Goal: Task Accomplishment & Management: Use online tool/utility

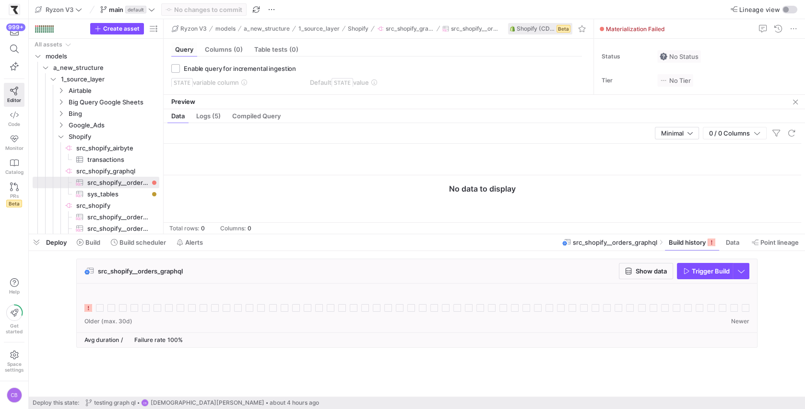
scroll to position [0, 99]
click at [128, 242] on span "Build scheduler" at bounding box center [142, 243] width 47 height 8
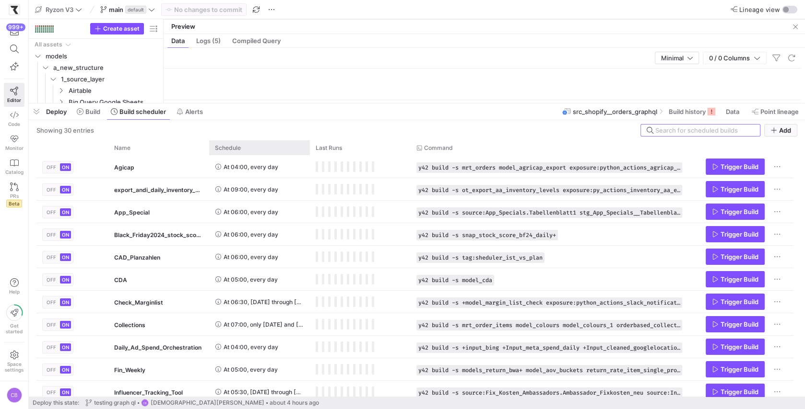
drag, startPoint x: 257, startPoint y: 233, endPoint x: 265, endPoint y: 133, distance: 100.9
click at [261, 102] on div at bounding box center [417, 104] width 776 height 4
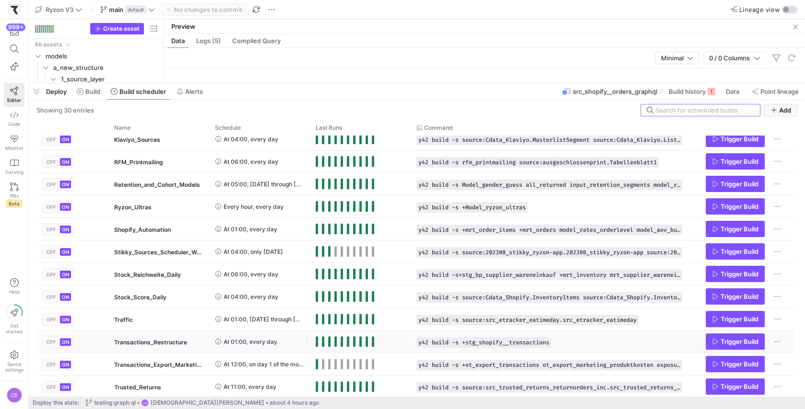
scroll to position [187, 0]
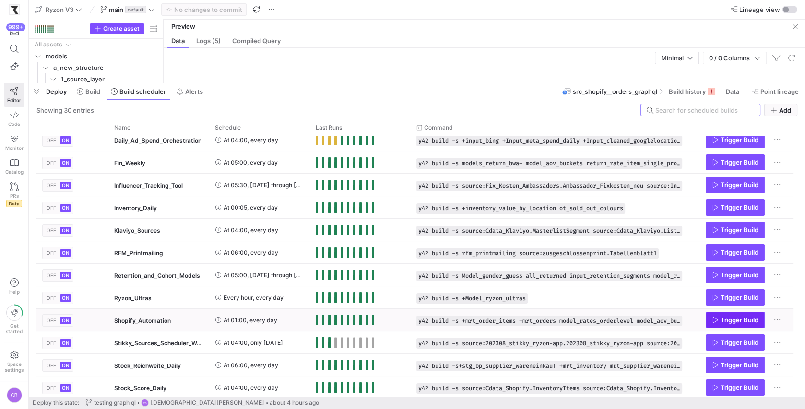
click at [709, 320] on span "Press SPACE to select this row." at bounding box center [735, 320] width 58 height 15
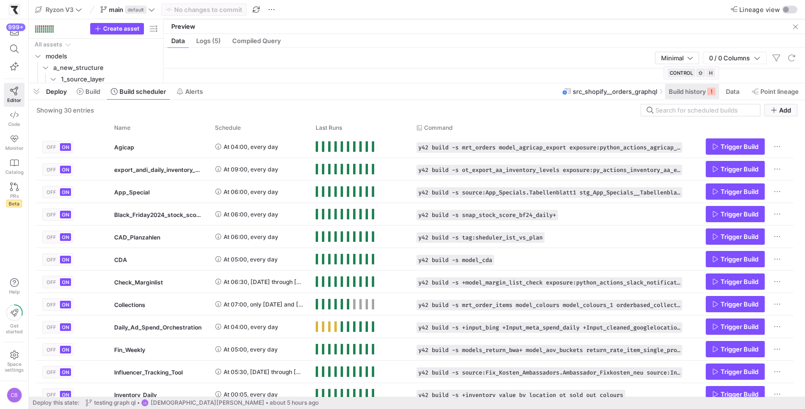
click at [672, 94] on span "Build history" at bounding box center [686, 92] width 37 height 8
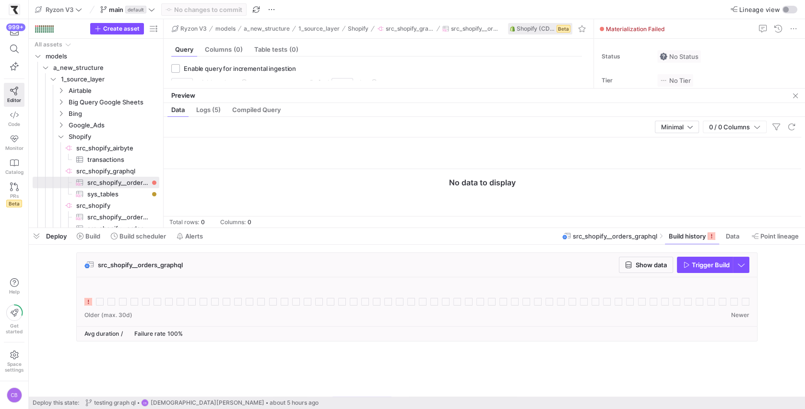
drag, startPoint x: 547, startPoint y: 81, endPoint x: 596, endPoint y: 245, distance: 170.7
click at [596, 250] on as-split "Ryzon V3 main default No changes to commit Lineage view Create asset Drag here …" at bounding box center [417, 204] width 776 height 409
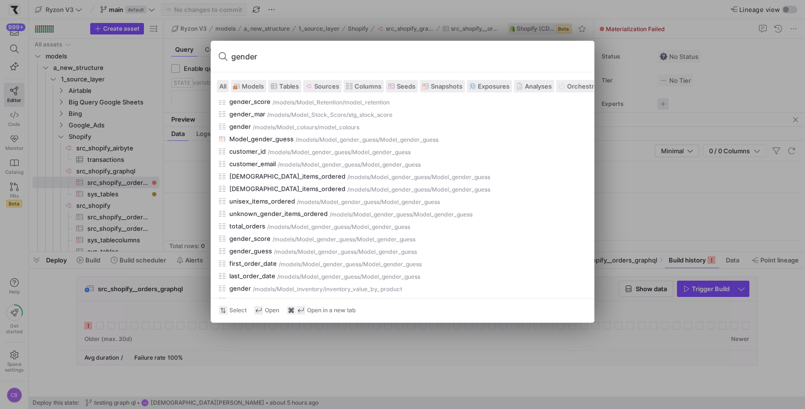
scroll to position [332, 0]
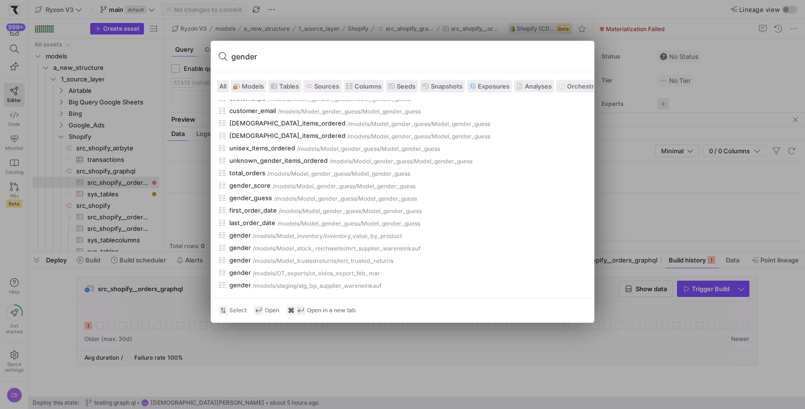
type input "gender"
click at [251, 86] on span "Models" at bounding box center [253, 86] width 22 height 8
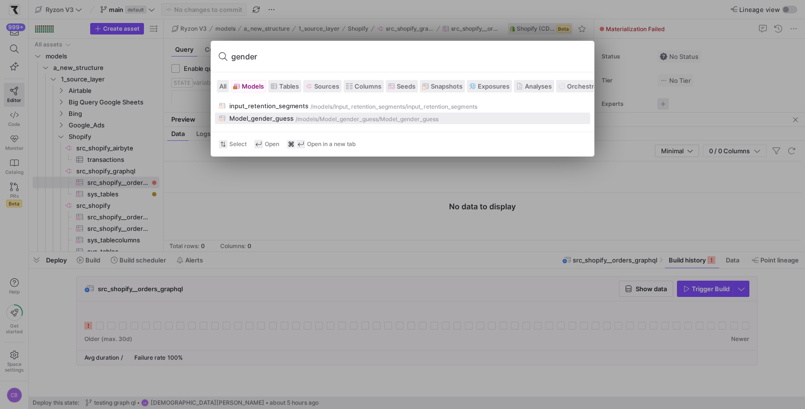
click at [289, 119] on div "Model_gender_guess" at bounding box center [261, 119] width 64 height 8
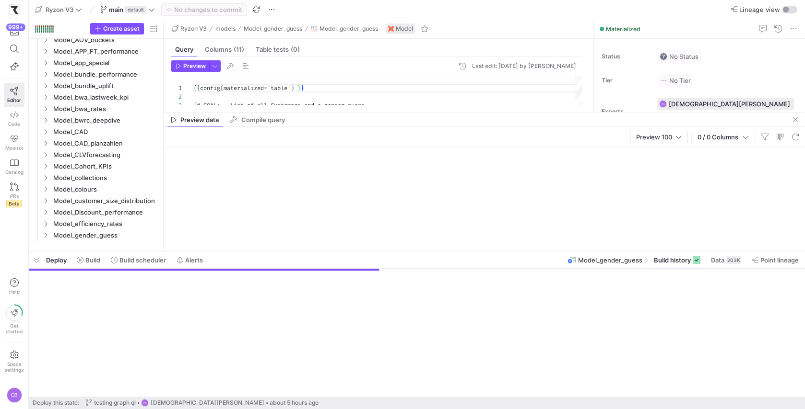
scroll to position [86, 0]
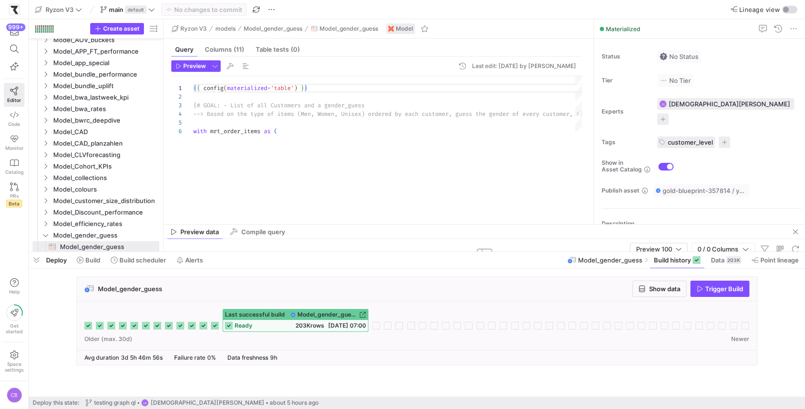
drag, startPoint x: 373, startPoint y: 112, endPoint x: 410, endPoint y: 222, distance: 116.4
click at [411, 224] on div at bounding box center [483, 224] width 641 height 0
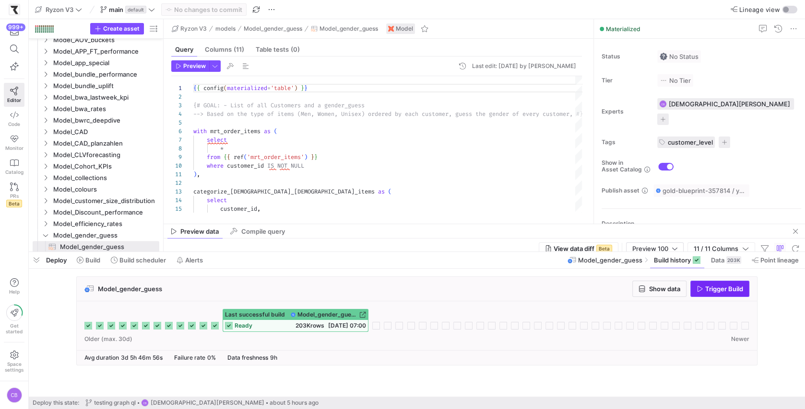
click at [697, 287] on icon "button" at bounding box center [699, 289] width 7 height 7
click at [668, 290] on span "Show data" at bounding box center [664, 289] width 31 height 8
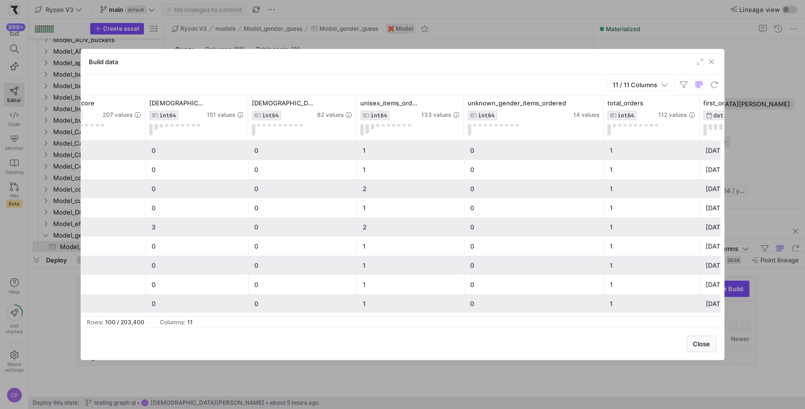
scroll to position [0, 363]
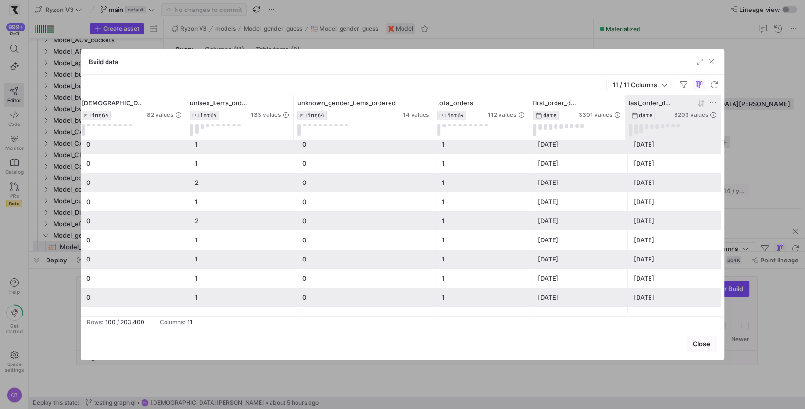
click at [705, 103] on div at bounding box center [695, 103] width 43 height 8
click at [700, 101] on icon at bounding box center [701, 103] width 3 height 7
click at [700, 103] on icon at bounding box center [701, 104] width 8 height 8
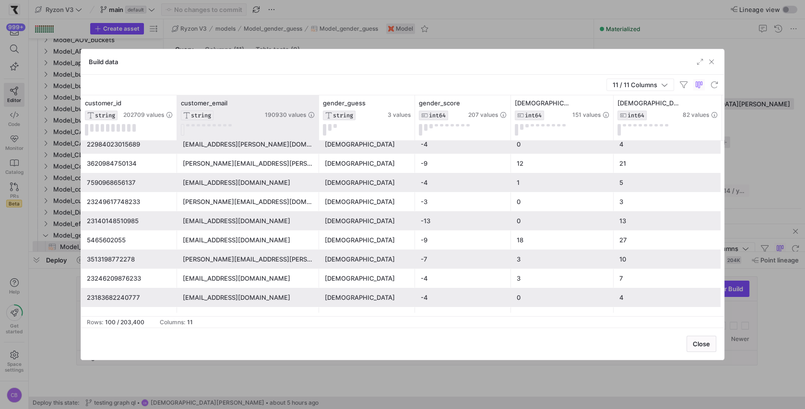
drag, startPoint x: 272, startPoint y: 116, endPoint x: 318, endPoint y: 120, distance: 46.2
click at [318, 120] on div at bounding box center [318, 117] width 4 height 45
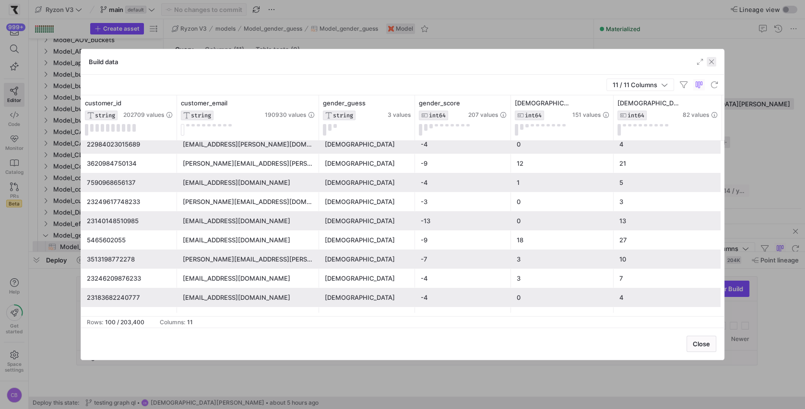
click at [709, 64] on span "button" at bounding box center [711, 62] width 10 height 10
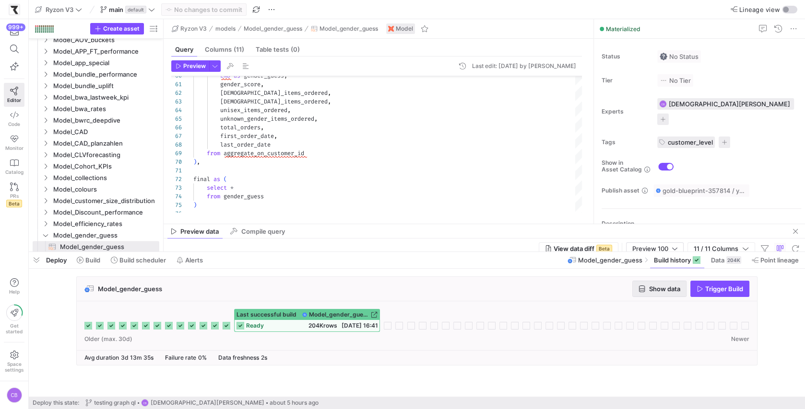
click at [645, 287] on span "Show data" at bounding box center [659, 289] width 42 height 8
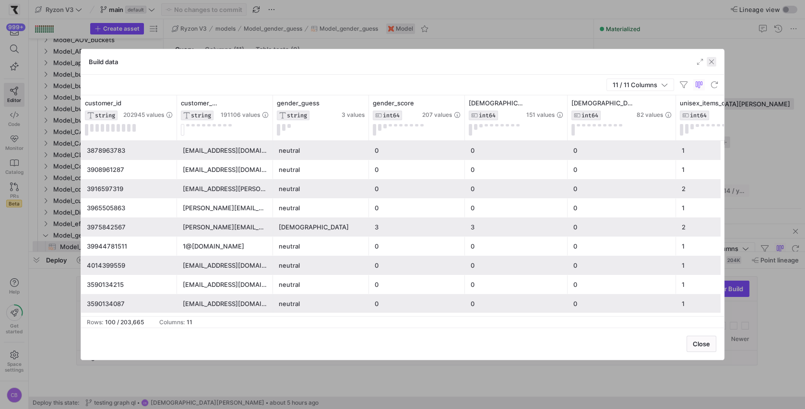
click at [710, 61] on span "button" at bounding box center [711, 62] width 10 height 10
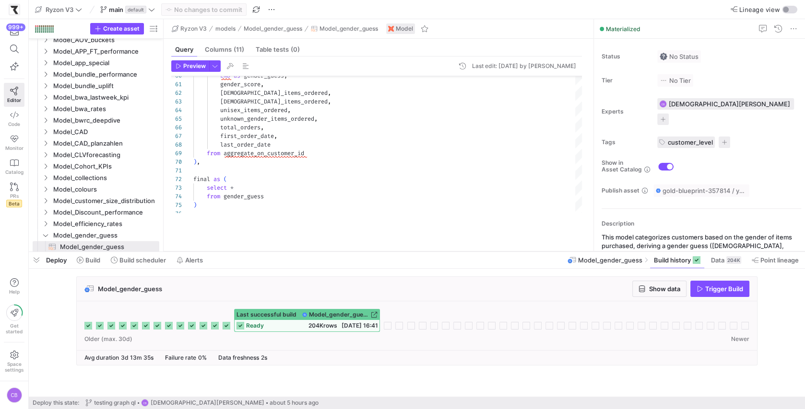
drag, startPoint x: 336, startPoint y: 224, endPoint x: 336, endPoint y: 267, distance: 42.7
click at [337, 271] on as-split "Ryzon V3 main default No changes to commit Lineage view Create asset Drag here …" at bounding box center [417, 204] width 776 height 409
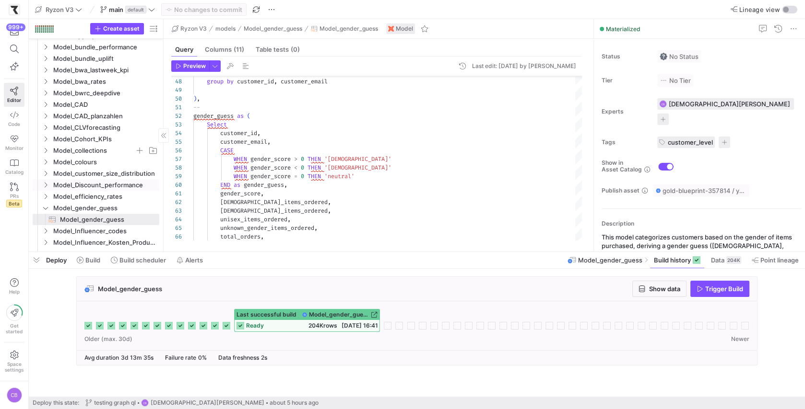
scroll to position [471, 0]
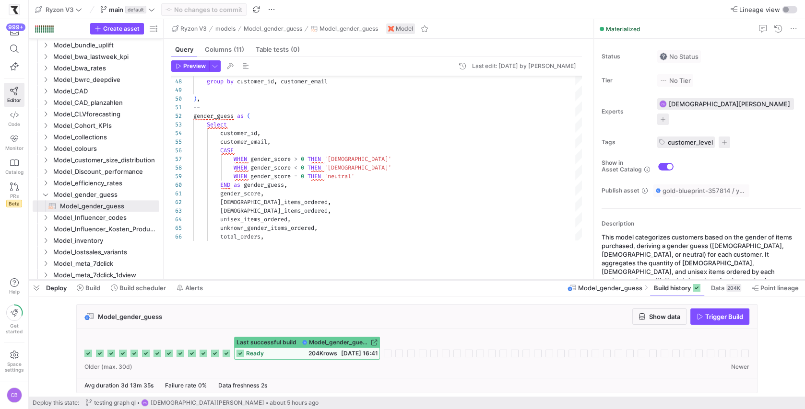
drag, startPoint x: 263, startPoint y: 252, endPoint x: 263, endPoint y: 280, distance: 27.3
click at [264, 280] on div at bounding box center [417, 280] width 776 height 4
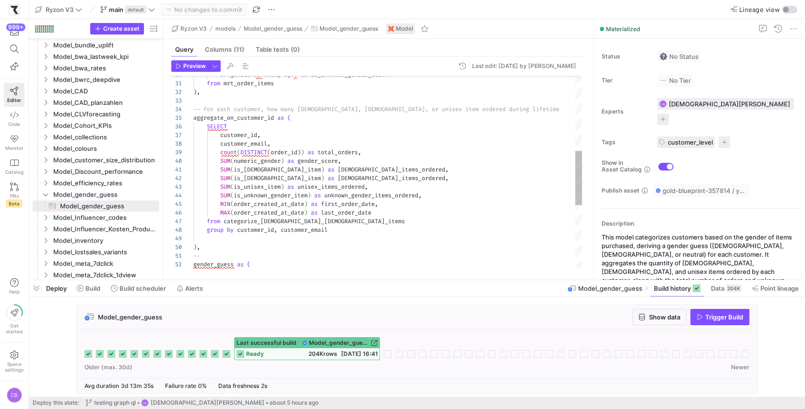
click at [221, 145] on div "gender_guess as ( -- ) , MIN ( order_created_at_date ) as first_order_date , MA…" at bounding box center [387, 153] width 388 height 681
click at [276, 232] on div "gender_guess as ( -- ) , MIN ( order_created_at_date ) as first_order_date , MA…" at bounding box center [387, 153] width 388 height 681
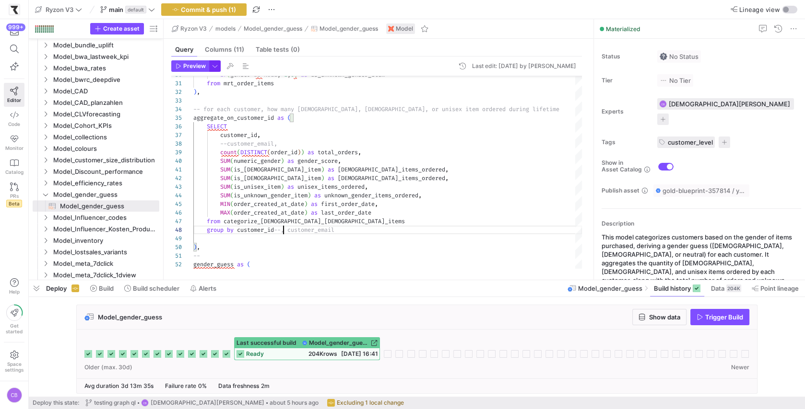
type textarea "SUM(is_male_item) as male_items_ordered, SUM(is_female_item) as female_items_or…"
click at [213, 70] on span "button" at bounding box center [215, 66] width 11 height 11
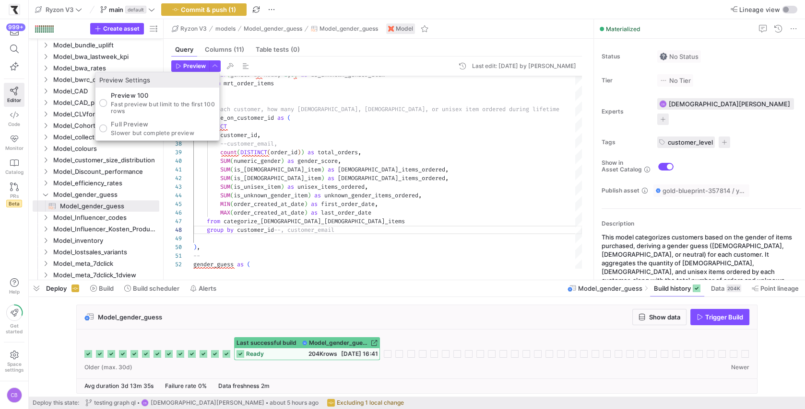
click at [162, 126] on p "Full Preview" at bounding box center [152, 124] width 83 height 8
click at [107, 126] on input "Full Preview Slower but complete preview" at bounding box center [103, 129] width 8 height 8
radio input "true"
click at [179, 69] on div at bounding box center [402, 204] width 805 height 409
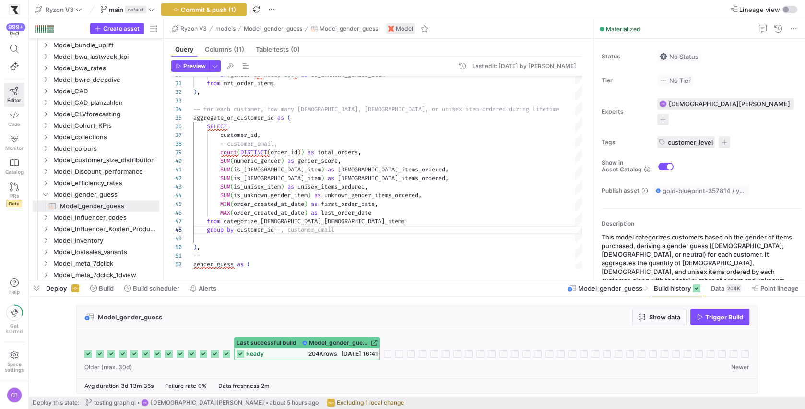
click at [179, 69] on span "Preview" at bounding box center [190, 66] width 30 height 7
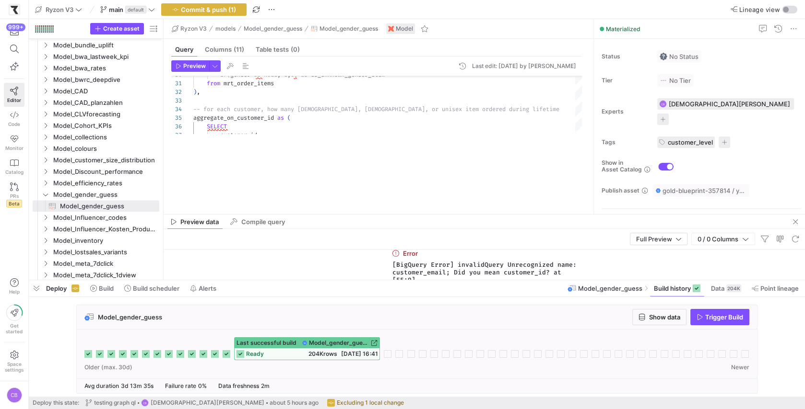
drag, startPoint x: 474, startPoint y: 111, endPoint x: 456, endPoint y: 217, distance: 106.9
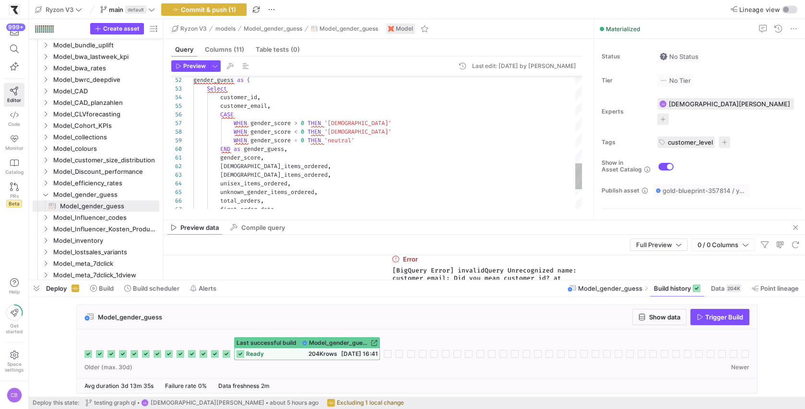
click at [212, 66] on span "button" at bounding box center [215, 66] width 11 height 11
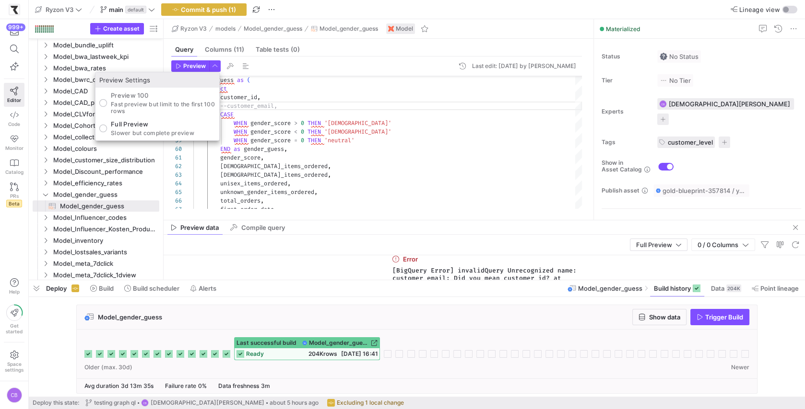
click at [203, 65] on div at bounding box center [402, 204] width 805 height 409
click at [203, 65] on span "Preview" at bounding box center [194, 66] width 23 height 7
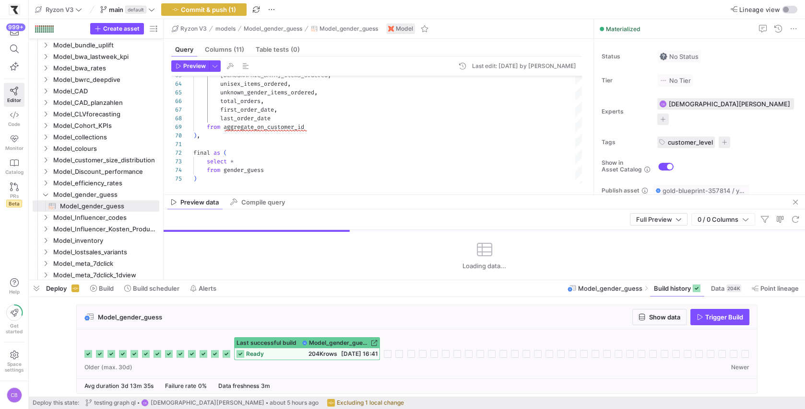
drag, startPoint x: 324, startPoint y: 219, endPoint x: 324, endPoint y: 193, distance: 26.4
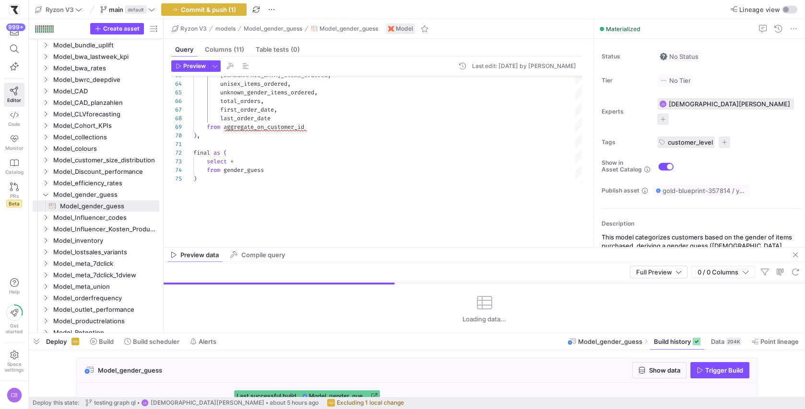
drag, startPoint x: 345, startPoint y: 282, endPoint x: 351, endPoint y: 280, distance: 6.9
click at [351, 335] on div at bounding box center [417, 334] width 776 height 4
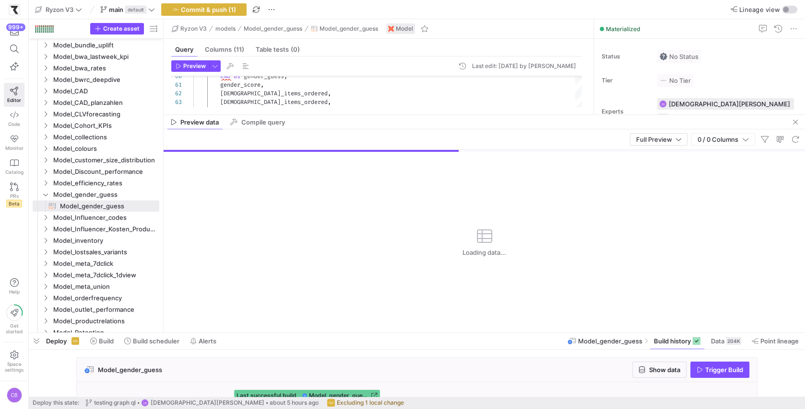
drag, startPoint x: 355, startPoint y: 246, endPoint x: 348, endPoint y: 114, distance: 132.6
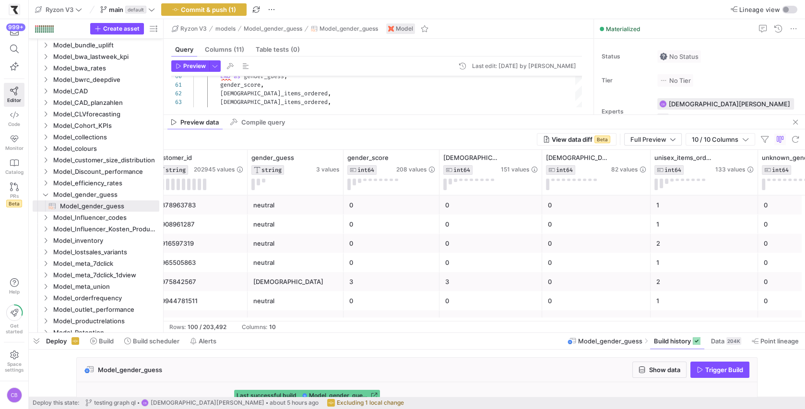
scroll to position [0, 0]
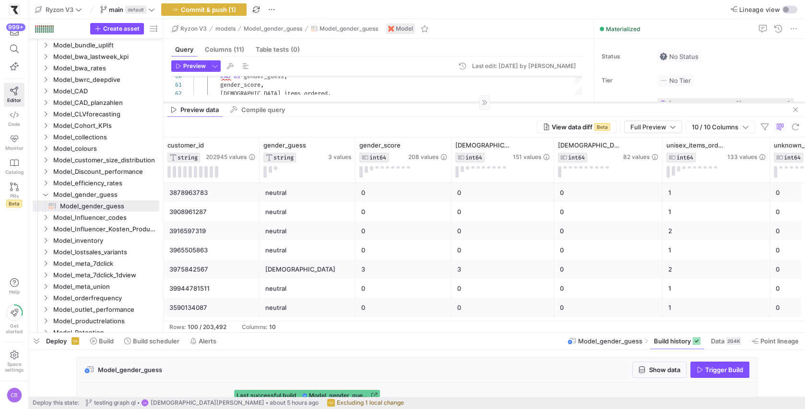
drag, startPoint x: 430, startPoint y: 115, endPoint x: 433, endPoint y: 103, distance: 12.9
click at [433, 103] on div at bounding box center [483, 102] width 641 height 0
click at [799, 110] on span "button" at bounding box center [795, 110] width 12 height 12
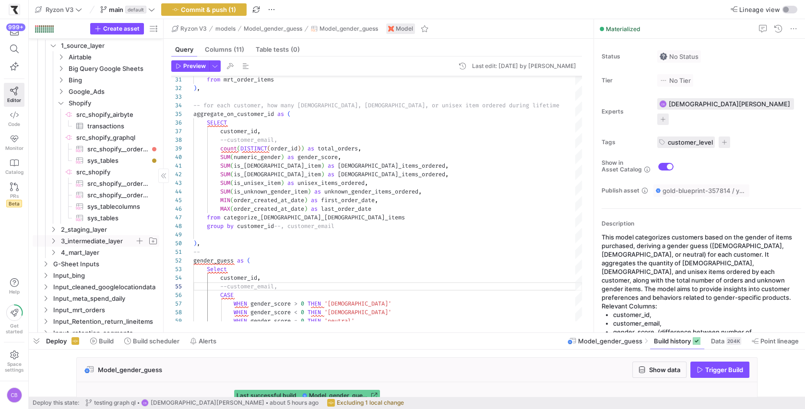
click at [55, 245] on span "3_intermediate_layer" at bounding box center [103, 241] width 110 height 11
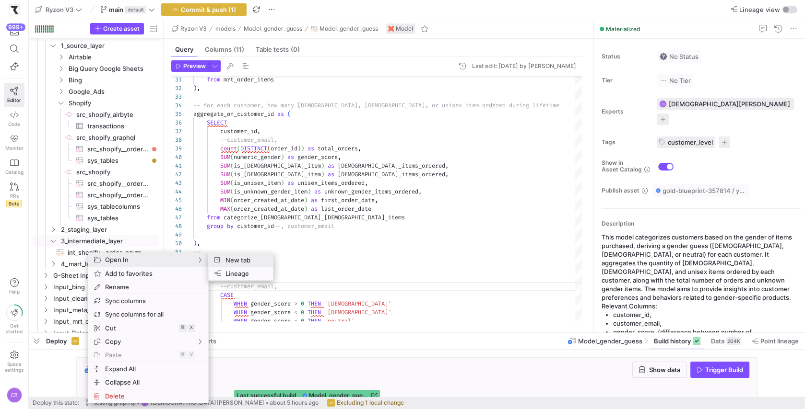
click at [244, 261] on span "New tab" at bounding box center [243, 260] width 44 height 13
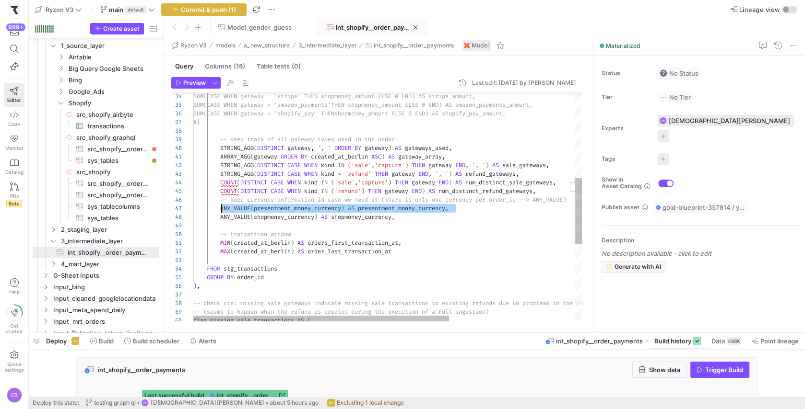
drag, startPoint x: 455, startPoint y: 210, endPoint x: 222, endPoint y: 206, distance: 232.6
click at [222, 206] on div "SUM(CASE WHEN gateway = 'stripe' THEN shop money_amount ELSE 0 END) AS stripe_a…" at bounding box center [482, 195] width 579 height 790
click at [468, 210] on div "SUM(CASE WHEN gateway = 'stripe' THEN shop money_amount ELSE 0 END) AS stripe_a…" at bounding box center [482, 195] width 579 height 790
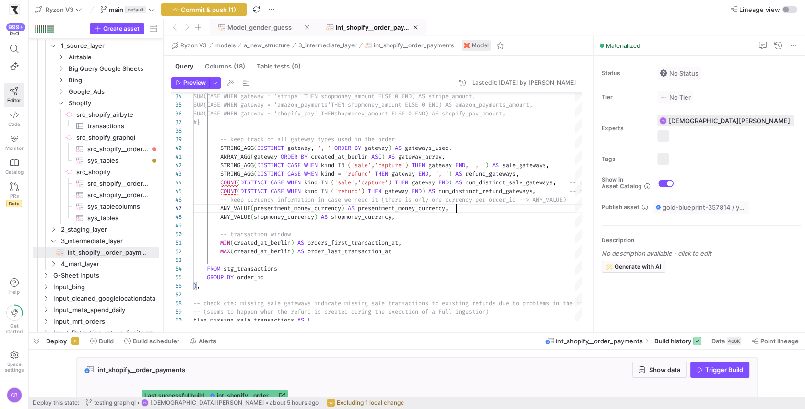
click at [257, 23] on span "Model_gender_guess" at bounding box center [259, 27] width 64 height 8
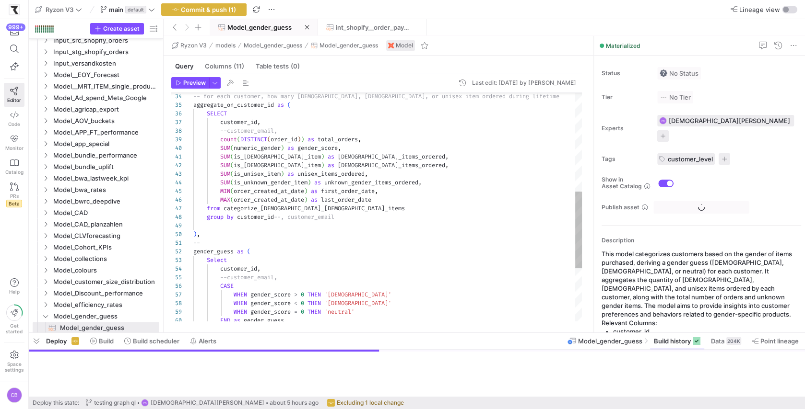
scroll to position [361, 0]
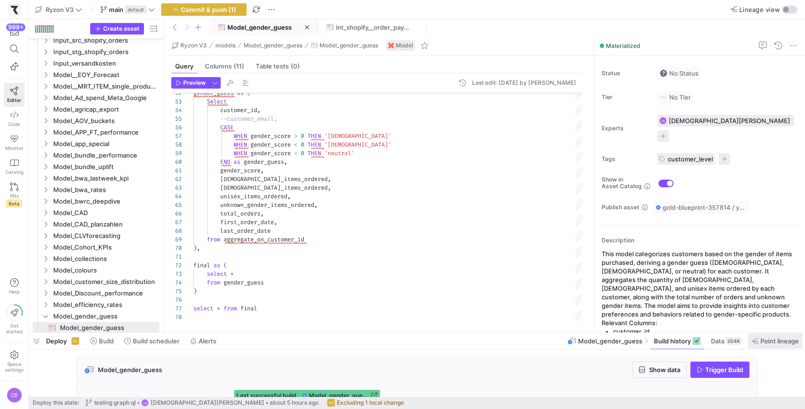
click at [771, 346] on span at bounding box center [774, 341] width 55 height 15
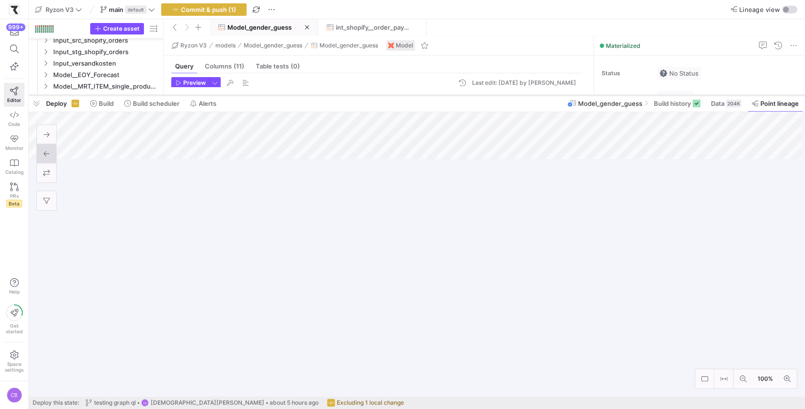
drag, startPoint x: 479, startPoint y: 334, endPoint x: 524, endPoint y: 96, distance: 242.0
click at [524, 96] on div at bounding box center [417, 95] width 776 height 4
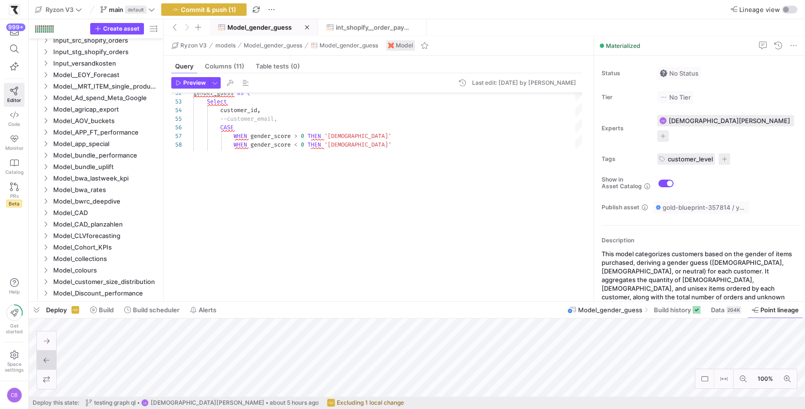
drag, startPoint x: 143, startPoint y: 96, endPoint x: 170, endPoint y: 298, distance: 203.6
click at [170, 304] on div at bounding box center [417, 302] width 776 height 4
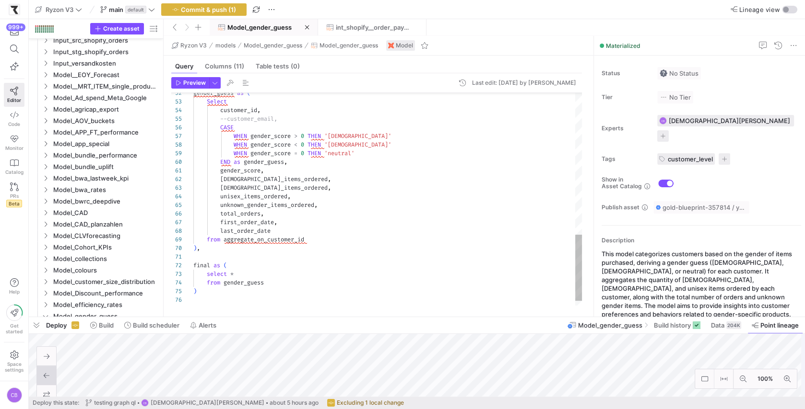
type textarea "gender_score, male_items_ordered, female_items_ordered, unisex_items_ordered, u…"
click at [45, 201] on icon "Press SPACE to select this row." at bounding box center [45, 201] width 7 height 6
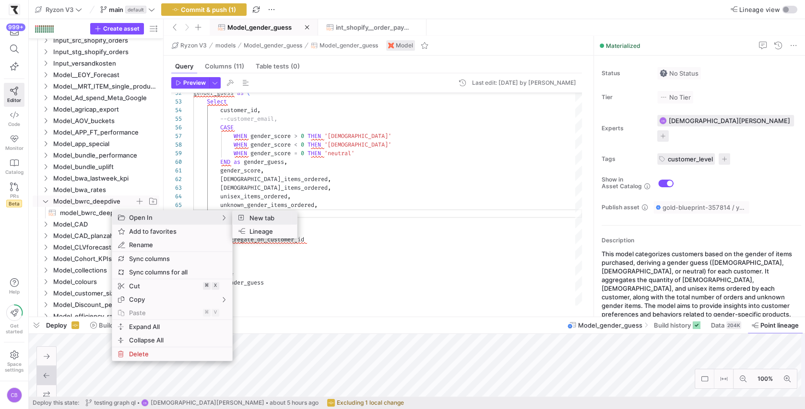
click at [272, 218] on span "New tab" at bounding box center [267, 217] width 44 height 13
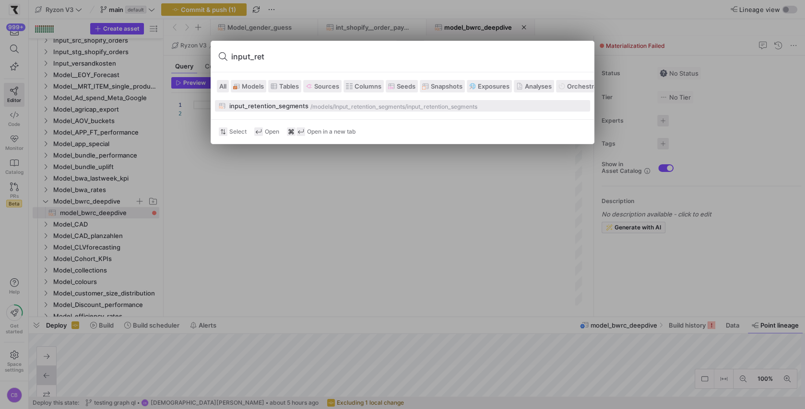
type input "input_ret"
click at [314, 105] on div "/models/" at bounding box center [322, 107] width 24 height 7
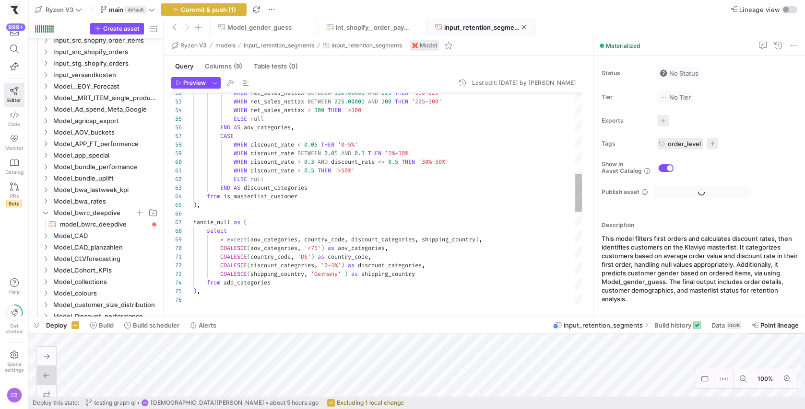
scroll to position [345, 0]
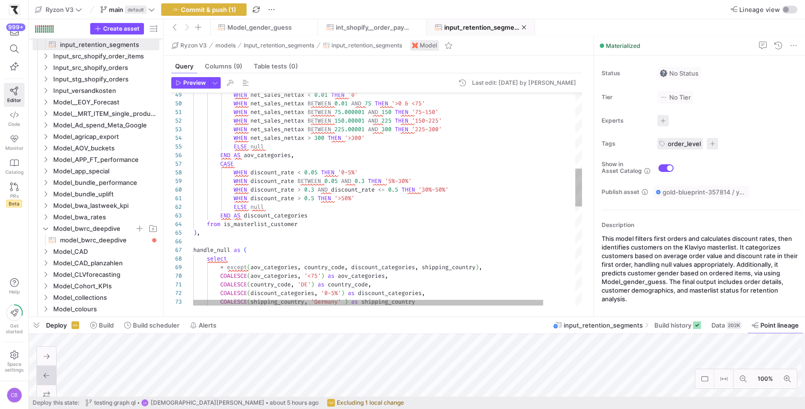
type textarea "WHEN discount_rate > 0.5 THEN '>50%' ELSE null END AS discount_categories from …"
click at [463, 232] on div "handle_null as ( select * except ( aov_categories , country_code , discount_cat…" at bounding box center [405, 267] width 424 height 1196
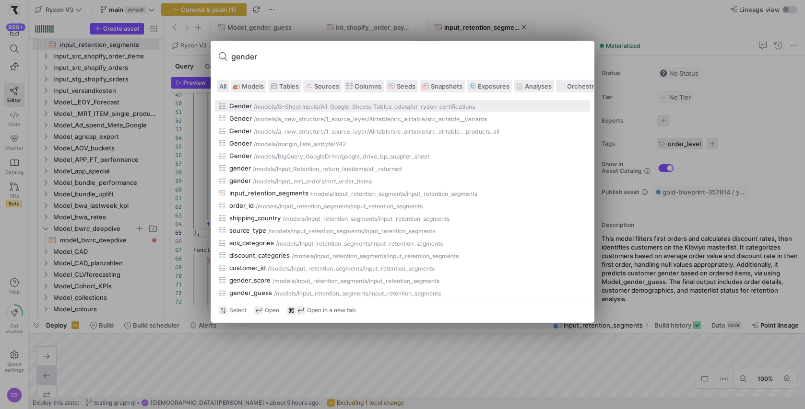
type input "gender"
click at [605, 148] on div at bounding box center [402, 204] width 805 height 409
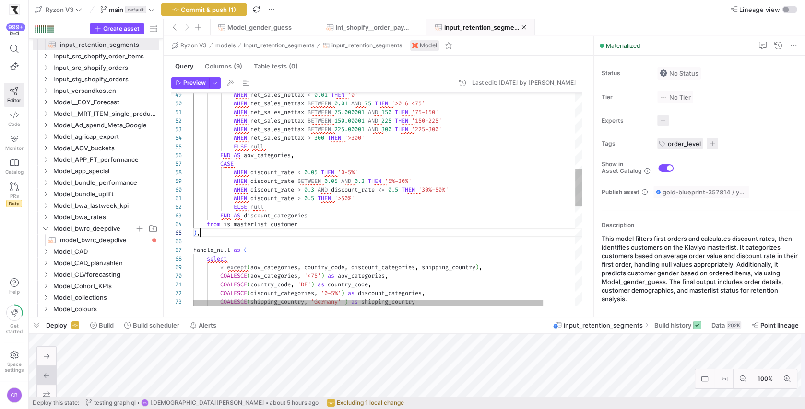
click at [490, 192] on div "handle_null as ( select * except ( aov_categories , country_code , discount_cat…" at bounding box center [405, 267] width 424 height 1196
type textarea "WHEN discount_rate > 0.5 THEN '>50%' ELSE null END AS discount_categories from …"
type textarea "g"
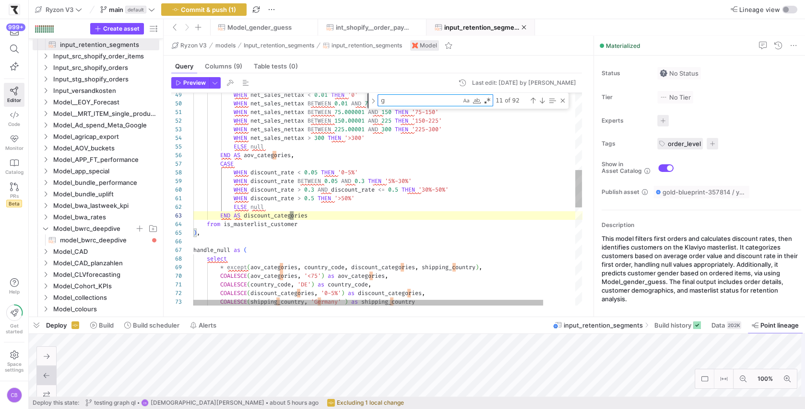
type textarea "COALESCE(country_code, 'DE') as country_code, COALESCE(discount_categories, '0-…"
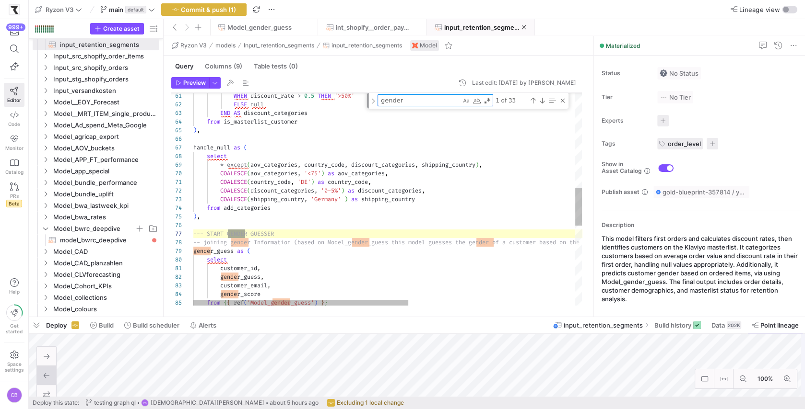
scroll to position [86, 55]
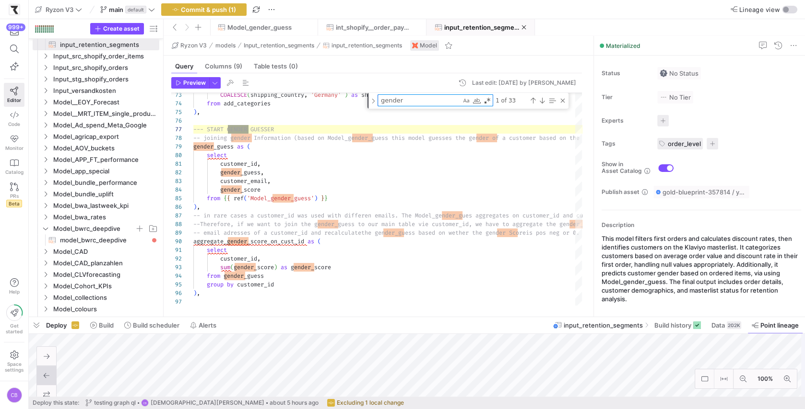
type textarea "gender"
drag, startPoint x: 452, startPoint y: 26, endPoint x: 365, endPoint y: 31, distance: 86.9
click at [266, 32] on span at bounding box center [263, 27] width 107 height 15
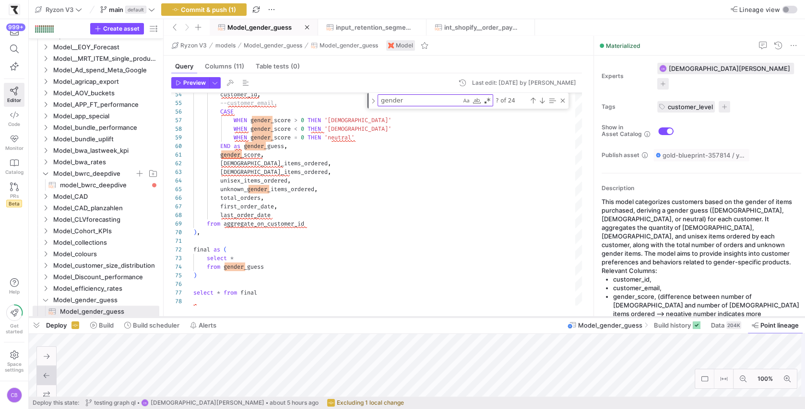
scroll to position [65, 0]
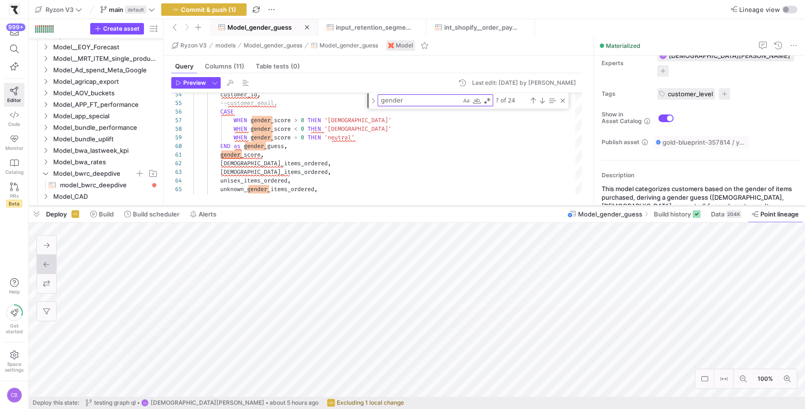
drag, startPoint x: 420, startPoint y: 316, endPoint x: 410, endPoint y: 205, distance: 111.6
click at [410, 205] on div at bounding box center [417, 206] width 776 height 4
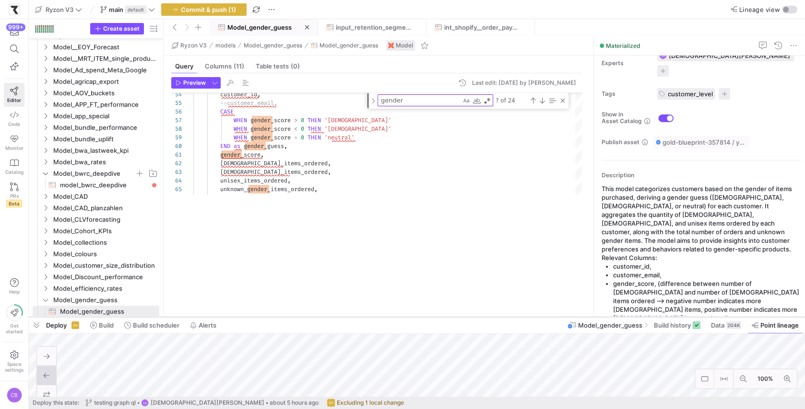
scroll to position [40, 0]
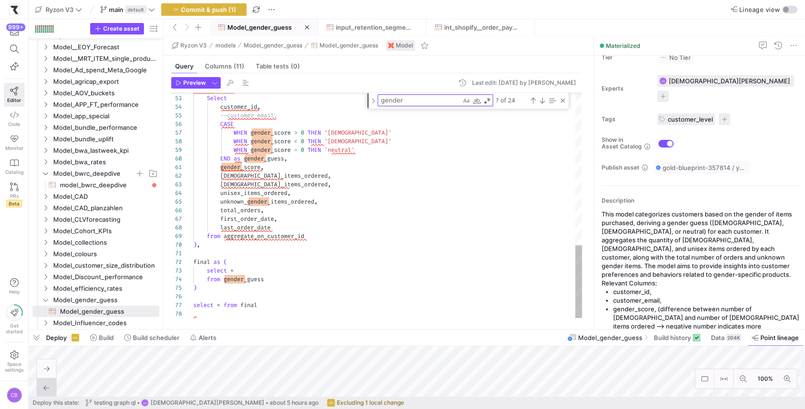
drag, startPoint x: 428, startPoint y: 207, endPoint x: 310, endPoint y: 24, distance: 217.7
click at [466, 331] on div at bounding box center [417, 330] width 776 height 4
click at [277, 30] on span "Model_gender_guess" at bounding box center [259, 27] width 64 height 8
click at [216, 10] on span "Commit & push (1)" at bounding box center [208, 10] width 55 height 8
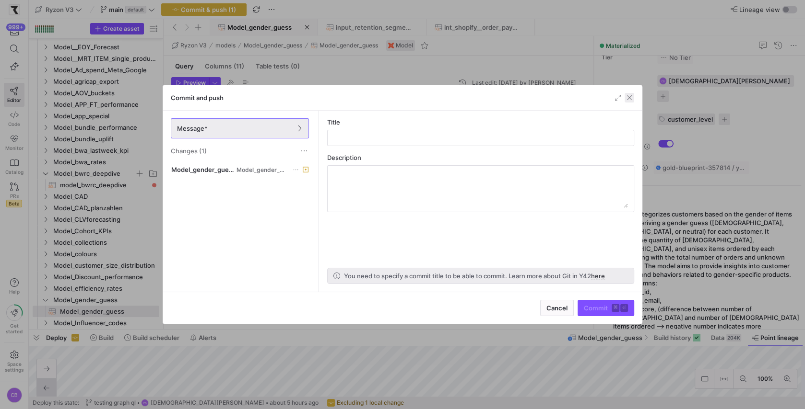
click at [630, 96] on span "button" at bounding box center [629, 98] width 10 height 10
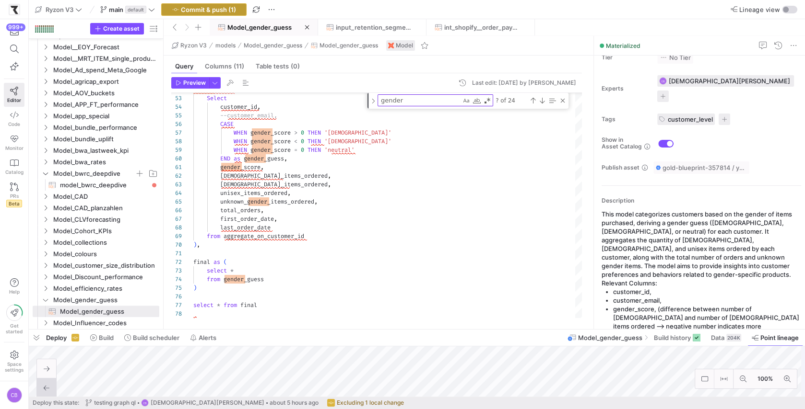
click at [220, 13] on span "button" at bounding box center [204, 10] width 84 height 12
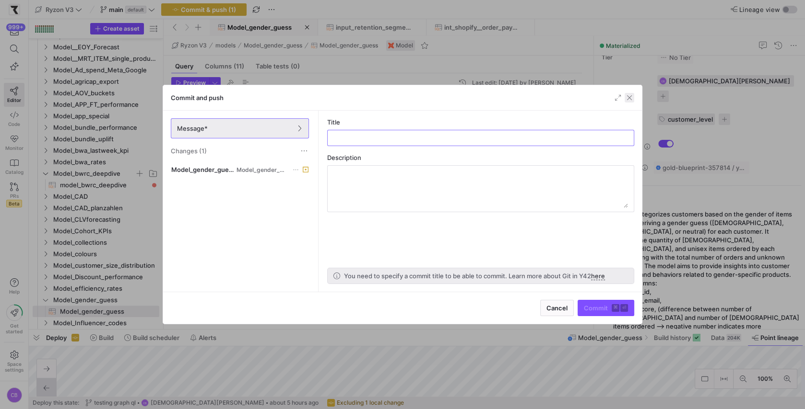
click at [632, 99] on span "button" at bounding box center [629, 98] width 10 height 10
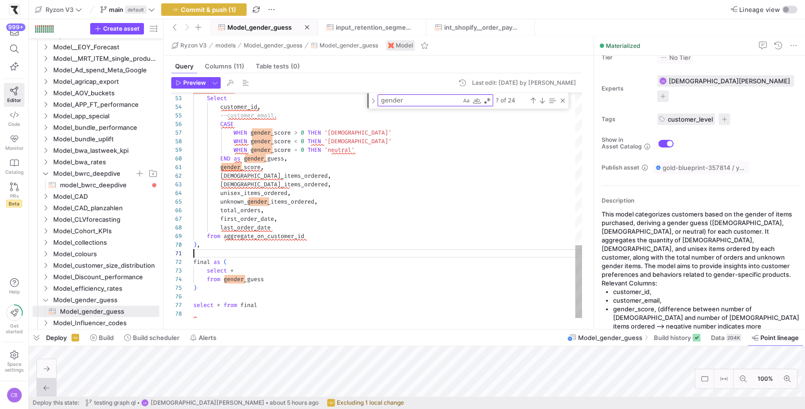
click at [214, 6] on span "Commit & push (1)" at bounding box center [208, 10] width 55 height 8
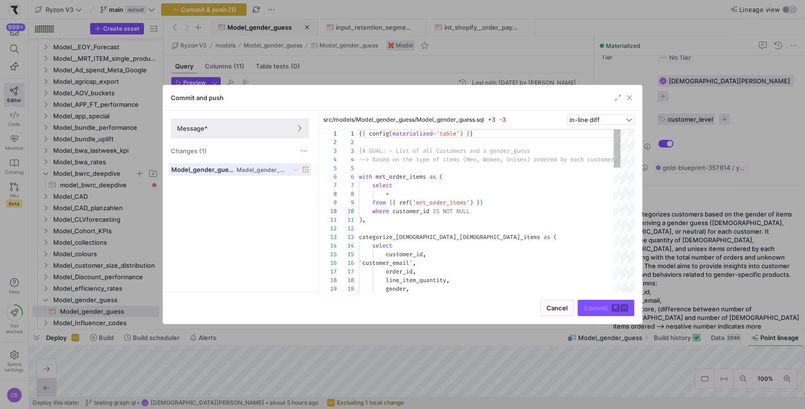
click at [304, 166] on div at bounding box center [300, 169] width 16 height 7
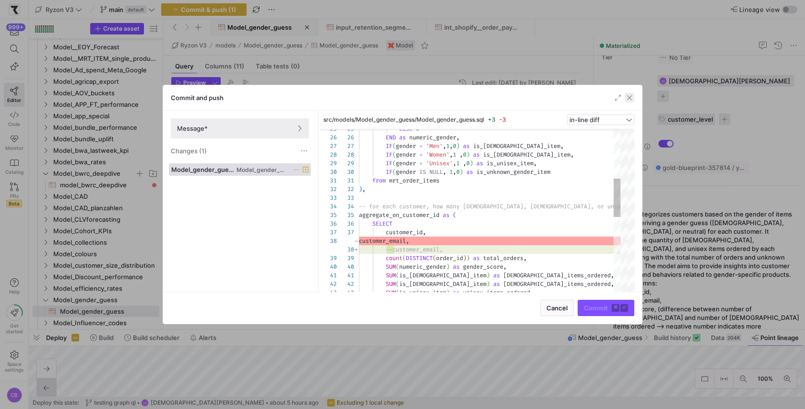
click at [630, 98] on span "button" at bounding box center [629, 98] width 10 height 10
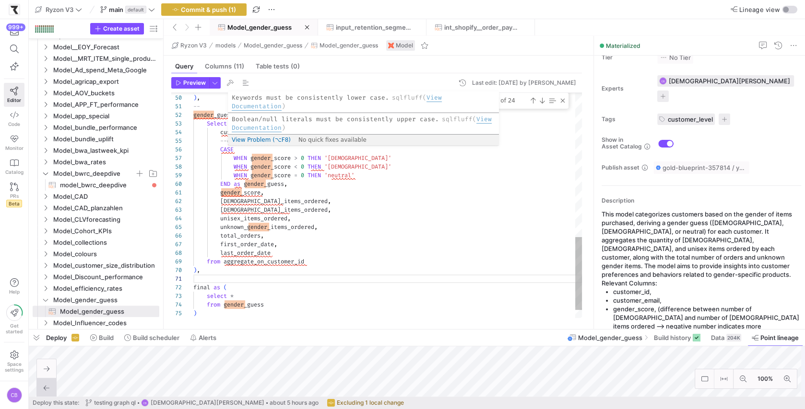
scroll to position [35, 35]
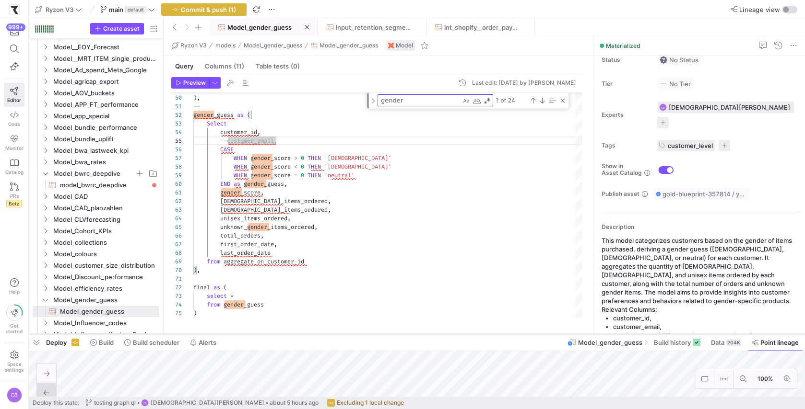
scroll to position [13, 0]
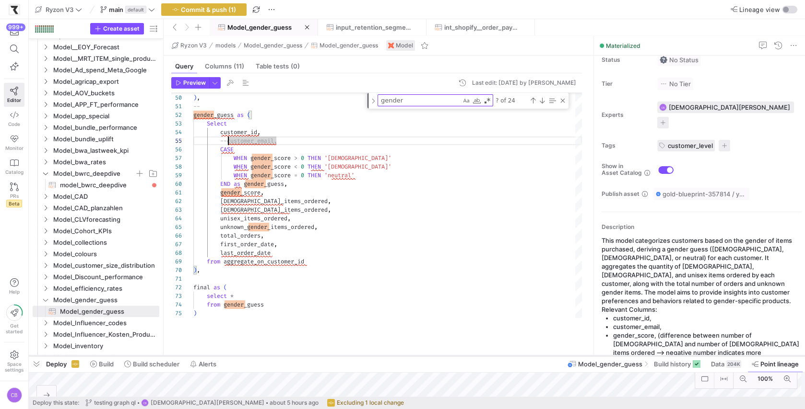
drag, startPoint x: 342, startPoint y: 329, endPoint x: 346, endPoint y: 355, distance: 26.6
click at [346, 355] on div at bounding box center [417, 356] width 776 height 4
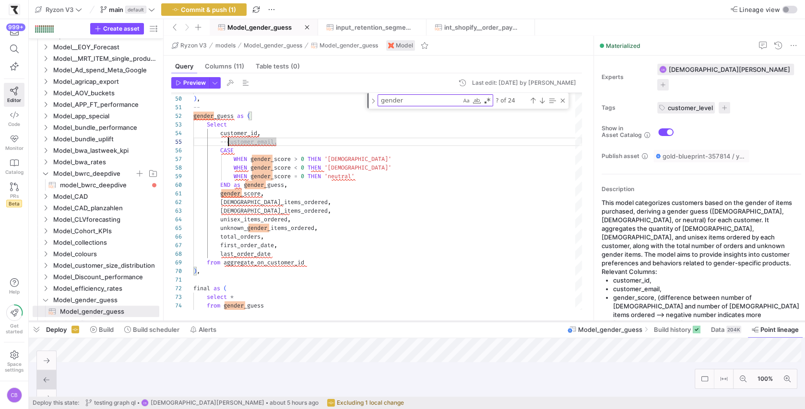
scroll to position [65, 0]
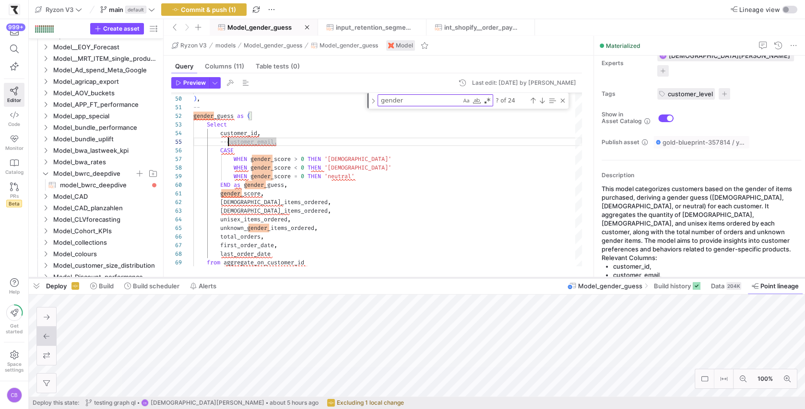
drag, startPoint x: 369, startPoint y: 355, endPoint x: 371, endPoint y: 277, distance: 78.2
click at [371, 277] on div at bounding box center [417, 278] width 776 height 4
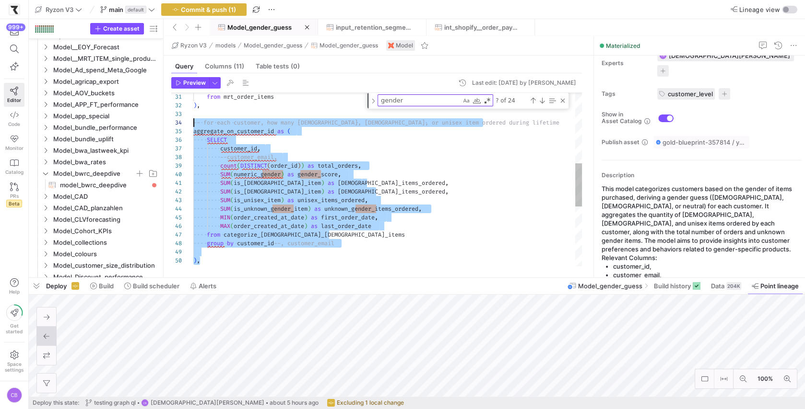
scroll to position [25, 0]
drag, startPoint x: 219, startPoint y: 260, endPoint x: 192, endPoint y: 123, distance: 140.3
click at [193, 123] on div "-- ) , group by customer_id --, customer_email SUM ( is_female_item ) as female…" at bounding box center [387, 158] width 388 height 697
click at [383, 232] on div "-- ) , group by customer_id --, customer_email SUM ( is_female_item ) as female…" at bounding box center [387, 158] width 388 height 697
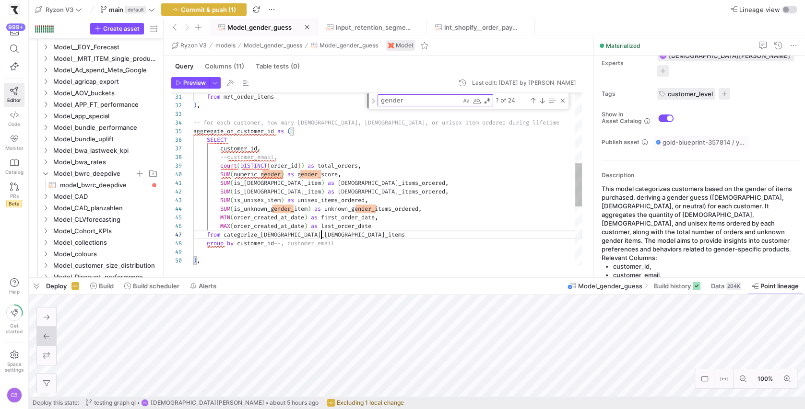
scroll to position [51, 128]
type textarea "from mrt_order_items ), -- for each customer, how many male, female, or unisex …"
click at [228, 157] on div "-- ) , group by customer_id --, customer_email SUM ( is_female_item ) as female…" at bounding box center [387, 158] width 388 height 697
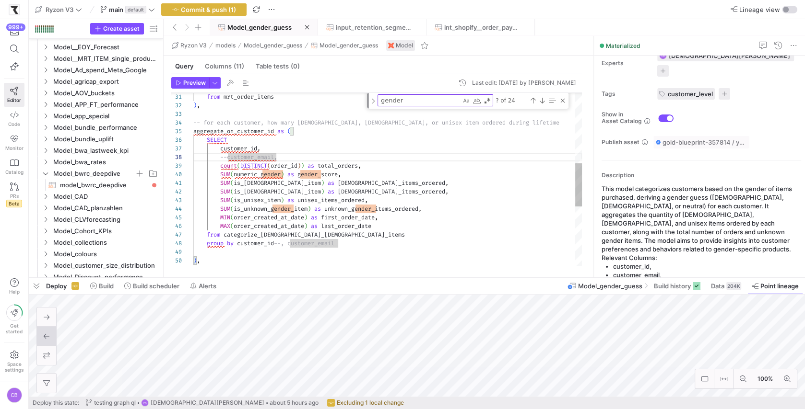
click at [412, 175] on div "-- ) , group by customer_id --, customer_email SUM ( is_female_item ) as female…" at bounding box center [387, 158] width 388 height 697
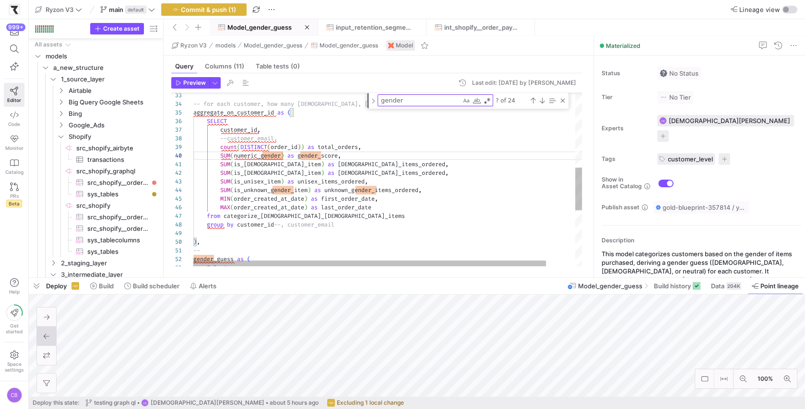
scroll to position [65, 0]
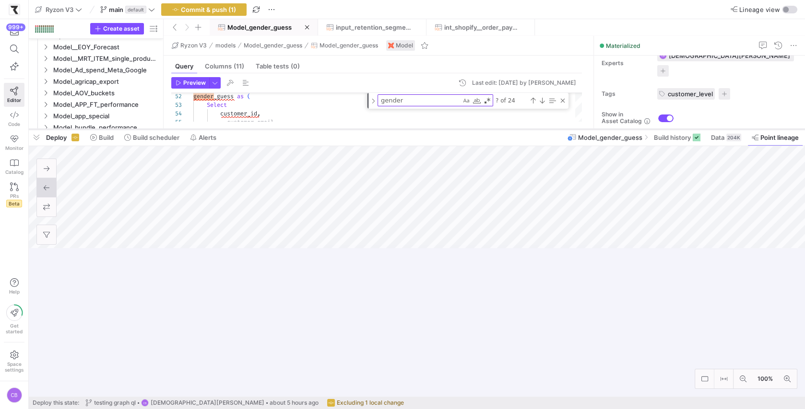
drag, startPoint x: 531, startPoint y: 279, endPoint x: 552, endPoint y: 129, distance: 150.6
click at [552, 129] on div at bounding box center [417, 130] width 776 height 4
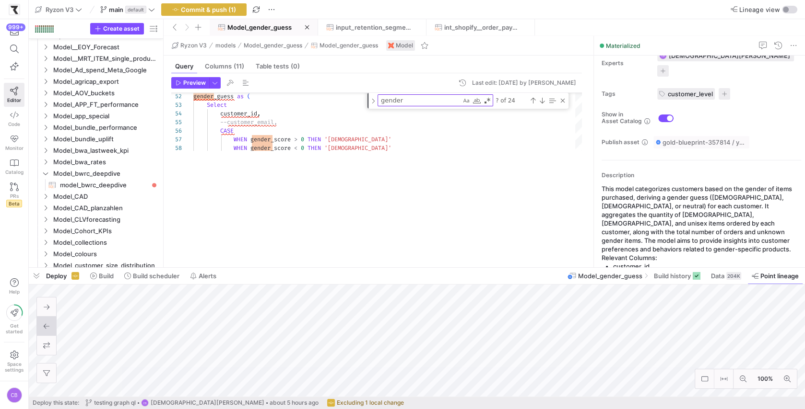
drag, startPoint x: 347, startPoint y: 128, endPoint x: 348, endPoint y: 208, distance: 79.6
click at [354, 267] on div at bounding box center [417, 268] width 776 height 4
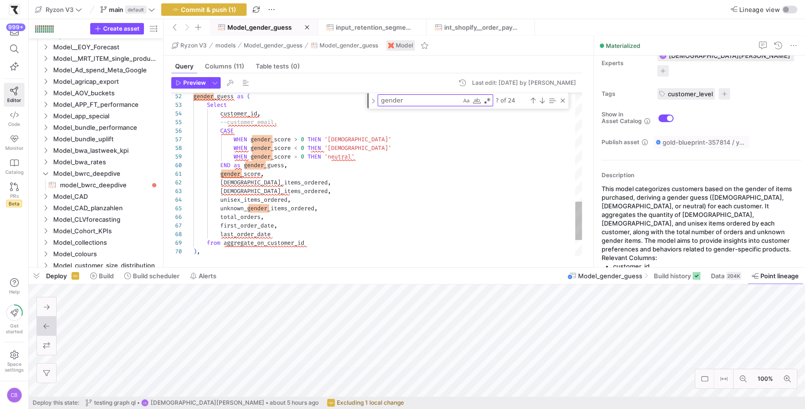
type textarea "gender_score, male_items_ordered, female_items_ordered, unisex_items_ordered, u…"
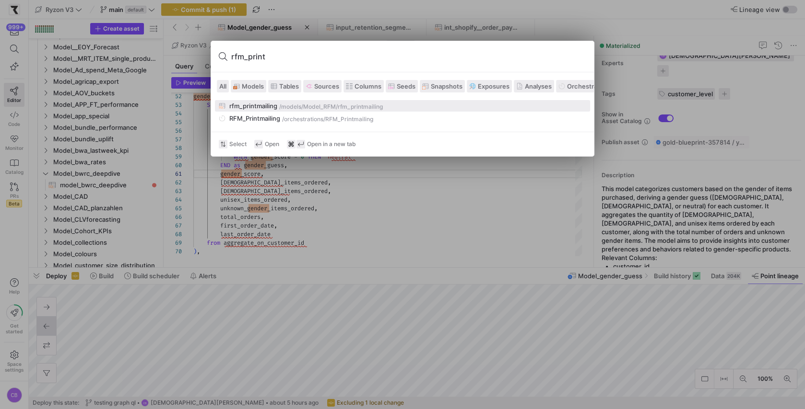
type input "rfm_print"
click at [274, 102] on div "rfm_printmailing" at bounding box center [253, 106] width 48 height 8
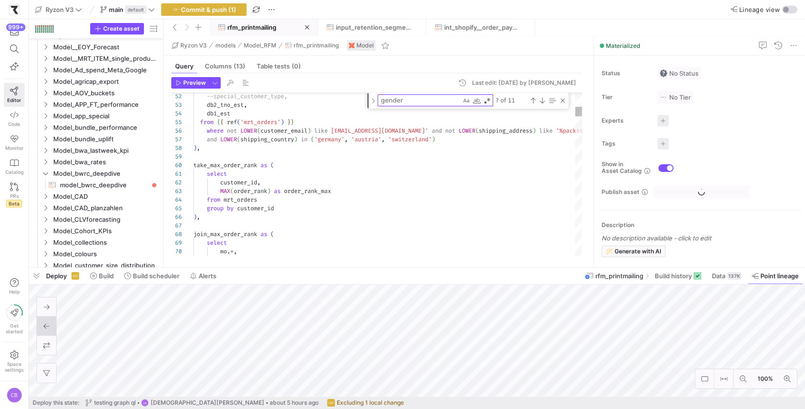
scroll to position [634, 0]
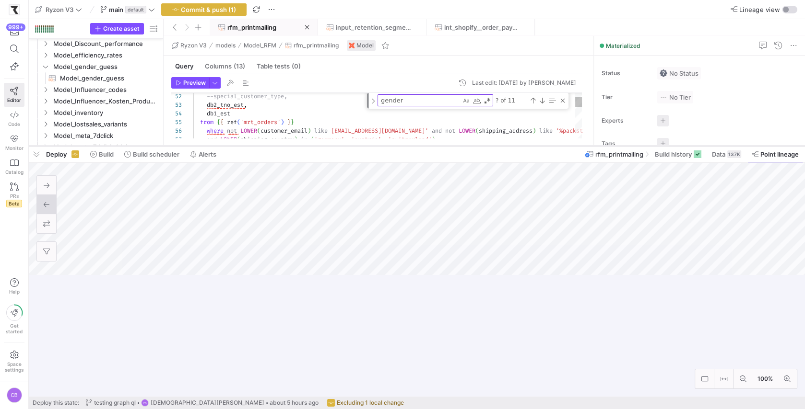
drag, startPoint x: 551, startPoint y: 268, endPoint x: 558, endPoint y: 146, distance: 122.0
click at [558, 146] on div at bounding box center [417, 146] width 776 height 4
click at [674, 162] on span at bounding box center [678, 154] width 54 height 15
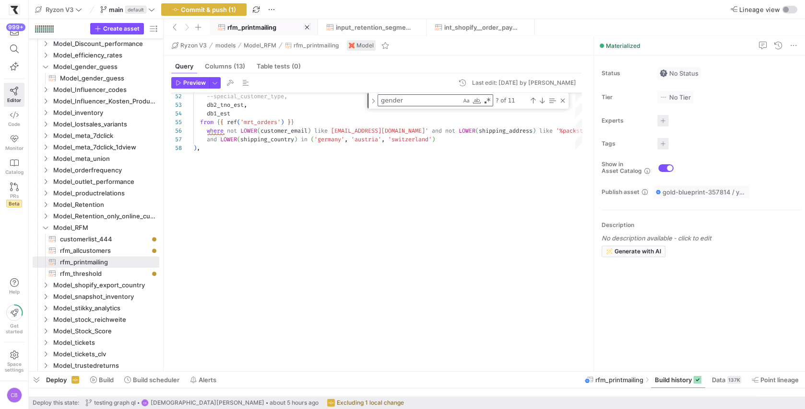
drag, startPoint x: 551, startPoint y: 146, endPoint x: 451, endPoint y: 298, distance: 181.8
click at [549, 371] on div at bounding box center [417, 372] width 776 height 4
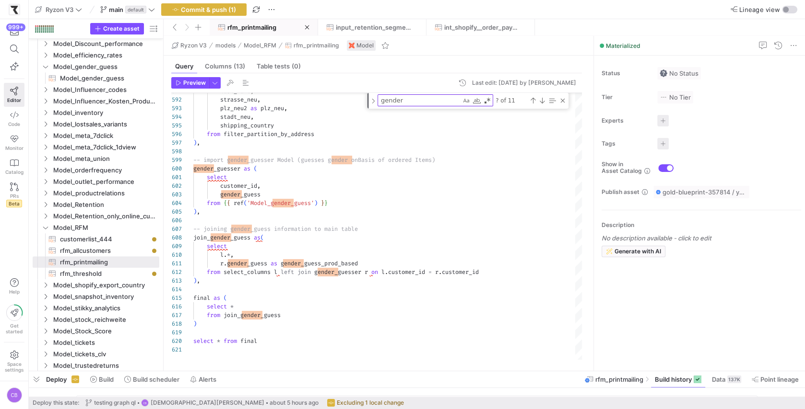
click at [278, 29] on span "rfm_printmailing" at bounding box center [264, 27] width 92 height 8
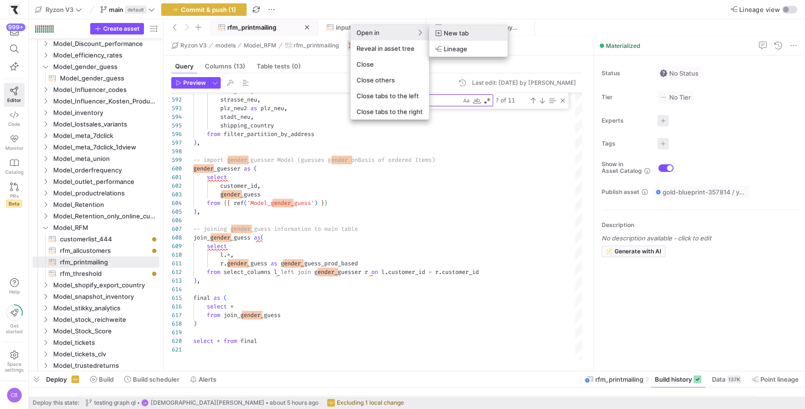
click at [462, 30] on span "New tab" at bounding box center [455, 33] width 25 height 8
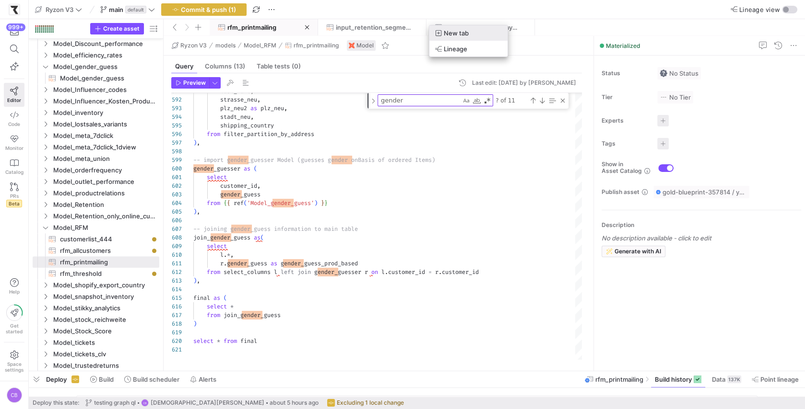
type textarea "{{ config(materialized='table') }} -- only first orders with mrt_orders_segment…"
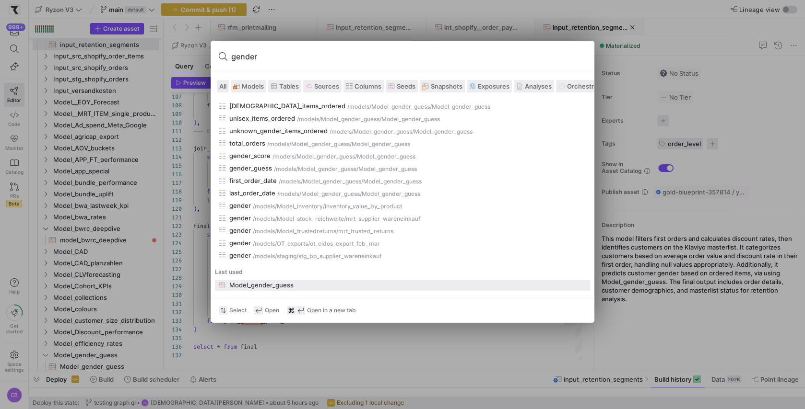
scroll to position [355, 0]
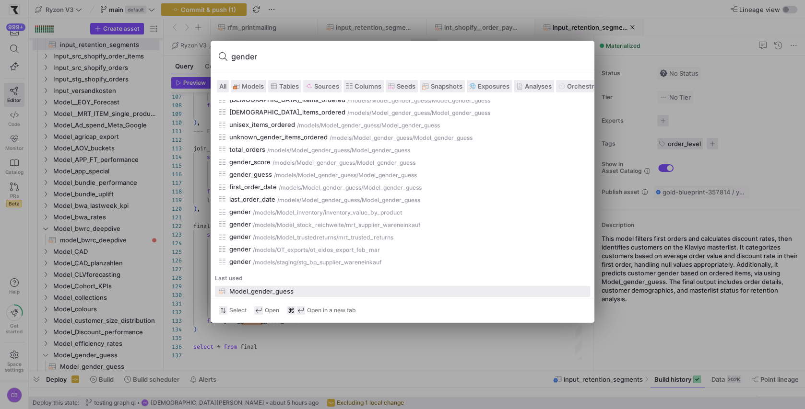
type input "gender"
click at [257, 288] on div "Model_gender_guess" at bounding box center [261, 292] width 64 height 8
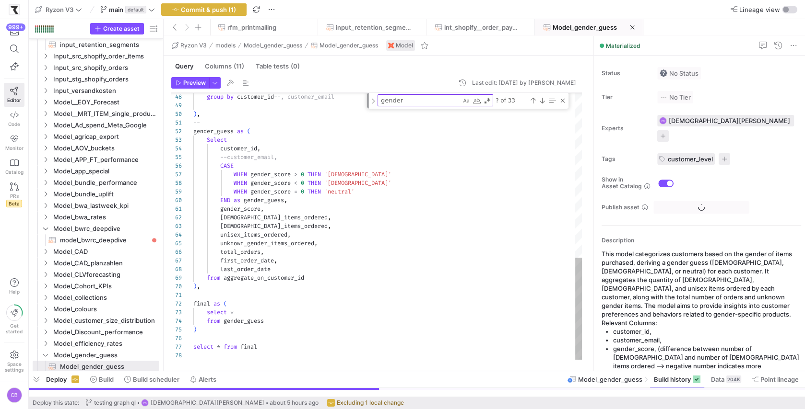
scroll to position [346, 0]
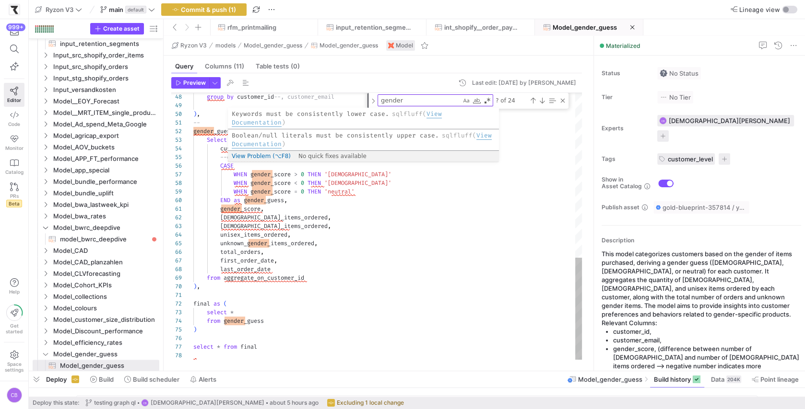
click at [228, 157] on div "group by customer_id --, customer_email ) , -- gender_guess as ( Select custome…" at bounding box center [387, 11] width 388 height 697
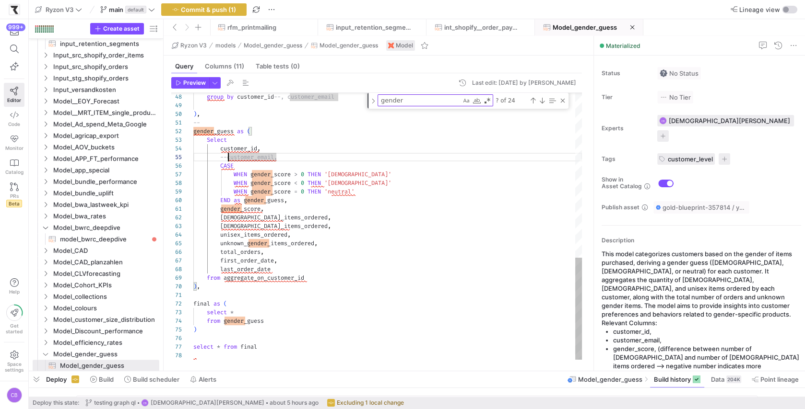
click at [281, 159] on div "group by customer_id --, customer_email ) , -- gender_guess as ( Select custome…" at bounding box center [387, 11] width 388 height 697
click at [279, 148] on div "group by customer_id --, customer_email ) , -- gender_guess as ( Select custome…" at bounding box center [387, 11] width 388 height 697
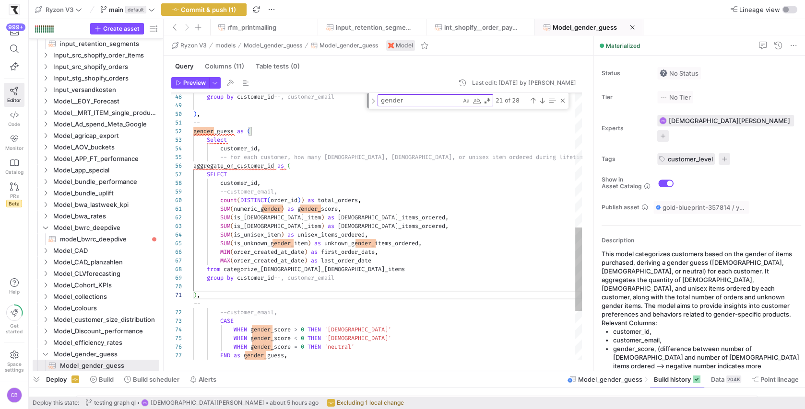
scroll to position [35, 27]
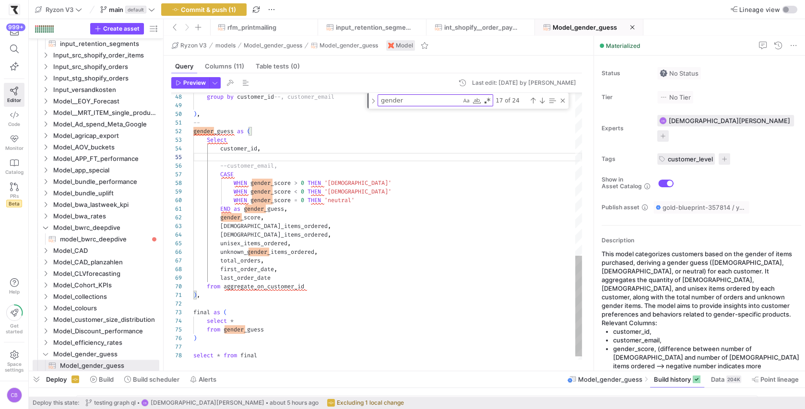
click at [232, 156] on div "group by customer_id --, customer_email ) , -- gender_guess as ( Select custome…" at bounding box center [387, 15] width 388 height 705
click at [231, 158] on div "group by customer_id --, customer_email ) , -- gender_guess as ( Select custome…" at bounding box center [387, 15] width 388 height 705
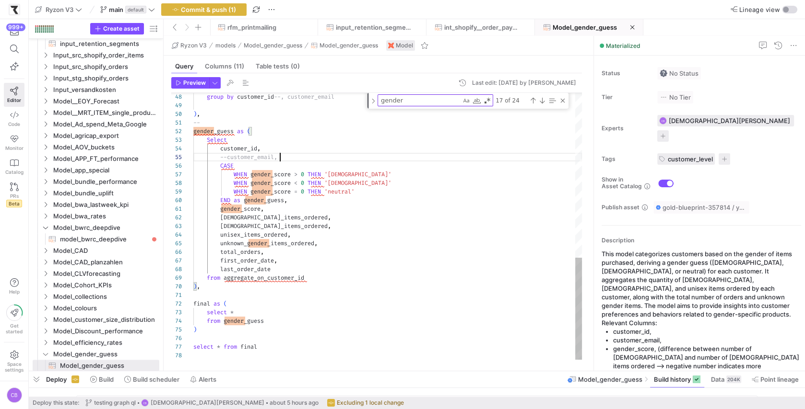
click at [292, 155] on div "group by customer_id --, customer_email ) , -- gender_guess as ( Select custome…" at bounding box center [387, 11] width 388 height 697
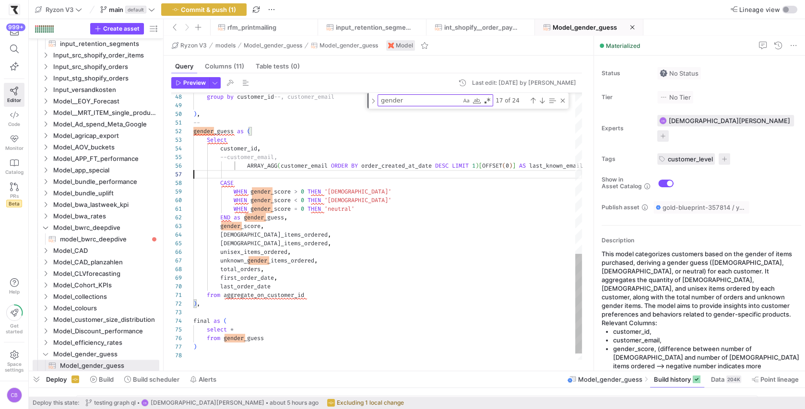
scroll to position [51, 0]
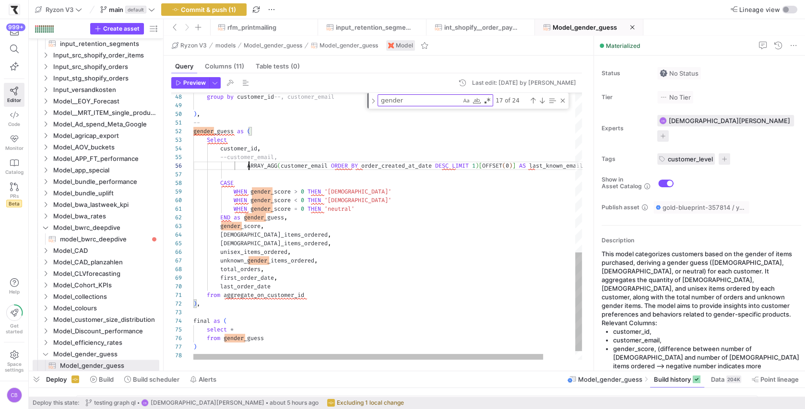
click at [248, 167] on div "group by customer_id --, customer_email ) , -- gender_guess as ( Select custome…" at bounding box center [405, 23] width 424 height 720
click at [226, 157] on div "group by customer_id --, customer_email ) , -- gender_guess as ( Select custome…" at bounding box center [405, 23] width 424 height 720
click at [283, 166] on div "group by customer_id --, customer_email ) , -- gender_guess as ( Select custome…" at bounding box center [405, 23] width 424 height 720
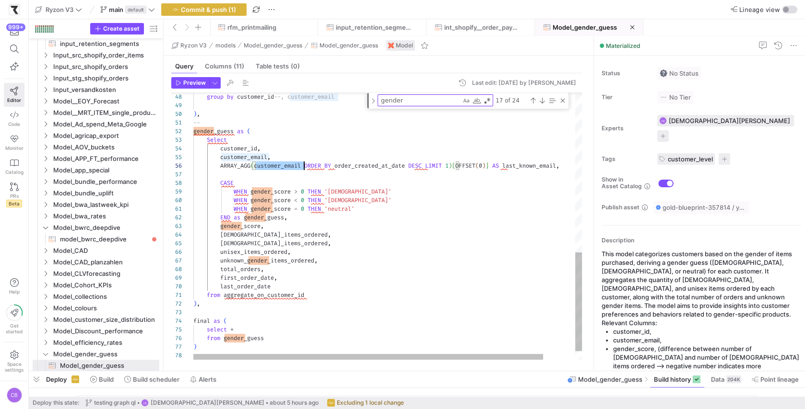
scroll to position [43, 110]
click at [283, 166] on div "group by customer_id --, customer_email ) , -- gender_guess as ( Select custome…" at bounding box center [405, 23] width 424 height 720
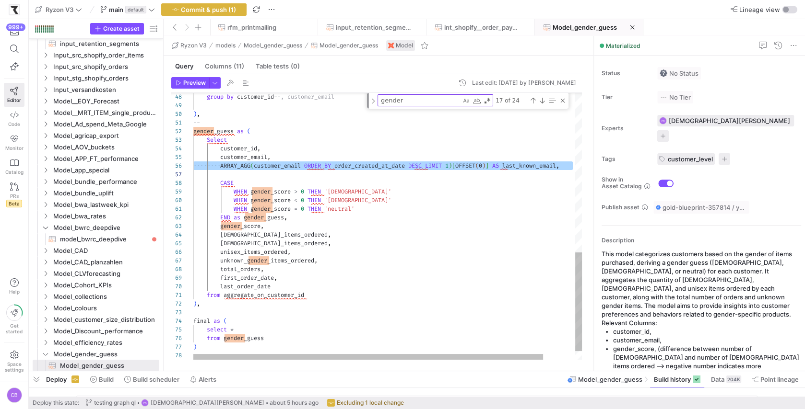
click at [238, 175] on div "group by customer_id --, customer_email ) , -- gender_guess as ( Select custome…" at bounding box center [405, 23] width 424 height 720
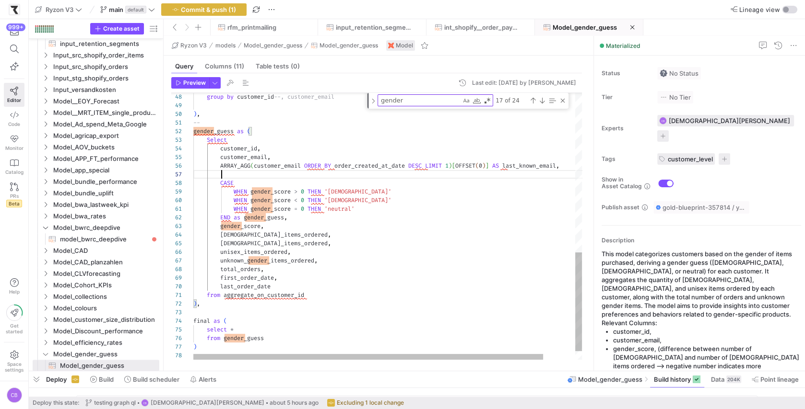
scroll to position [60, 0]
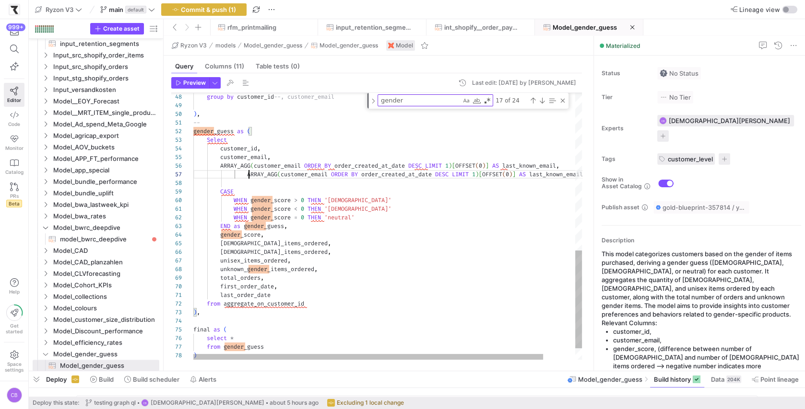
click at [249, 171] on div "group by customer_id --, customer_email ) , -- gender_guess as ( Select custome…" at bounding box center [405, 27] width 424 height 728
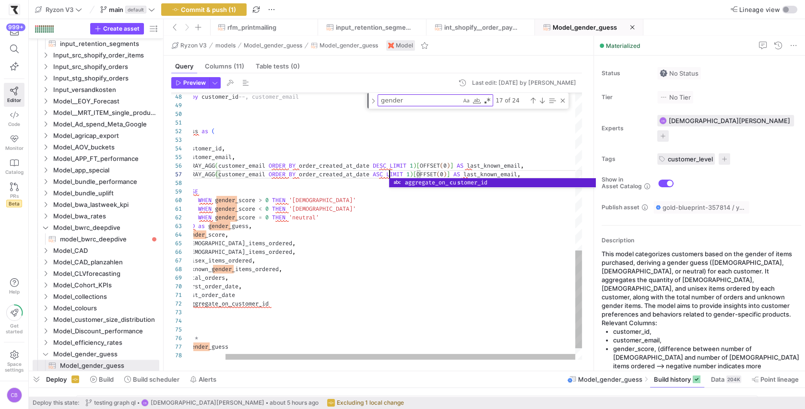
click at [366, 182] on div "group by customer_id --, customer_email ) , -- gender_guess as ( Select custome…" at bounding box center [370, 27] width 424 height 728
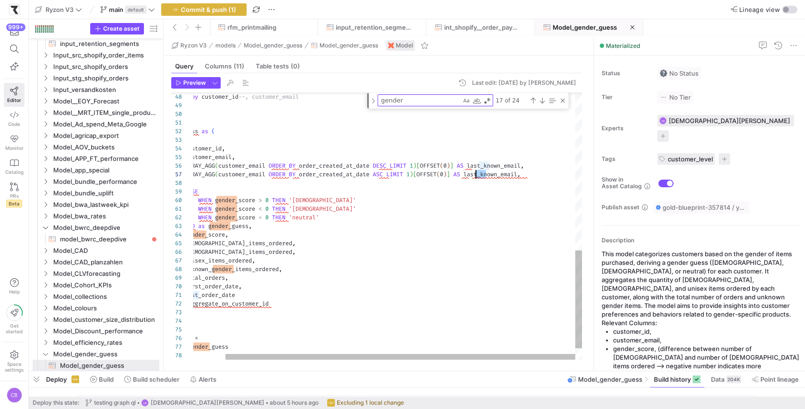
scroll to position [51, 314]
drag, startPoint x: 486, startPoint y: 173, endPoint x: 472, endPoint y: 171, distance: 14.0
click at [472, 171] on div "group by customer_id --, customer_email ) , -- gender_guess as ( Select custome…" at bounding box center [370, 27] width 424 height 728
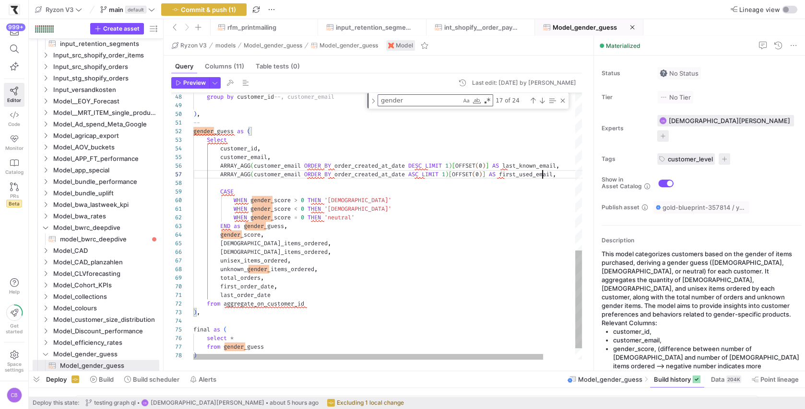
scroll to position [51, 349]
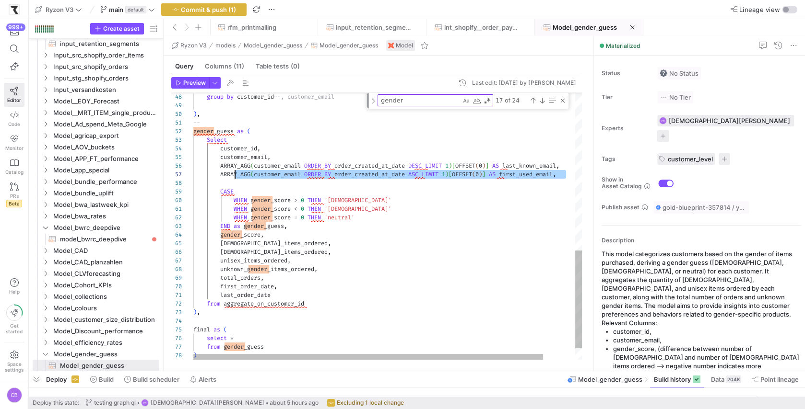
drag, startPoint x: 501, startPoint y: 173, endPoint x: 234, endPoint y: 173, distance: 267.1
click at [234, 173] on div "group by customer_id --, customer_email ) , -- gender_guess as ( Select custome…" at bounding box center [405, 27] width 424 height 728
click at [236, 187] on div "group by customer_id --, customer_email ) , -- gender_guess as ( Select custome…" at bounding box center [405, 27] width 424 height 728
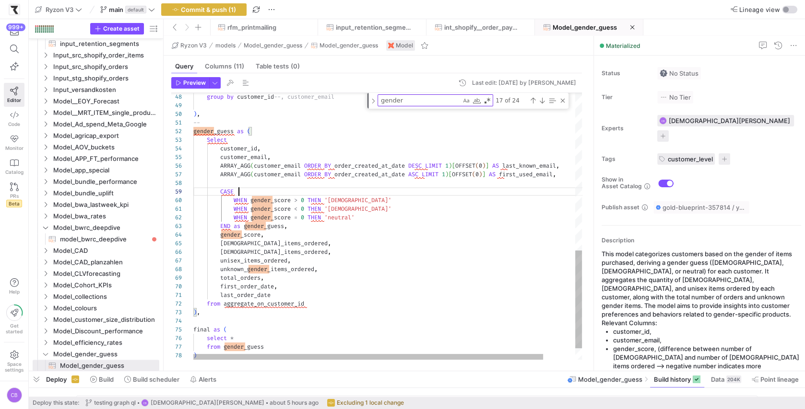
scroll to position [60, 0]
click at [235, 184] on div "group by customer_id --, customer_email ) , -- gender_guess as ( Select custome…" at bounding box center [405, 27] width 424 height 728
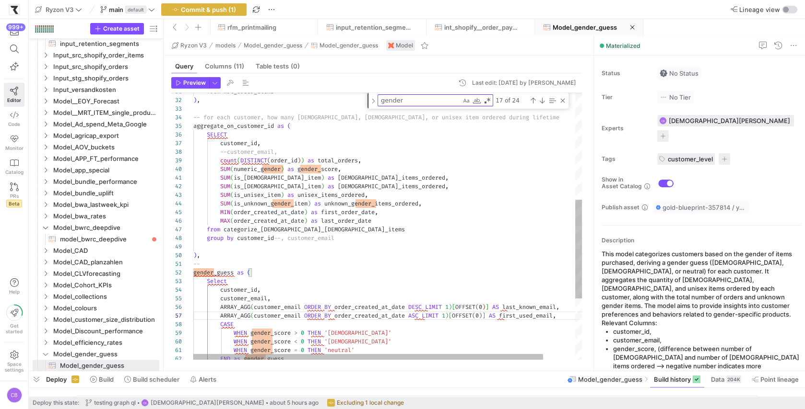
scroll to position [60, 90]
click at [284, 237] on div ") , -- gender_guess as ( Select customer_id , customer_email , CASE WHEN gender…" at bounding box center [405, 165] width 424 height 720
click at [226, 153] on div ") , -- gender_guess as ( Select customer_id , customer_email , CASE WHEN gender…" at bounding box center [405, 165] width 424 height 720
click at [224, 152] on div ") , -- gender_guess as ( Select customer_id , customer_email , CASE WHEN gender…" at bounding box center [405, 165] width 424 height 720
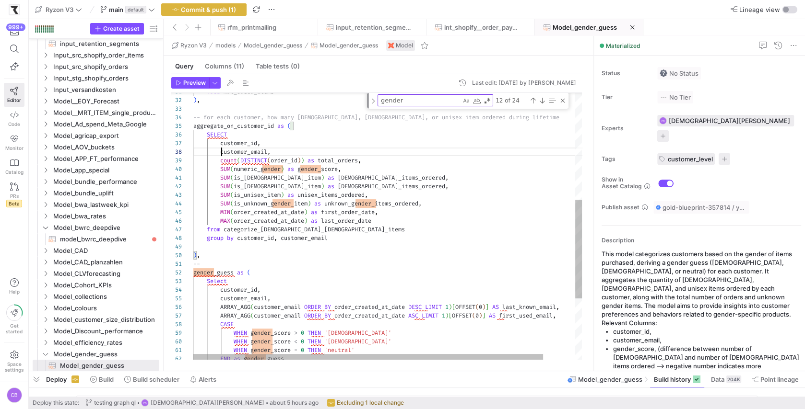
scroll to position [60, 27]
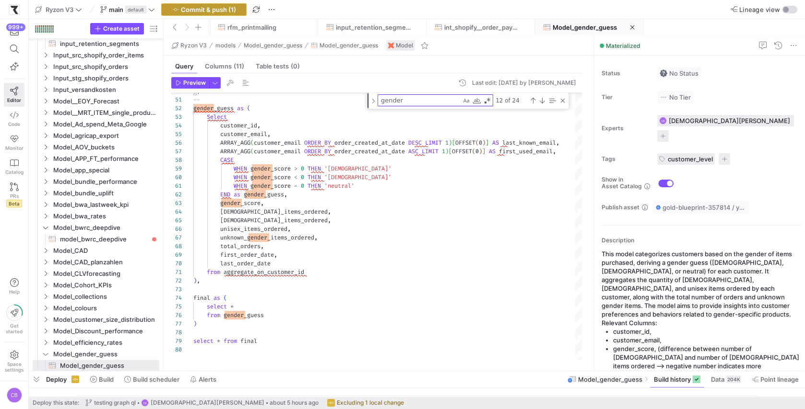
type textarea "from mrt_order_items ), -- for each customer, how many male, female, or unisex …"
click at [213, 8] on span "Commit & push (1)" at bounding box center [208, 10] width 55 height 8
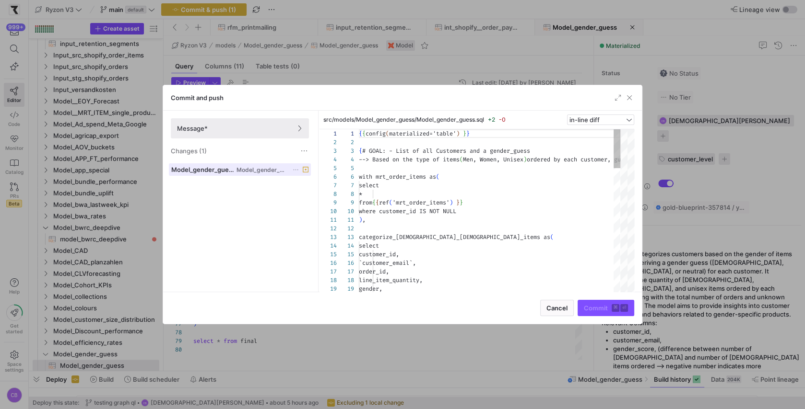
click at [304, 169] on icon at bounding box center [306, 170] width 6 height 6
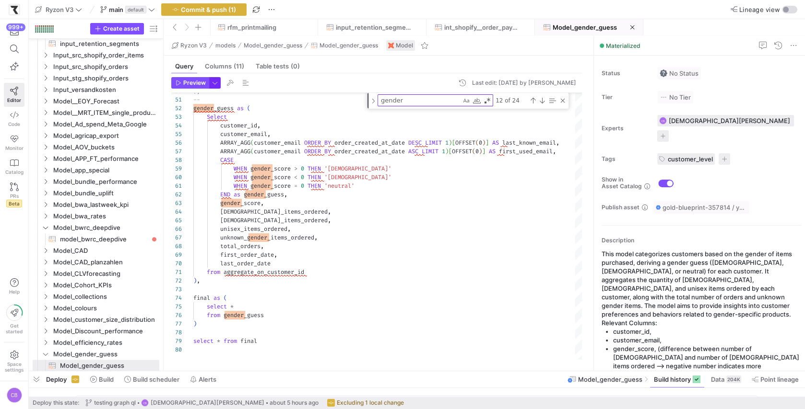
click at [212, 79] on span "button" at bounding box center [215, 83] width 11 height 11
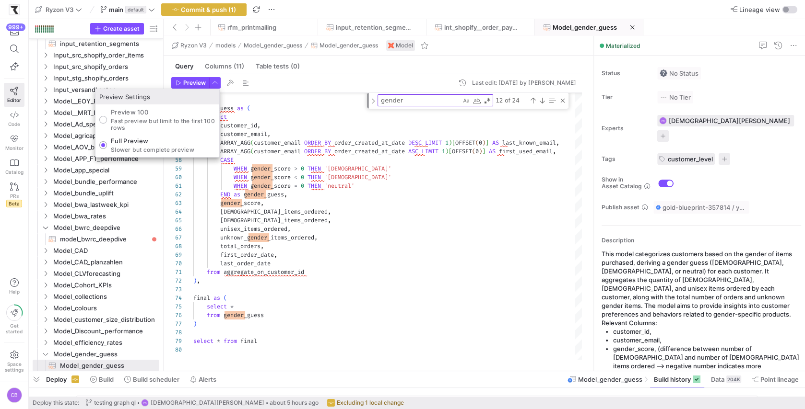
click at [140, 148] on p "Slower but complete preview" at bounding box center [152, 150] width 83 height 7
click at [107, 148] on input "Full Preview Slower but complete preview" at bounding box center [103, 145] width 8 height 8
click at [183, 85] on div at bounding box center [402, 204] width 805 height 409
click at [183, 85] on span "Preview" at bounding box center [194, 83] width 23 height 7
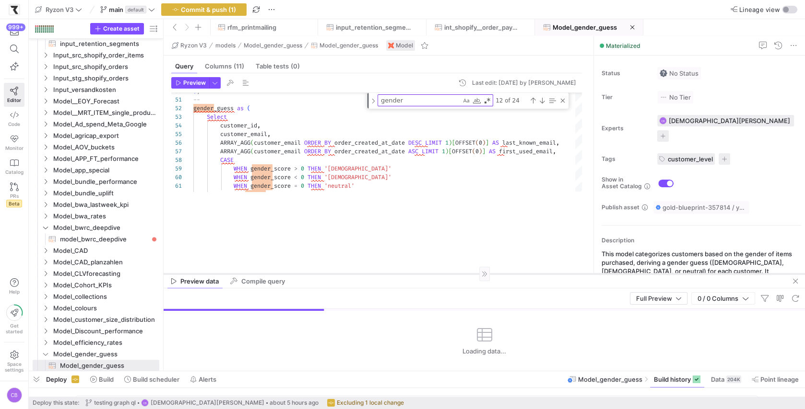
drag, startPoint x: 505, startPoint y: 203, endPoint x: 529, endPoint y: 276, distance: 76.1
click at [529, 274] on div at bounding box center [483, 274] width 641 height 0
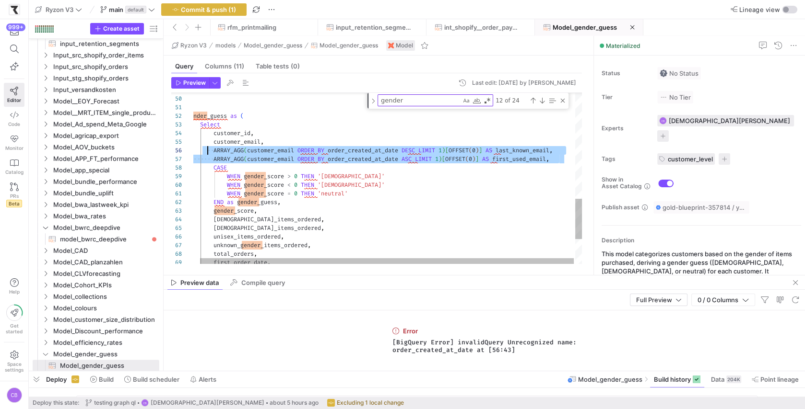
scroll to position [43, 27]
drag, startPoint x: 521, startPoint y: 160, endPoint x: 213, endPoint y: 152, distance: 307.4
click at [213, 152] on div "customer_email , ARRAY_AGG ( customer_email ORDER BY order_created_at_date DESC…" at bounding box center [385, 8] width 397 height 720
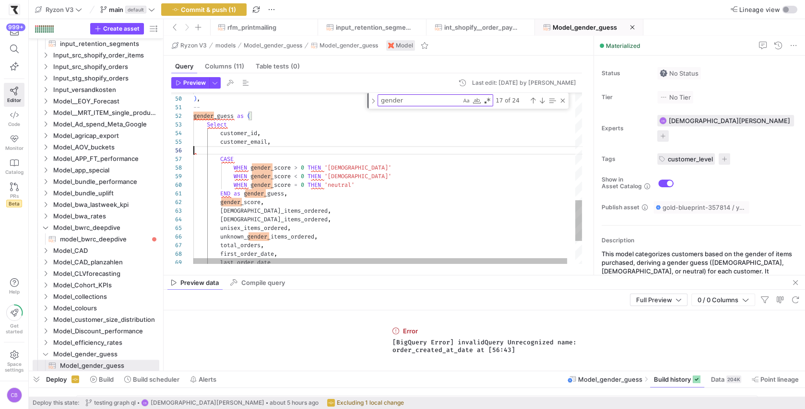
scroll to position [35, 79]
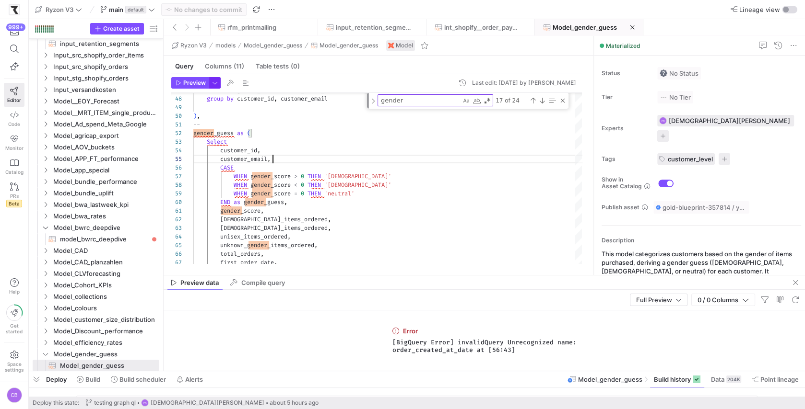
click at [211, 83] on span "button" at bounding box center [215, 83] width 11 height 11
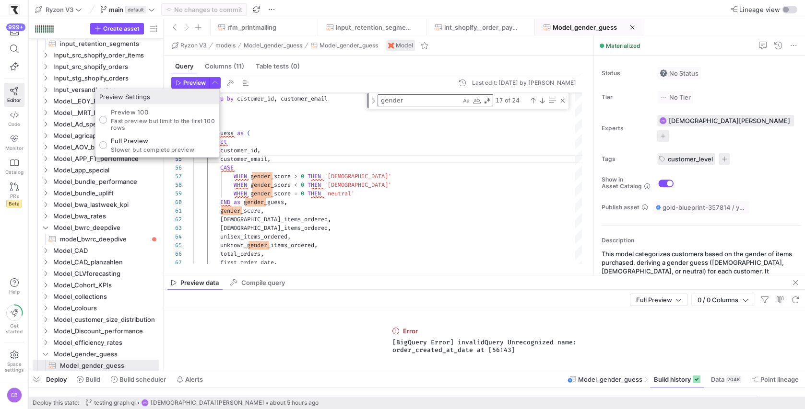
click at [197, 83] on div at bounding box center [402, 204] width 805 height 409
click at [197, 83] on span "Preview" at bounding box center [194, 83] width 23 height 7
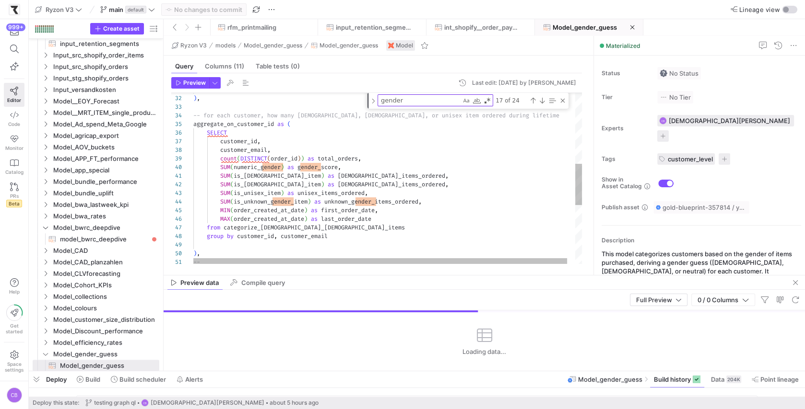
scroll to position [60, 79]
click at [286, 149] on div "-- ) , group by customer_id , customer_email from categorize_male_female_items …" at bounding box center [391, 154] width 397 height 702
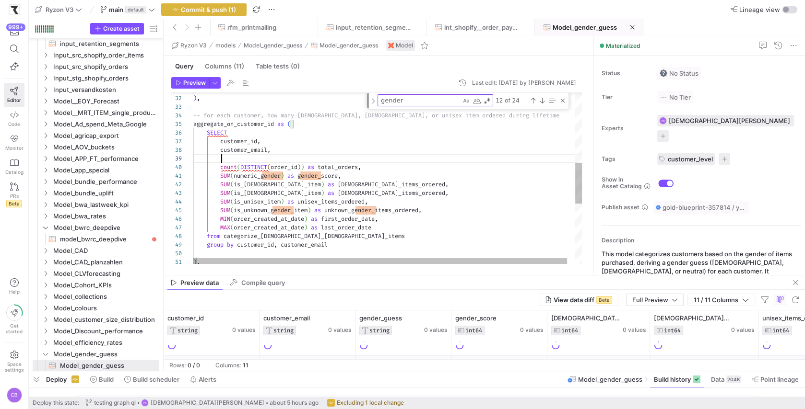
scroll to position [78, 373]
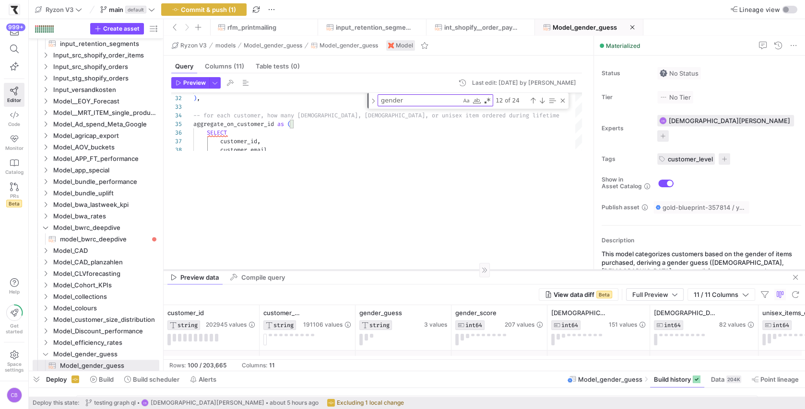
drag, startPoint x: 353, startPoint y: 275, endPoint x: 393, endPoint y: 270, distance: 40.6
click at [393, 270] on div at bounding box center [483, 270] width 641 height 0
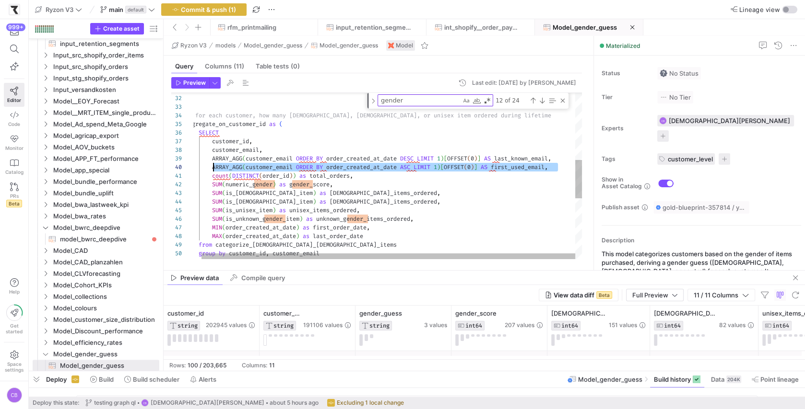
scroll to position [78, 27]
drag, startPoint x: 559, startPoint y: 166, endPoint x: 213, endPoint y: 166, distance: 345.7
click at [213, 166] on div "customer_email , customer_id , SELECT aggregate_on_customer_id as ( -- for each…" at bounding box center [383, 163] width 397 height 720
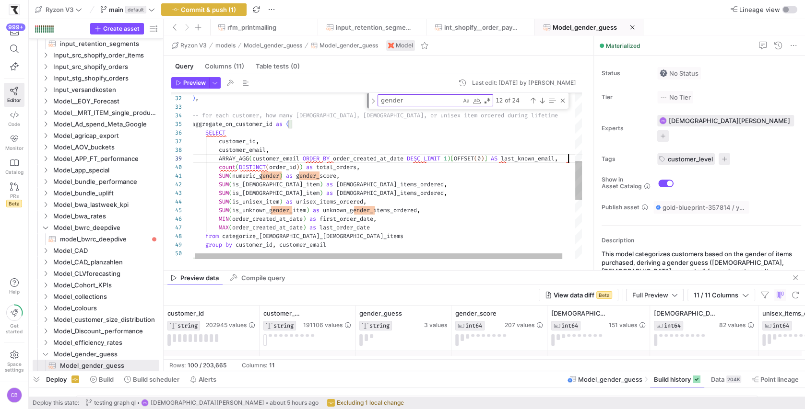
scroll to position [69, 375]
click at [279, 146] on div "customer_email , customer_id , SELECT aggregate_on_customer_id as ( -- for each…" at bounding box center [393, 158] width 403 height 711
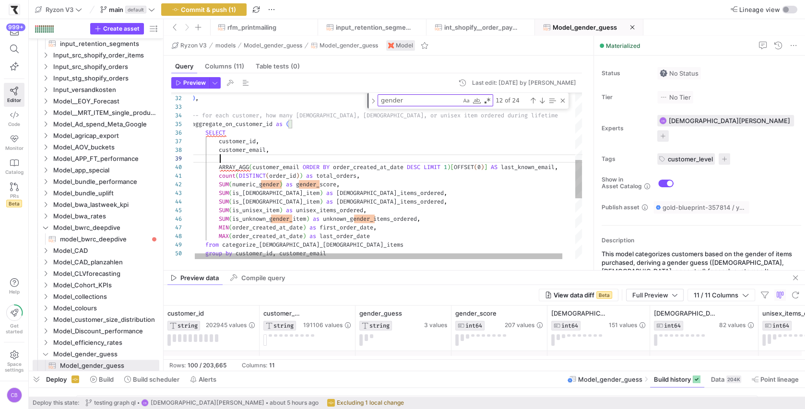
scroll to position [69, 373]
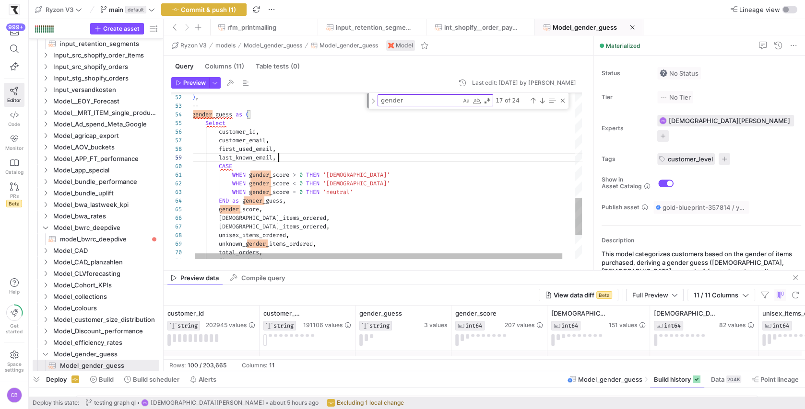
scroll to position [69, 85]
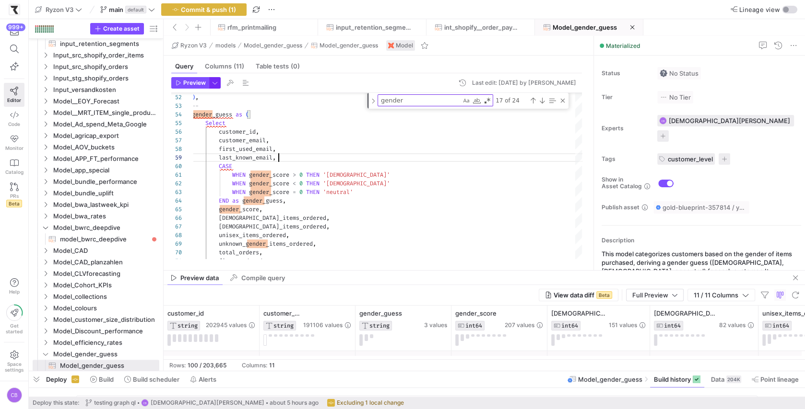
click at [211, 84] on span "button" at bounding box center [215, 83] width 11 height 11
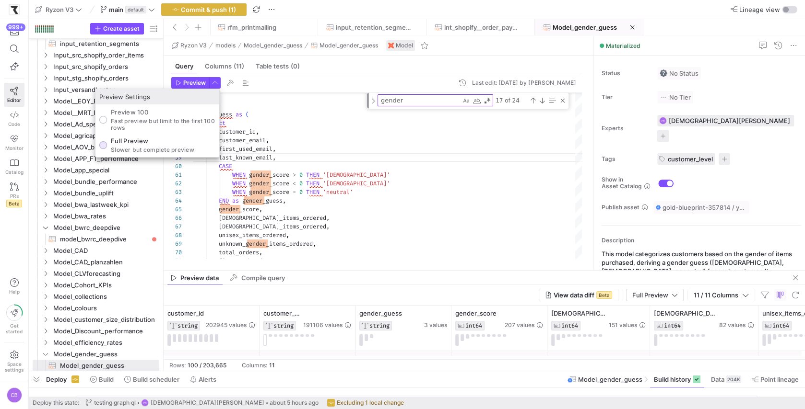
click at [174, 148] on p "Slower but complete preview" at bounding box center [152, 150] width 83 height 7
click at [107, 148] on input "Full Preview Slower but complete preview" at bounding box center [103, 145] width 8 height 8
click at [197, 83] on div at bounding box center [402, 204] width 805 height 409
click at [197, 83] on span "Preview" at bounding box center [194, 83] width 23 height 7
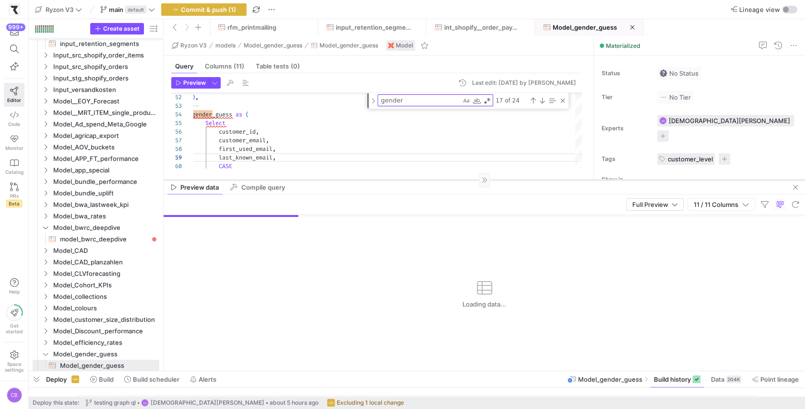
drag, startPoint x: 471, startPoint y: 271, endPoint x: 474, endPoint y: 177, distance: 93.6
click at [474, 180] on div at bounding box center [483, 180] width 641 height 0
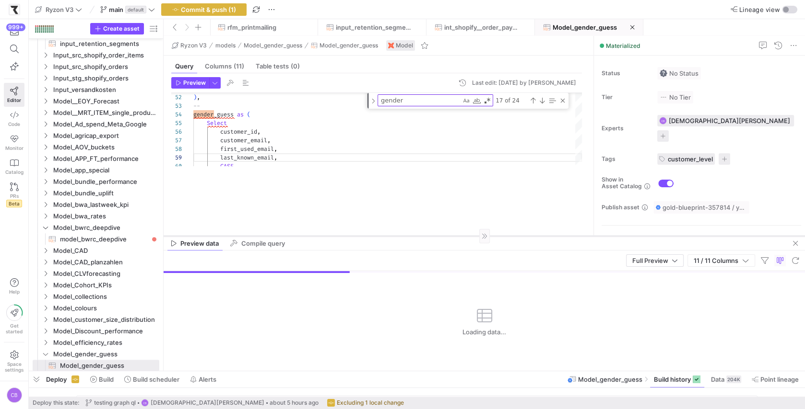
drag, startPoint x: 396, startPoint y: 177, endPoint x: 405, endPoint y: 236, distance: 59.7
click at [405, 236] on div at bounding box center [483, 236] width 641 height 0
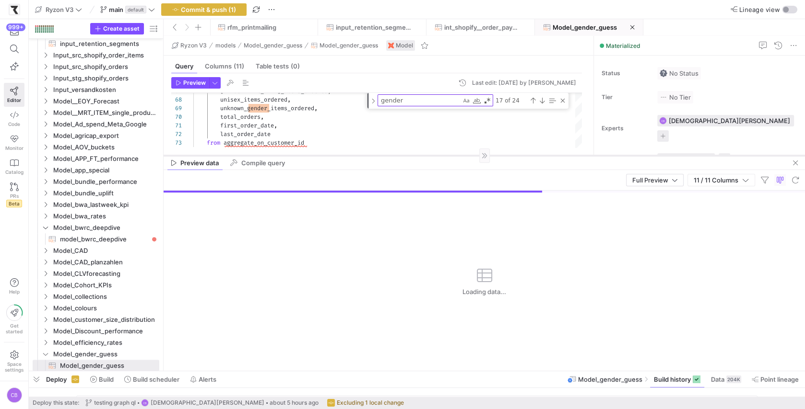
drag, startPoint x: 400, startPoint y: 236, endPoint x: 407, endPoint y: 156, distance: 80.9
click at [407, 156] on div at bounding box center [483, 155] width 641 height 0
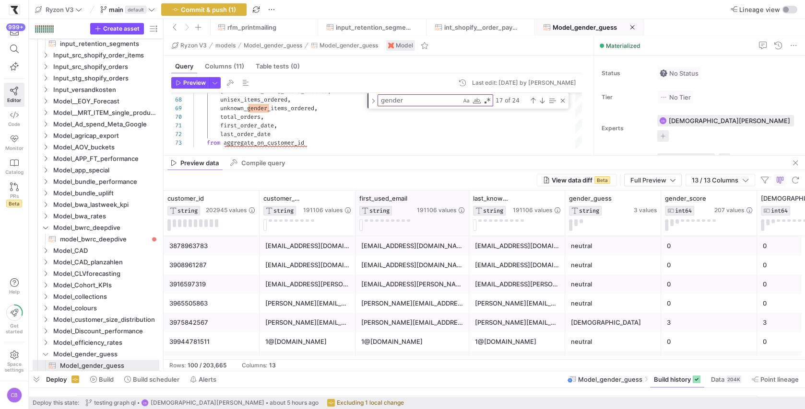
drag, startPoint x: 449, startPoint y: 211, endPoint x: 467, endPoint y: 214, distance: 18.4
click at [467, 214] on div at bounding box center [469, 213] width 4 height 45
click at [169, 227] on button at bounding box center [168, 226] width 3 height 12
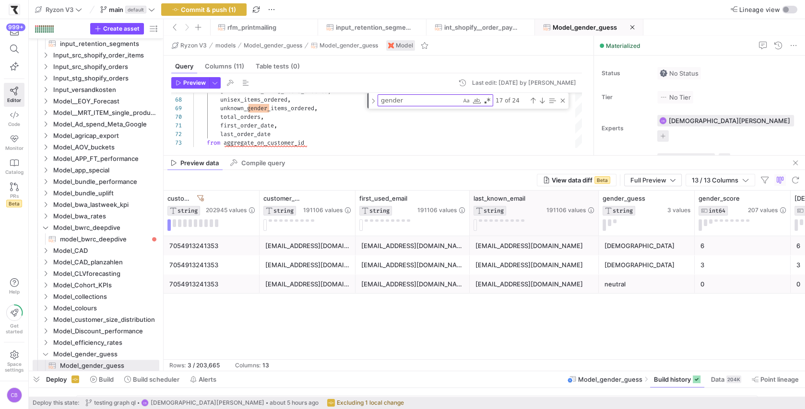
drag, startPoint x: 564, startPoint y: 210, endPoint x: 597, endPoint y: 214, distance: 33.4
click at [597, 214] on div at bounding box center [598, 213] width 4 height 45
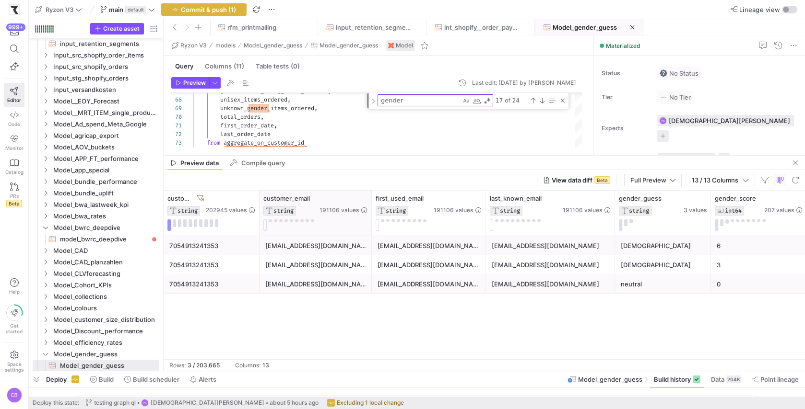
drag, startPoint x: 353, startPoint y: 223, endPoint x: 369, endPoint y: 221, distance: 16.6
click at [369, 221] on div at bounding box center [371, 213] width 4 height 45
click at [486, 154] on mat-tab-group "Query Columns (11) Table tests (0) Preview Last edit: Wednesday 11 September 20…" at bounding box center [376, 106] width 426 height 100
click at [174, 220] on button at bounding box center [174, 224] width 3 height 8
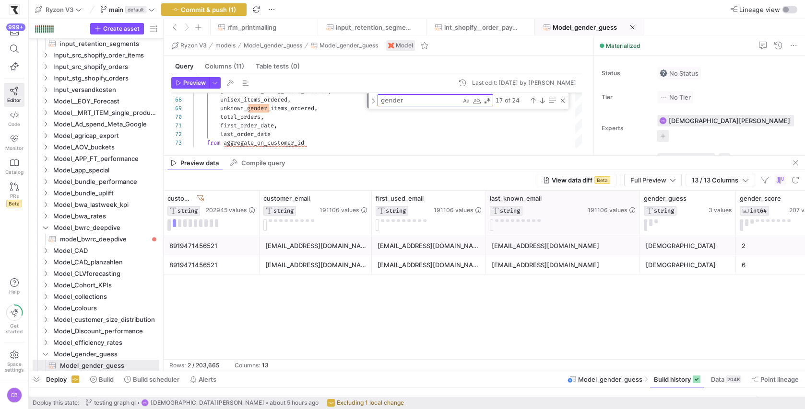
drag, startPoint x: 614, startPoint y: 219, endPoint x: 639, endPoint y: 225, distance: 25.8
click at [639, 225] on div at bounding box center [639, 213] width 4 height 45
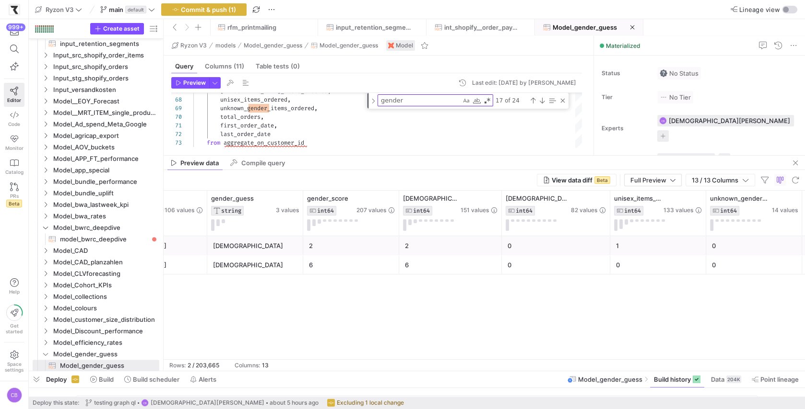
scroll to position [0, 620]
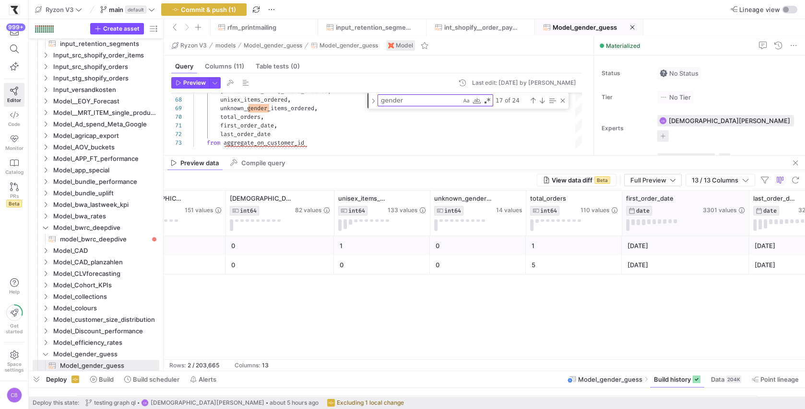
drag, startPoint x: 738, startPoint y: 225, endPoint x: 747, endPoint y: 227, distance: 9.3
click at [747, 227] on div at bounding box center [749, 213] width 4 height 45
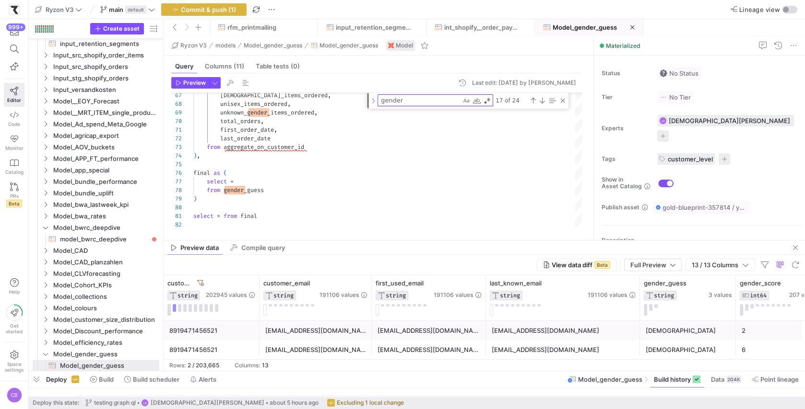
drag, startPoint x: 540, startPoint y: 156, endPoint x: 560, endPoint y: 241, distance: 87.2
click at [560, 241] on div at bounding box center [483, 240] width 641 height 0
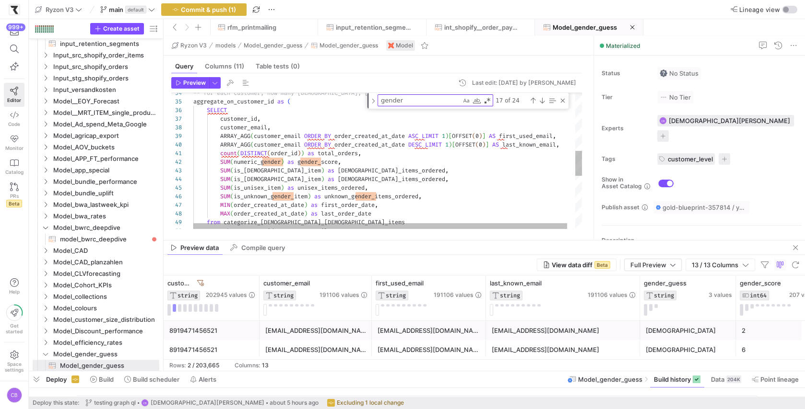
click at [222, 125] on div "SUM ( is_unknown_gender_item ) as unknown_gender_items_ordered , MIN ( order_cr…" at bounding box center [391, 148] width 397 height 737
click at [326, 126] on div "SUM ( is_unknown_gender_item ) as unknown_gender_items_ordered , MIN ( order_cr…" at bounding box center [391, 148] width 397 height 737
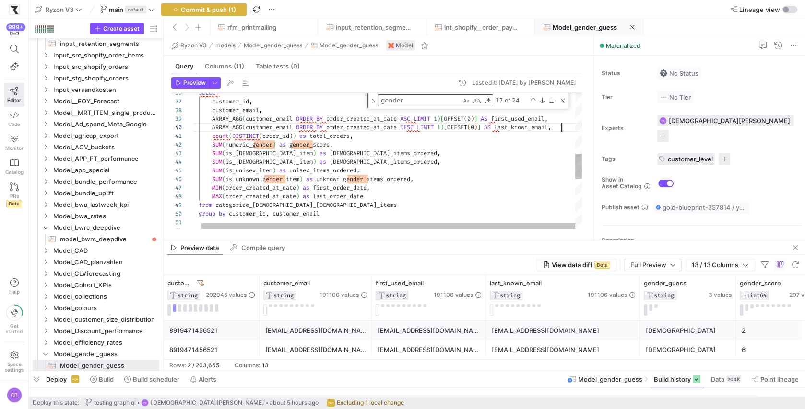
scroll to position [78, 375]
click at [564, 128] on div "SUM ( is_unknown_gender_item ) as unknown_gender_items_ordered , MIN ( order_cr…" at bounding box center [383, 131] width 397 height 737
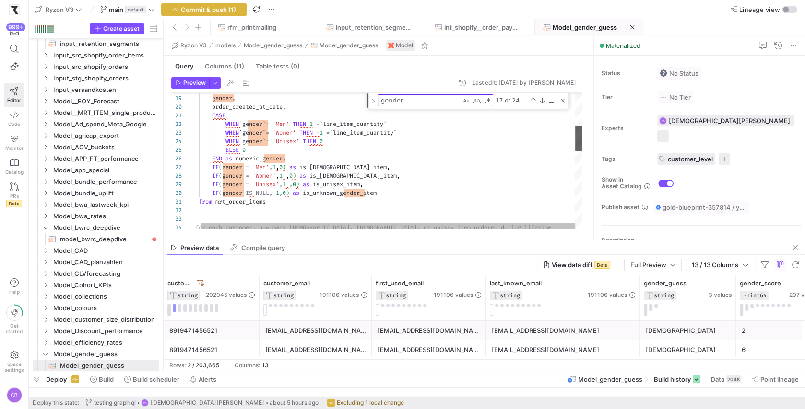
click at [581, 138] on div at bounding box center [578, 161] width 7 height 136
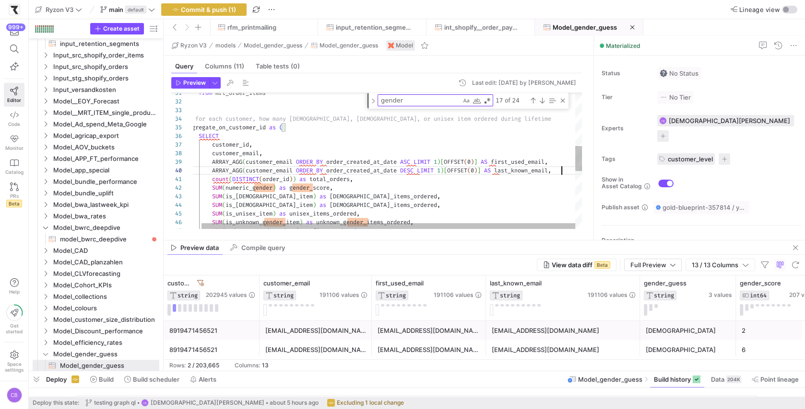
scroll to position [60, 27]
click at [211, 152] on div "from mrt_order_items ) , -- for each customer, how many male, female, or un ise…" at bounding box center [383, 174] width 397 height 737
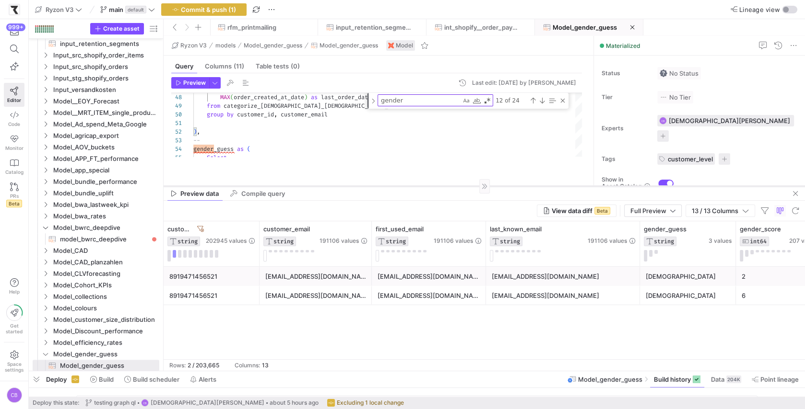
drag, startPoint x: 313, startPoint y: 241, endPoint x: 324, endPoint y: 187, distance: 55.4
click at [324, 187] on div at bounding box center [483, 186] width 641 height 0
click at [170, 252] on button at bounding box center [168, 256] width 3 height 12
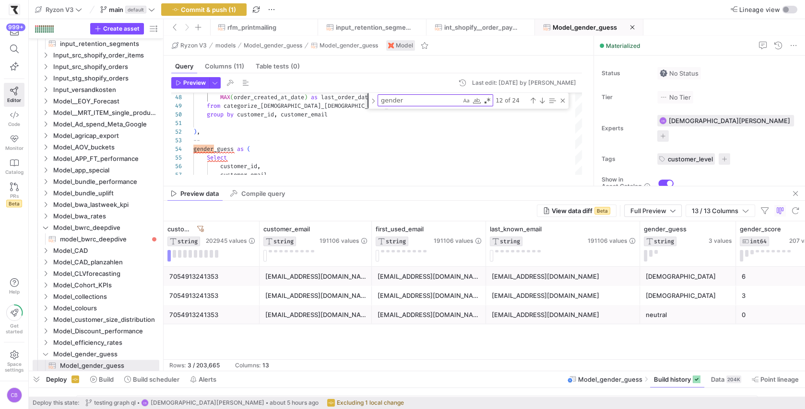
click at [188, 277] on div "7054913241353" at bounding box center [211, 277] width 84 height 19
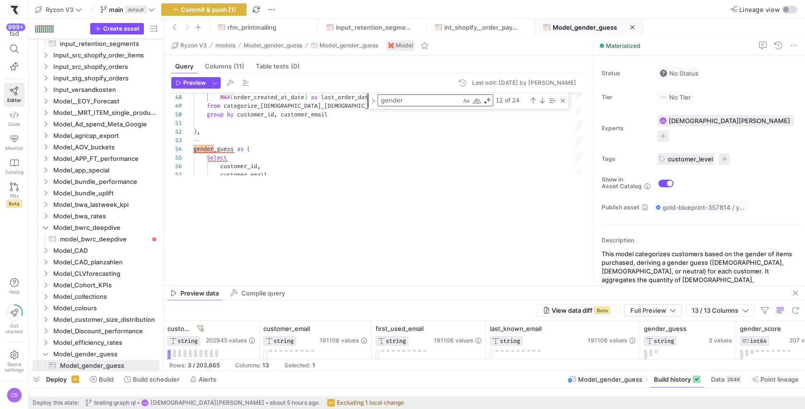
drag, startPoint x: 289, startPoint y: 186, endPoint x: 314, endPoint y: 270, distance: 87.9
click at [320, 286] on div at bounding box center [483, 286] width 641 height 0
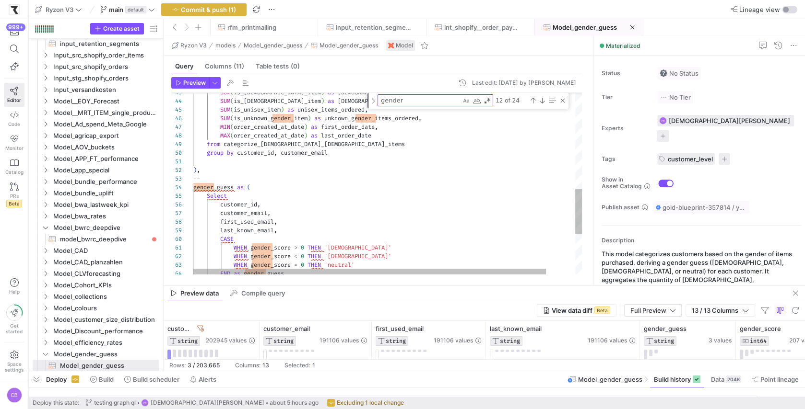
click at [222, 215] on div "Select customer_id , SUM ( is_unknown_gender_item ) as unknown_gender_items_ord…" at bounding box center [403, 70] width 420 height 737
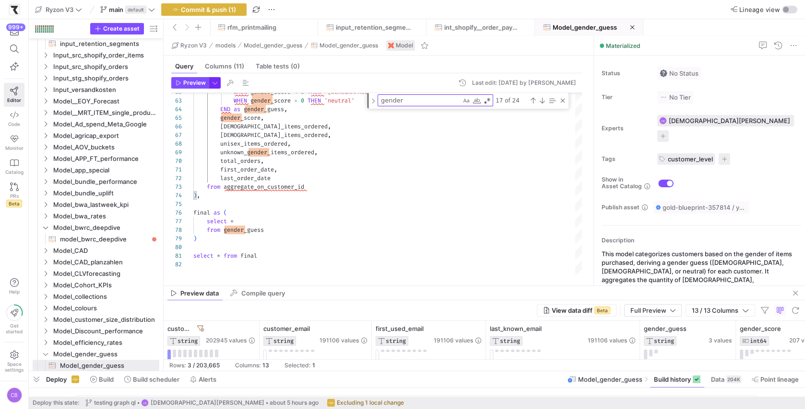
click at [214, 80] on span "button" at bounding box center [215, 83] width 11 height 11
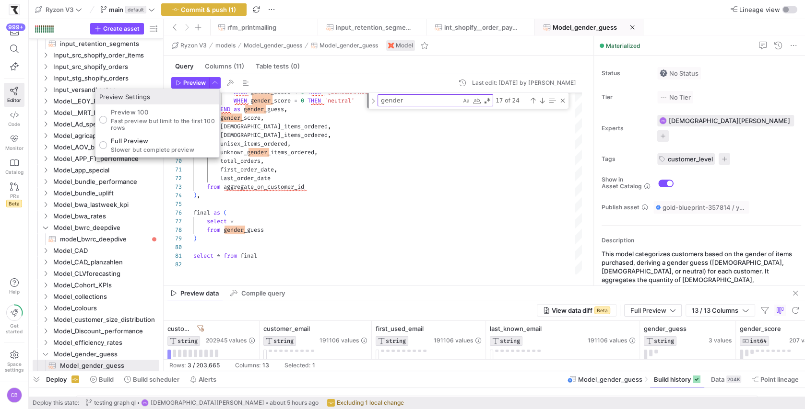
click at [191, 83] on div at bounding box center [402, 204] width 805 height 409
click at [191, 83] on span "Preview" at bounding box center [194, 83] width 23 height 7
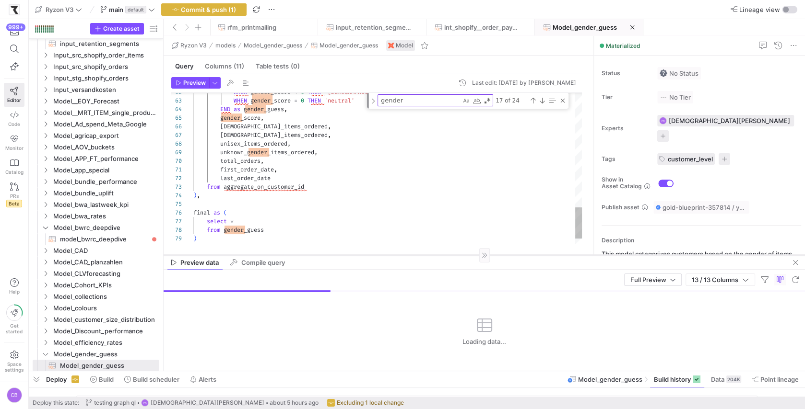
drag, startPoint x: 352, startPoint y: 286, endPoint x: 356, endPoint y: 255, distance: 31.0
click at [356, 255] on div at bounding box center [483, 255] width 641 height 0
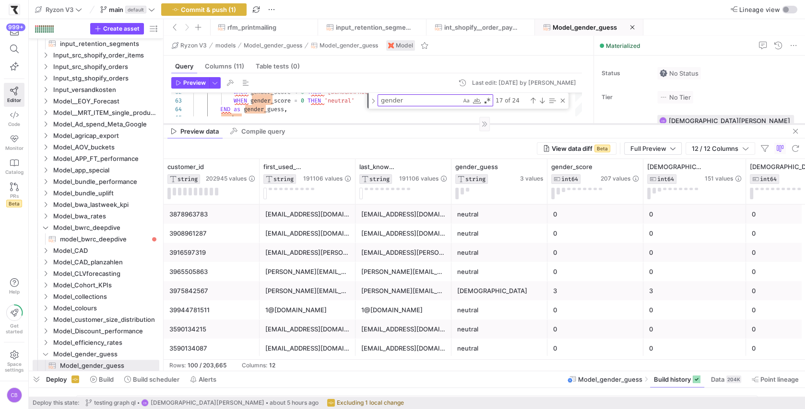
drag, startPoint x: 378, startPoint y: 255, endPoint x: 410, endPoint y: 124, distance: 135.1
click at [410, 124] on div at bounding box center [483, 124] width 641 height 0
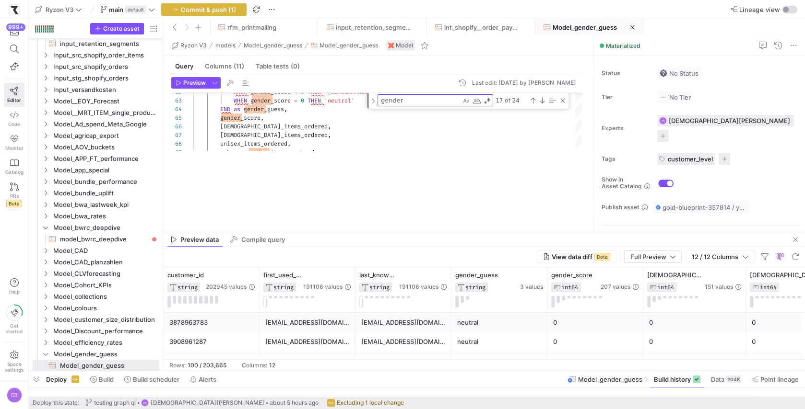
drag, startPoint x: 327, startPoint y: 125, endPoint x: 362, endPoint y: 233, distance: 113.9
click at [362, 233] on as-split "Ryzon V3 models Model_gender_guess Model_gender_guess Model Query Columns (11) …" at bounding box center [483, 203] width 641 height 335
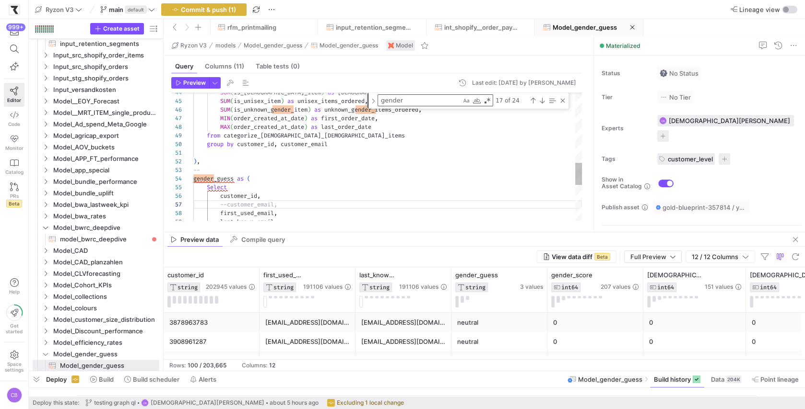
click at [277, 145] on div "last_known_email , first_used_email , --customer_email, customer_id , -- gender…" at bounding box center [387, 59] width 388 height 731
type textarea "count(DISTINCT(order_id)) as total_orders, SUM(numeric_gender) as gender_score,…"
click at [212, 84] on span "button" at bounding box center [215, 83] width 11 height 11
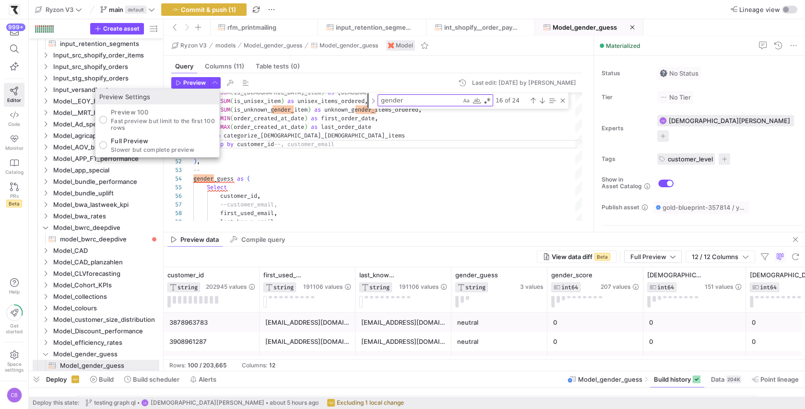
click at [181, 82] on div at bounding box center [402, 204] width 805 height 409
click at [181, 82] on span "Preview" at bounding box center [190, 83] width 30 height 7
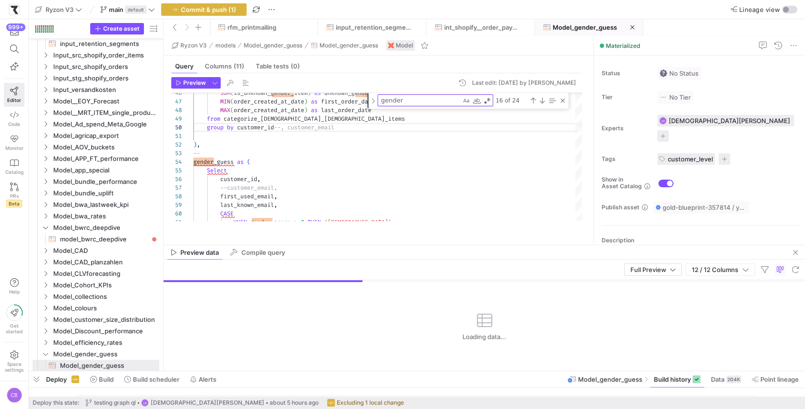
drag, startPoint x: 365, startPoint y: 233, endPoint x: 367, endPoint y: 248, distance: 15.0
click at [367, 248] on as-split "Ryzon V3 models Model_gender_guess Model_gender_guess Model Query Columns (11) …" at bounding box center [483, 203] width 641 height 335
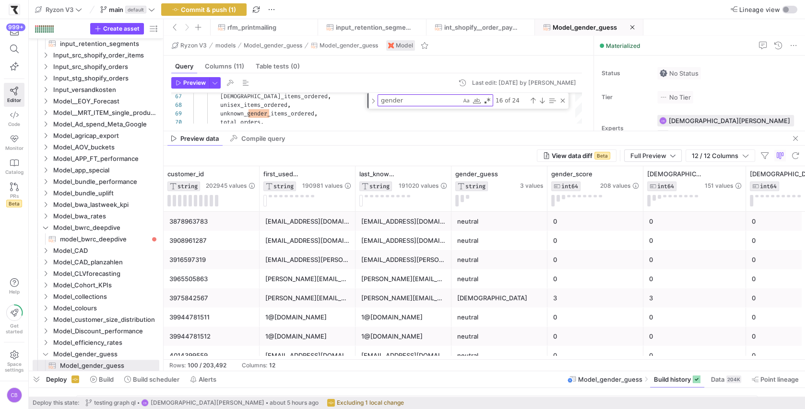
drag, startPoint x: 307, startPoint y: 247, endPoint x: 304, endPoint y: 136, distance: 111.3
click at [321, 131] on div at bounding box center [483, 131] width 641 height 0
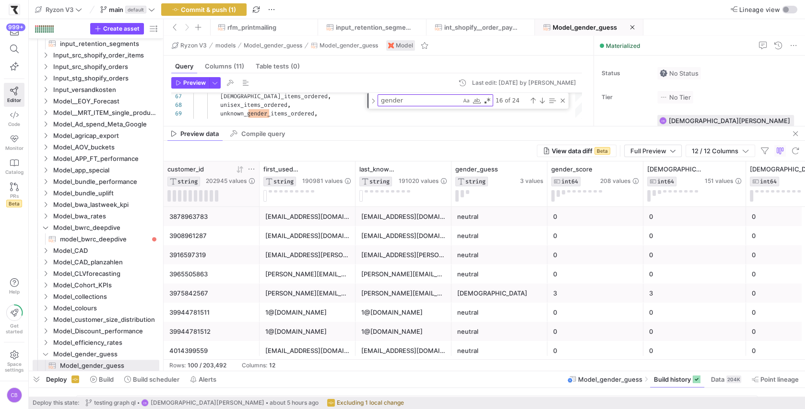
click at [253, 167] on icon at bounding box center [251, 169] width 8 height 8
click at [257, 199] on input "Filter Value" at bounding box center [295, 201] width 97 height 12
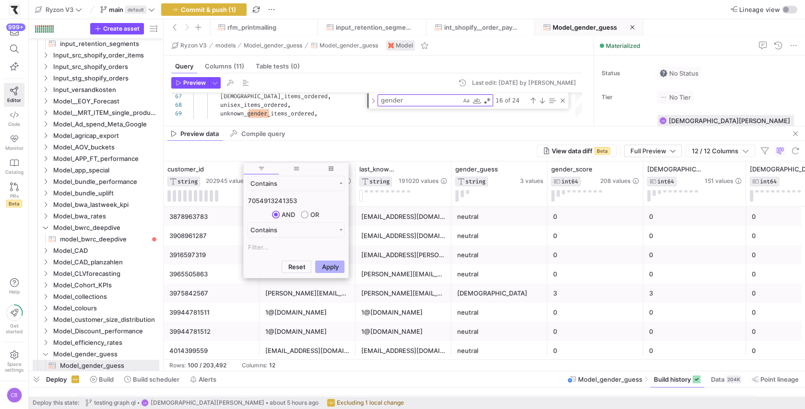
type input "7054913241353"
click at [315, 261] on button "Apply" at bounding box center [329, 267] width 29 height 12
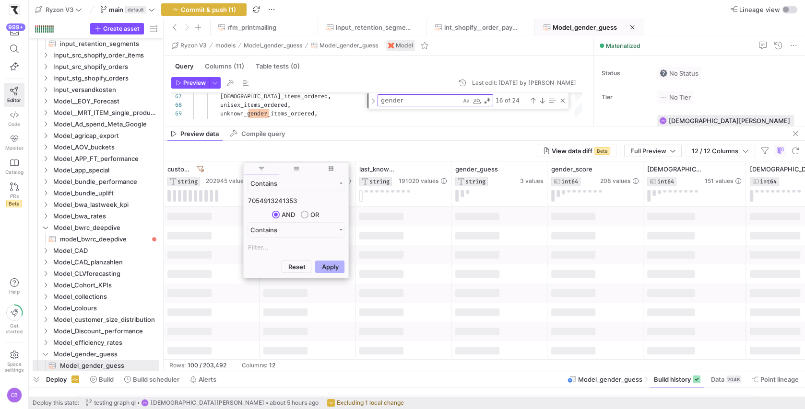
click at [327, 151] on div "View data diff Beta Full Preview 12 / 12 Columns" at bounding box center [483, 151] width 641 height 21
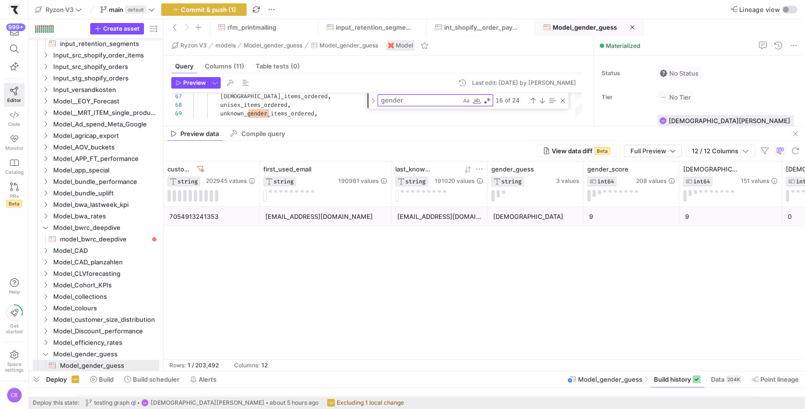
drag, startPoint x: 354, startPoint y: 183, endPoint x: 396, endPoint y: 192, distance: 42.1
click at [391, 192] on div at bounding box center [391, 184] width 4 height 45
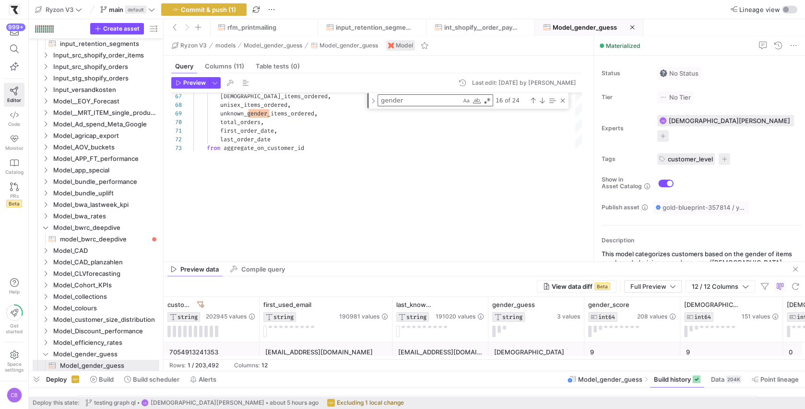
drag, startPoint x: 504, startPoint y: 127, endPoint x: 454, endPoint y: 230, distance: 114.7
click at [504, 262] on div at bounding box center [483, 262] width 641 height 0
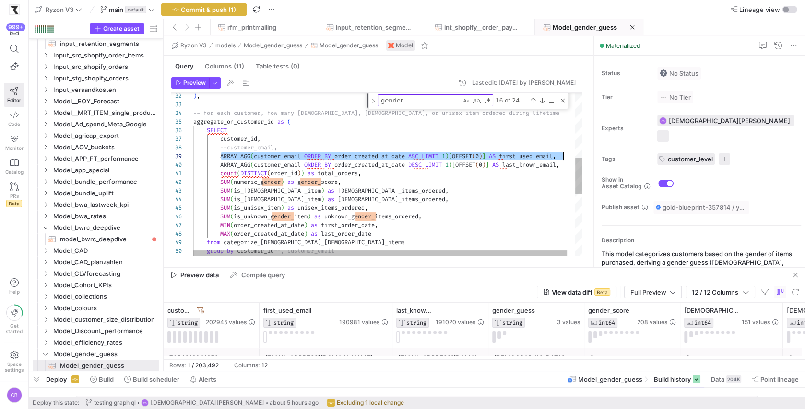
scroll to position [69, 373]
drag, startPoint x: 221, startPoint y: 155, endPoint x: 564, endPoint y: 153, distance: 343.3
click at [564, 153] on div "SUM ( is_female_item ) as female_items_ordered , SUM ( is_unisex_item ) as unis…" at bounding box center [391, 169] width 397 height 737
click at [569, 163] on div "SUM ( is_female_item ) as female_items_ordered , SUM ( is_unisex_item ) as unis…" at bounding box center [391, 169] width 397 height 737
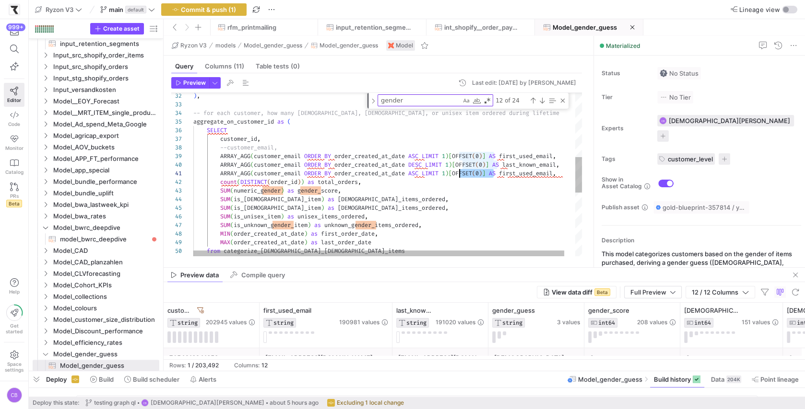
scroll to position [0, 262]
drag, startPoint x: 493, startPoint y: 175, endPoint x: 455, endPoint y: 172, distance: 38.0
click at [455, 172] on div "SUM ( is_female_item ) as female_items_ordered , SUM ( is_unisex_item ) as unis…" at bounding box center [393, 174] width 400 height 746
click at [500, 189] on div "SUM ( is_female_item ) as female_items_ordered , SUM ( is_unisex_item ) as unis…" at bounding box center [393, 174] width 400 height 746
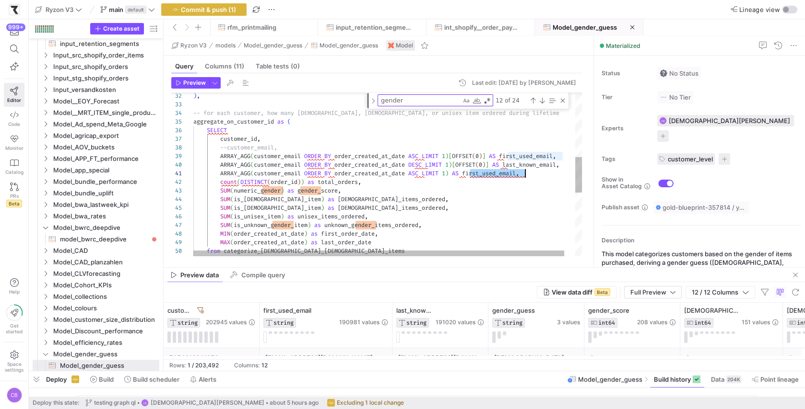
drag, startPoint x: 469, startPoint y: 173, endPoint x: 524, endPoint y: 175, distance: 54.2
click at [524, 175] on div "SUM ( is_female_item ) as female_items_ordered , SUM ( is_unisex_item ) as unis…" at bounding box center [393, 174] width 400 height 746
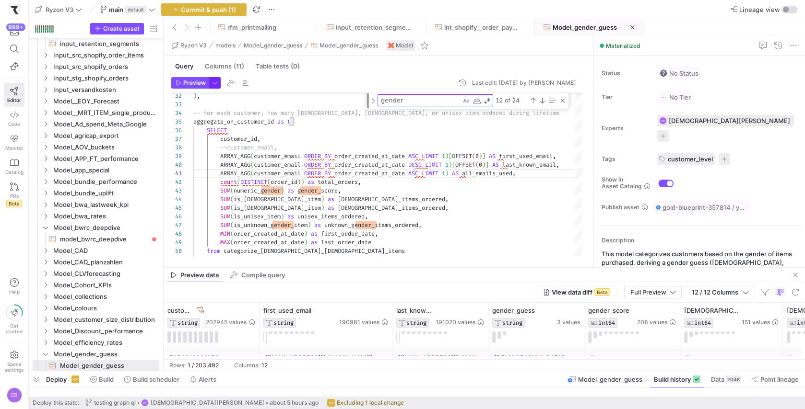
type textarea "ARRAY_AGG(customer_email ORDER BY order_created_at_date ASC LIMIT 1) AS all_ema…"
click at [218, 86] on span "button" at bounding box center [215, 83] width 11 height 11
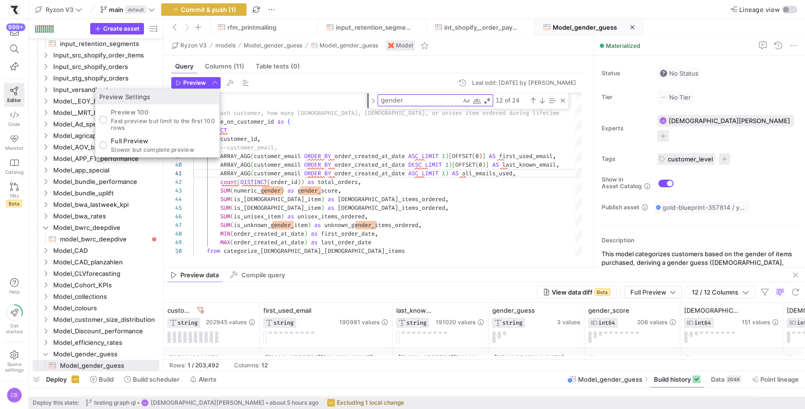
click at [180, 82] on div at bounding box center [402, 204] width 805 height 409
click at [180, 82] on icon "button" at bounding box center [178, 83] width 6 height 6
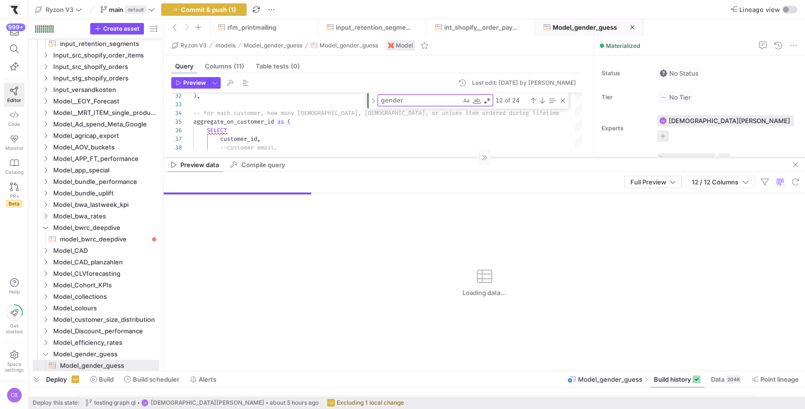
drag, startPoint x: 413, startPoint y: 268, endPoint x: 420, endPoint y: 157, distance: 110.5
click at [420, 157] on div at bounding box center [483, 157] width 641 height 0
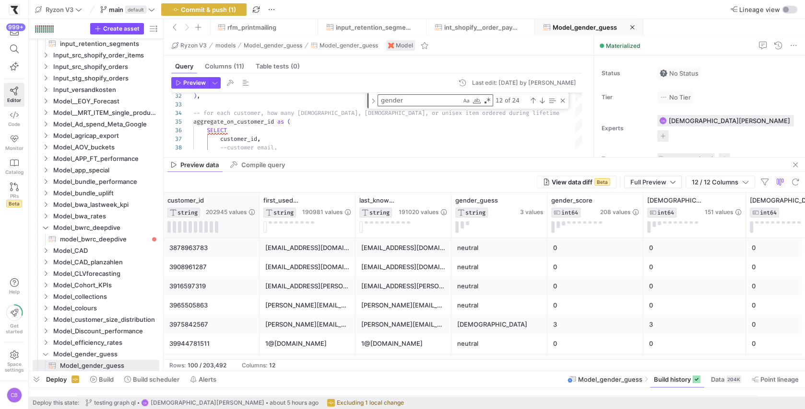
click at [255, 199] on div "customer_id STRING 202945 values" at bounding box center [211, 215] width 96 height 45
click at [252, 198] on icon at bounding box center [251, 201] width 8 height 8
click at [257, 232] on input "Filter Value" at bounding box center [295, 232] width 97 height 12
type input "ARRAY_AGG(customer_email ORDER BY order_created_at_date ASC LIMIT 1)[OFFSET(0)]…"
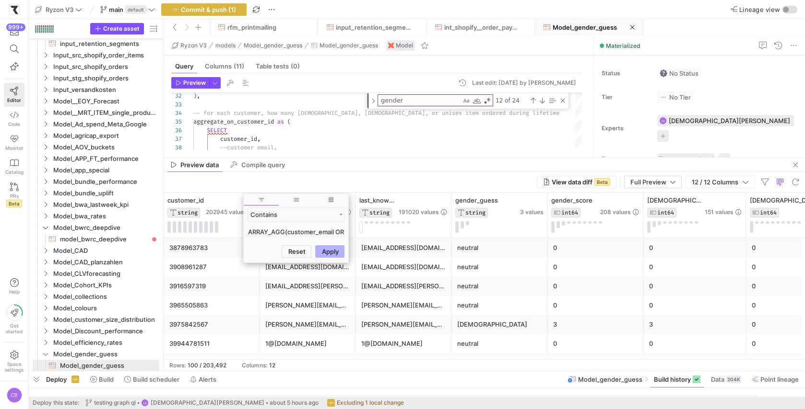
scroll to position [0, 229]
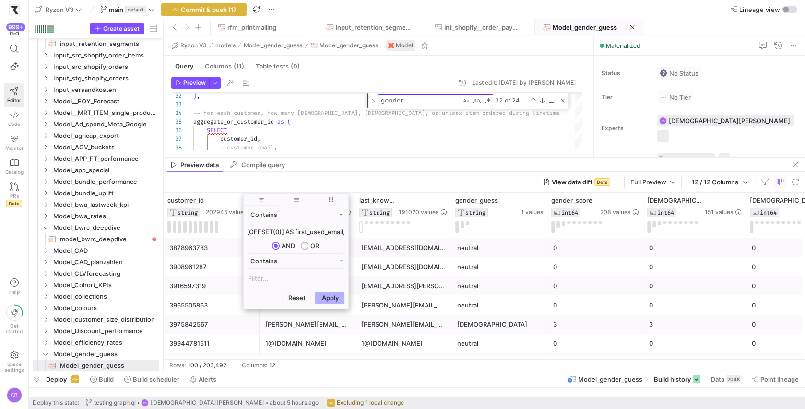
click at [339, 233] on input "ARRAY_AGG(customer_email ORDER BY order_created_at_date ASC LIMIT 1)[OFFSET(0)]…" at bounding box center [295, 232] width 97 height 12
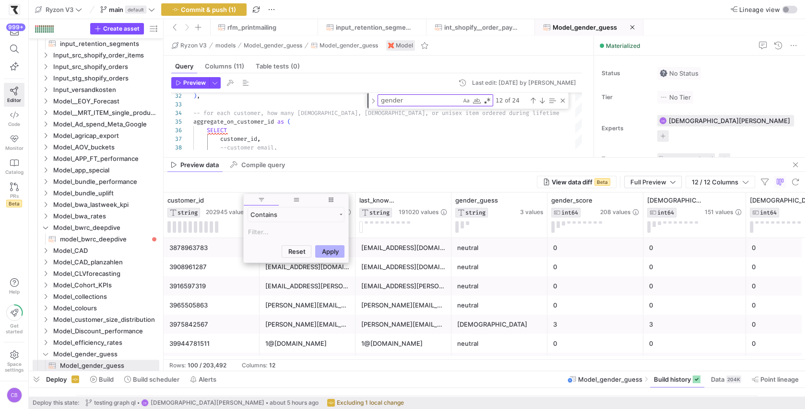
click at [377, 180] on div "View data diff Beta Full Preview 12 / 12 Columns" at bounding box center [483, 182] width 641 height 21
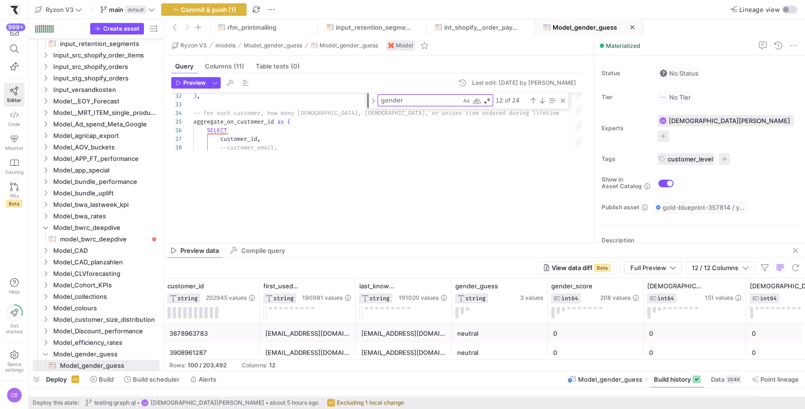
drag, startPoint x: 374, startPoint y: 157, endPoint x: 395, endPoint y: 243, distance: 88.2
click at [395, 243] on div at bounding box center [483, 243] width 641 height 0
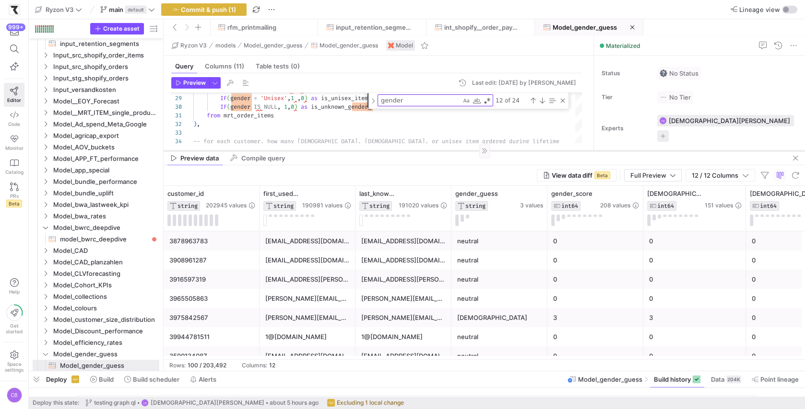
drag, startPoint x: 342, startPoint y: 243, endPoint x: 382, endPoint y: 151, distance: 100.9
click at [382, 151] on div at bounding box center [483, 151] width 641 height 0
click at [335, 193] on icon at bounding box center [336, 194] width 8 height 8
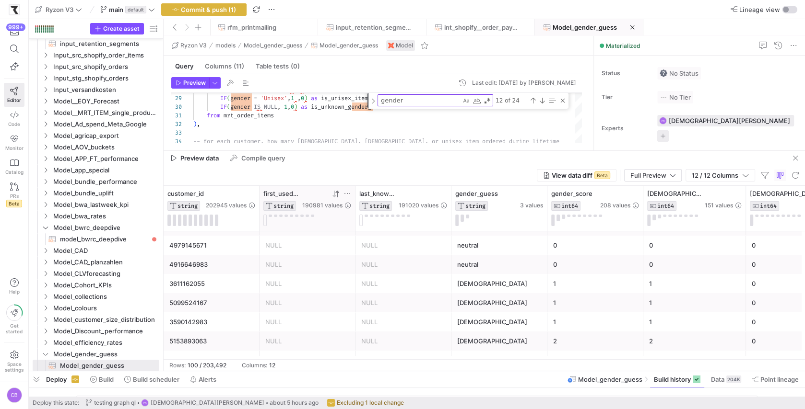
scroll to position [1415, 0]
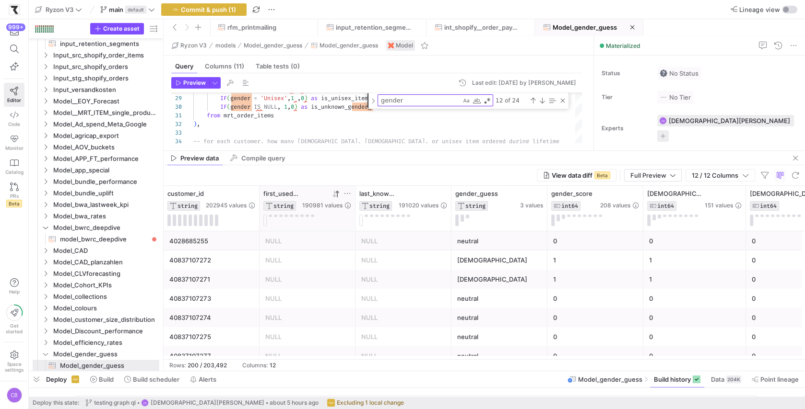
click at [337, 191] on icon at bounding box center [336, 194] width 3 height 7
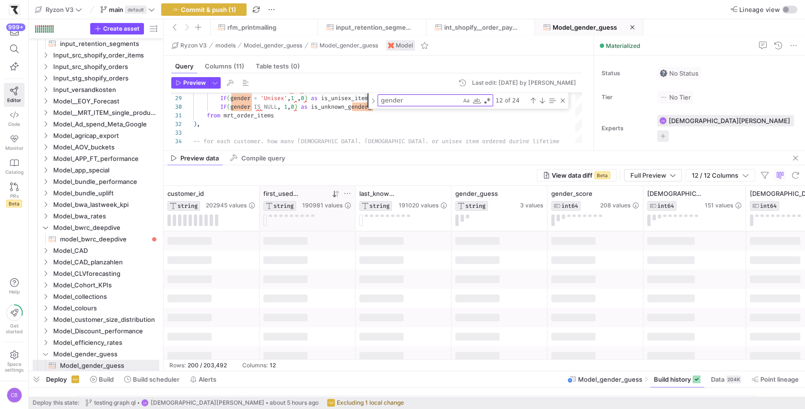
click at [337, 194] on icon at bounding box center [336, 194] width 3 height 7
click at [561, 100] on div "Close (Escape)" at bounding box center [563, 101] width 8 height 8
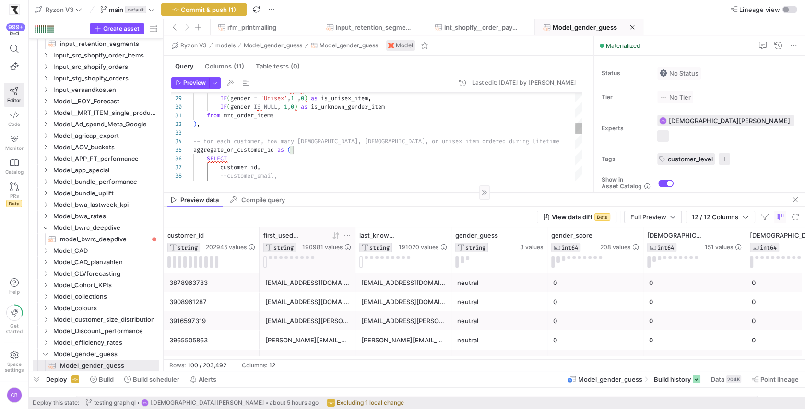
drag, startPoint x: 455, startPoint y: 150, endPoint x: 466, endPoint y: 192, distance: 43.0
click at [466, 192] on div at bounding box center [483, 192] width 641 height 0
drag, startPoint x: 302, startPoint y: 191, endPoint x: 333, endPoint y: 192, distance: 31.2
click at [333, 192] on as-split "Ryzon V3 models Model_gender_guess Model_gender_guess Model Query Columns (11) …" at bounding box center [483, 203] width 641 height 335
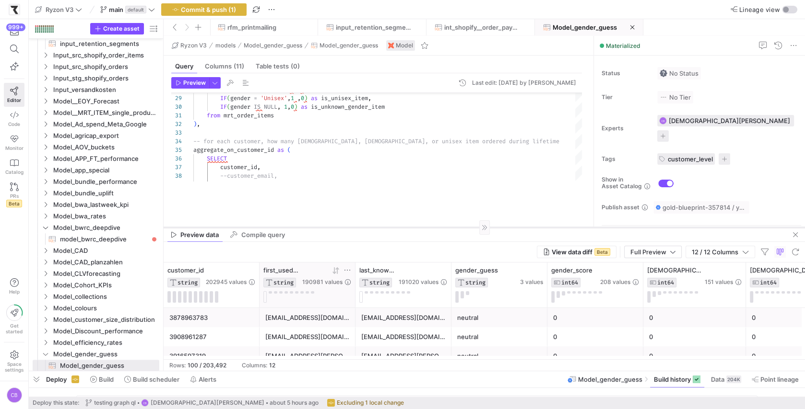
drag, startPoint x: 333, startPoint y: 192, endPoint x: 342, endPoint y: 227, distance: 36.3
click at [342, 227] on div at bounding box center [483, 227] width 641 height 0
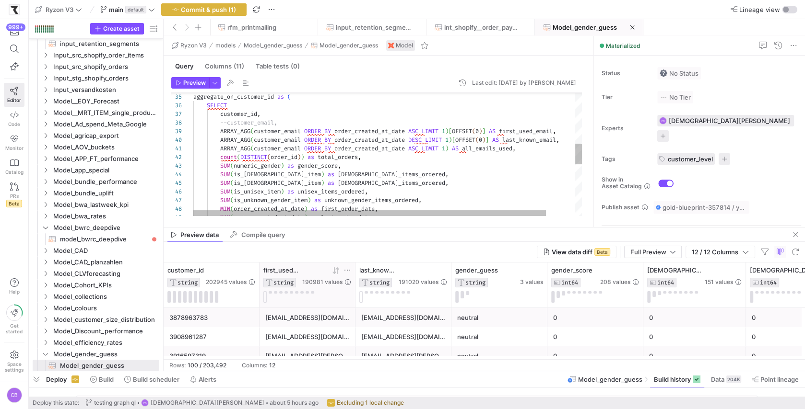
click at [228, 120] on div "MIN ( order_created_at_date ) as first_order_date , MAX ( order_created_at_date…" at bounding box center [403, 156] width 420 height 730
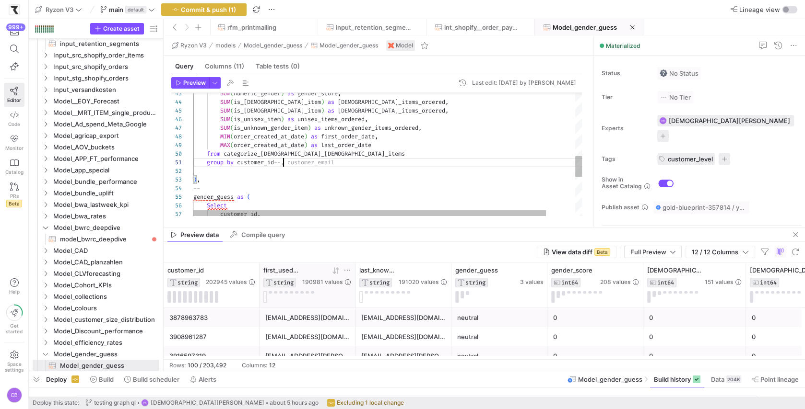
click at [284, 161] on div "MIN ( order_created_at_date ) as first_order_date , MAX ( order_created_at_date…" at bounding box center [403, 84] width 420 height 730
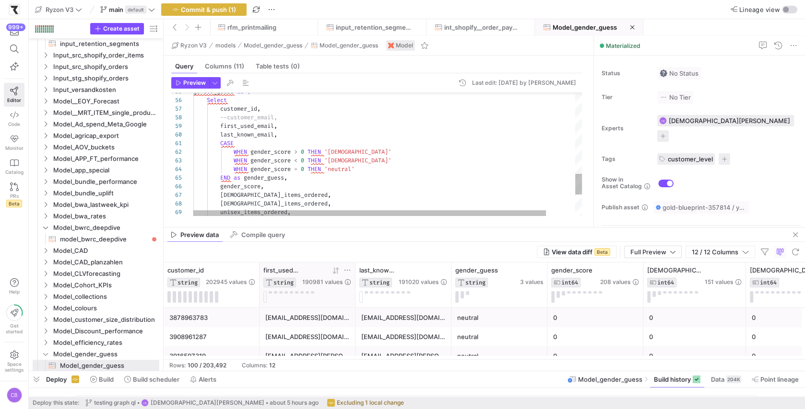
click at [190, 81] on span "Preview" at bounding box center [194, 83] width 23 height 7
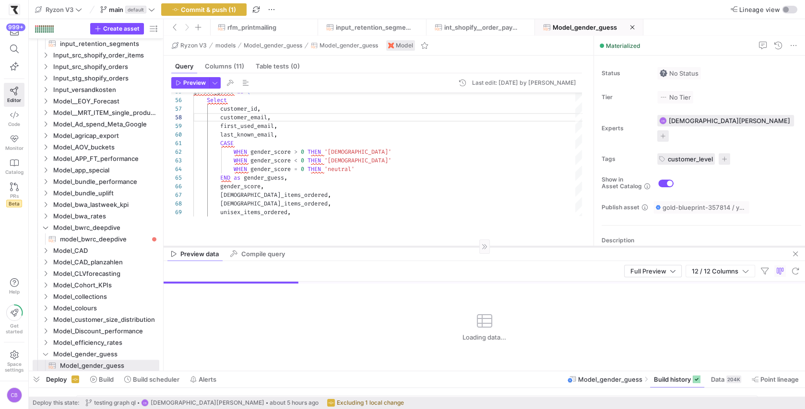
drag, startPoint x: 361, startPoint y: 227, endPoint x: 368, endPoint y: 265, distance: 38.6
click at [368, 247] on div at bounding box center [483, 246] width 641 height 0
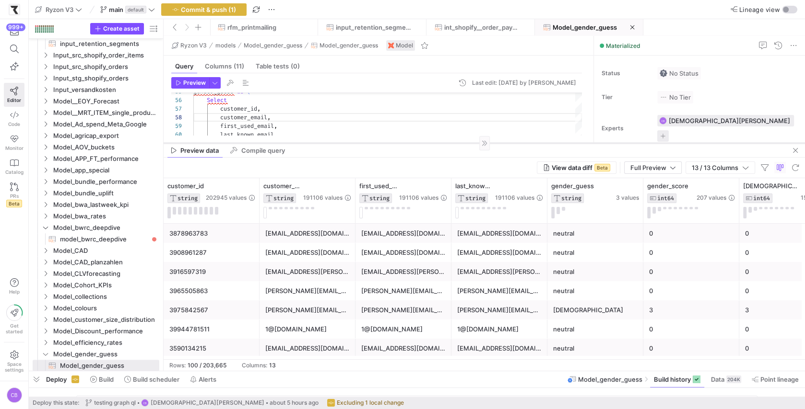
drag, startPoint x: 455, startPoint y: 265, endPoint x: 455, endPoint y: 143, distance: 122.3
click at [455, 143] on div at bounding box center [483, 143] width 641 height 0
click at [170, 213] on button at bounding box center [168, 213] width 3 height 12
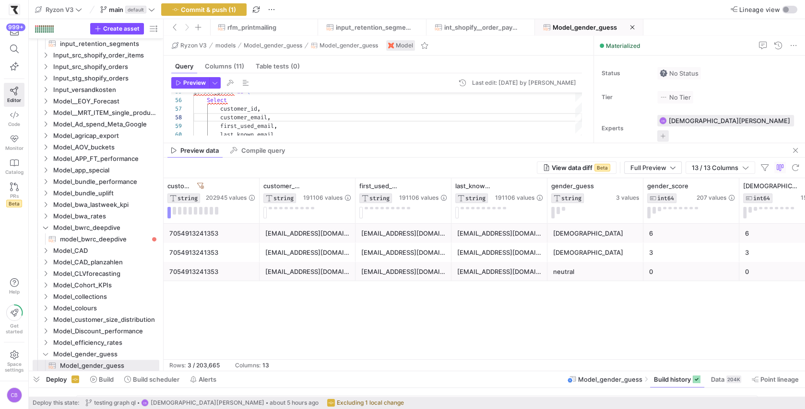
click at [202, 238] on div "7054913241353" at bounding box center [211, 233] width 84 height 19
click at [793, 151] on span "button" at bounding box center [795, 151] width 12 height 12
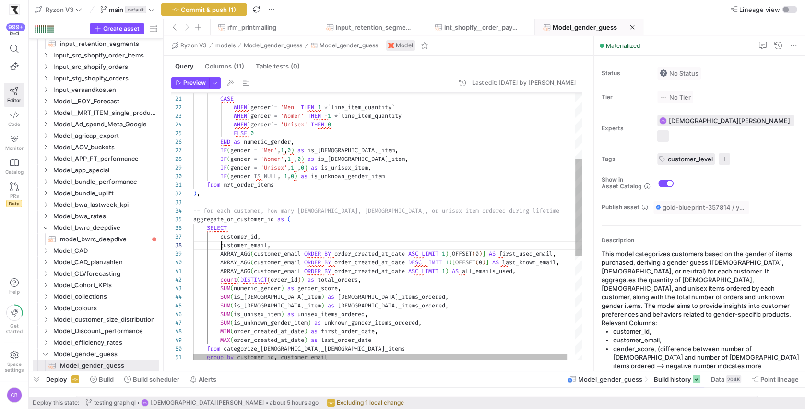
scroll to position [60, 27]
click at [220, 247] on div "SUM ( is_female_item ) as female_items_ordered , SUM ( is_unisex_item ) as unis…" at bounding box center [391, 279] width 397 height 730
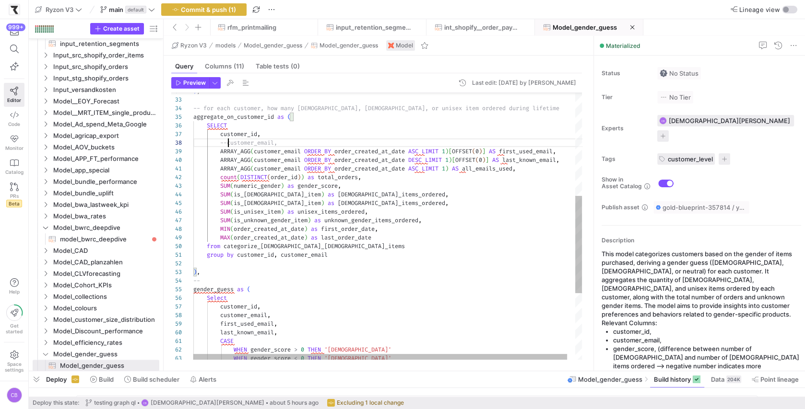
click at [276, 256] on div "SUM ( is_female_item ) as female_items_ordered , SUM ( is_unisex_item ) as unis…" at bounding box center [391, 177] width 397 height 730
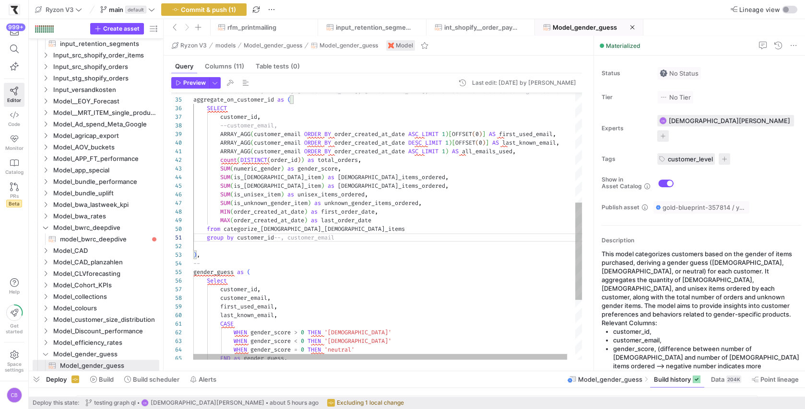
click at [221, 301] on div "SUM ( is_female_item ) as female_items_ordered , SUM ( is_unisex_item ) as unis…" at bounding box center [391, 159] width 397 height 730
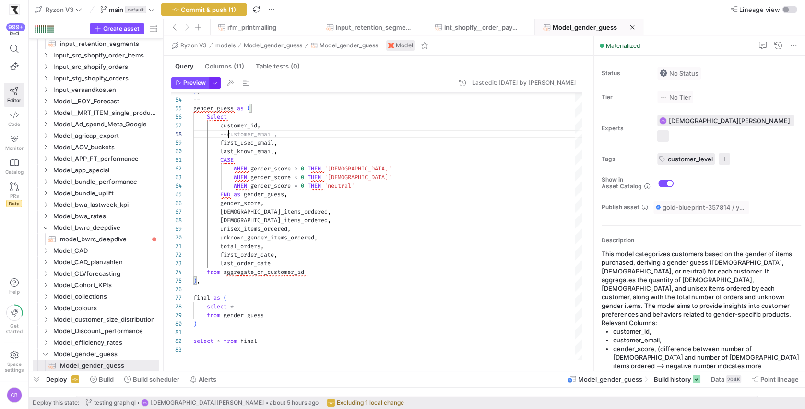
type textarea "group by customer_id--, customer_email ), -- gender_guess as ( Select customer_…"
click at [216, 82] on span "button" at bounding box center [215, 83] width 11 height 11
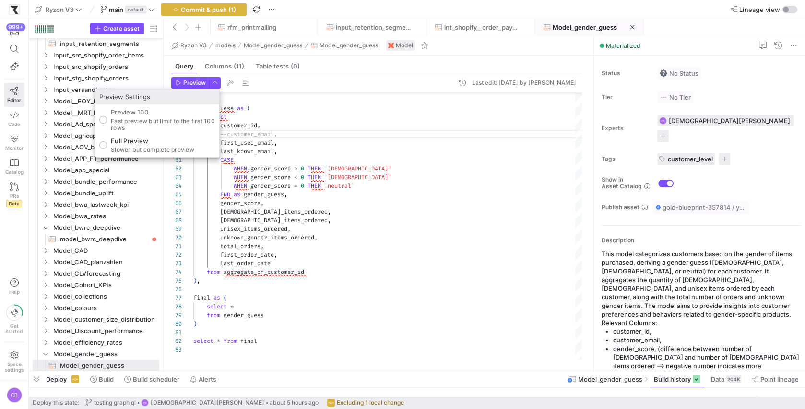
click at [159, 145] on div "Full Preview Slower but complete preview" at bounding box center [152, 145] width 83 height 16
click at [107, 145] on input "Full Preview Slower but complete preview" at bounding box center [103, 145] width 8 height 8
click at [195, 82] on div at bounding box center [402, 204] width 805 height 409
click at [195, 82] on span "Preview" at bounding box center [194, 83] width 23 height 7
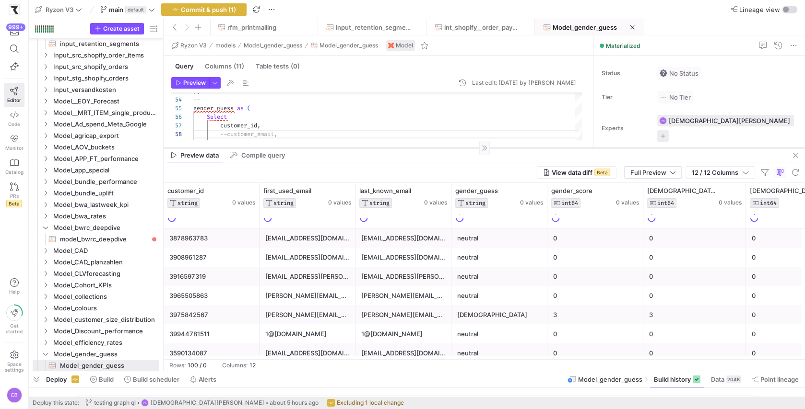
drag, startPoint x: 412, startPoint y: 203, endPoint x: 419, endPoint y: 148, distance: 55.5
click at [419, 148] on div at bounding box center [483, 148] width 641 height 0
click at [249, 190] on icon at bounding box center [251, 191] width 8 height 8
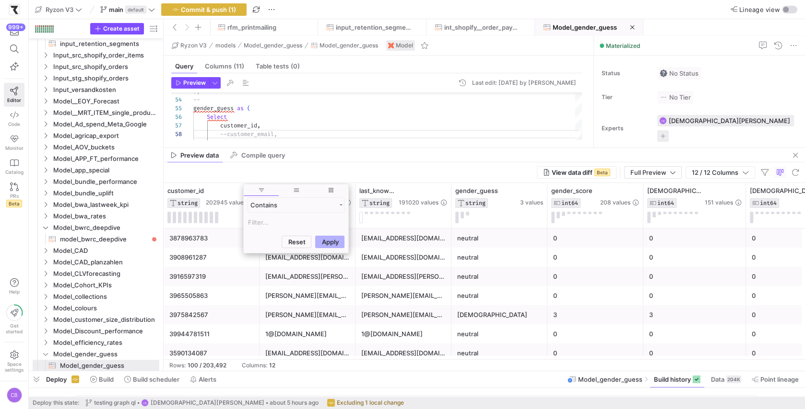
click at [248, 222] on input "Filter Value" at bounding box center [295, 223] width 97 height 12
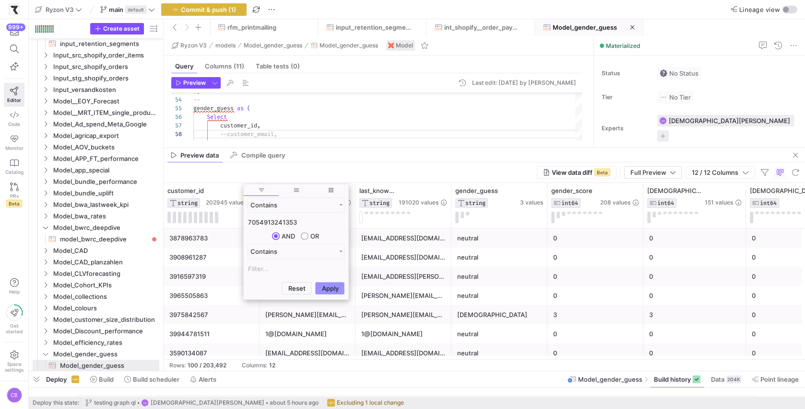
type input "7054913241353"
click at [325, 290] on button "Apply" at bounding box center [329, 288] width 29 height 12
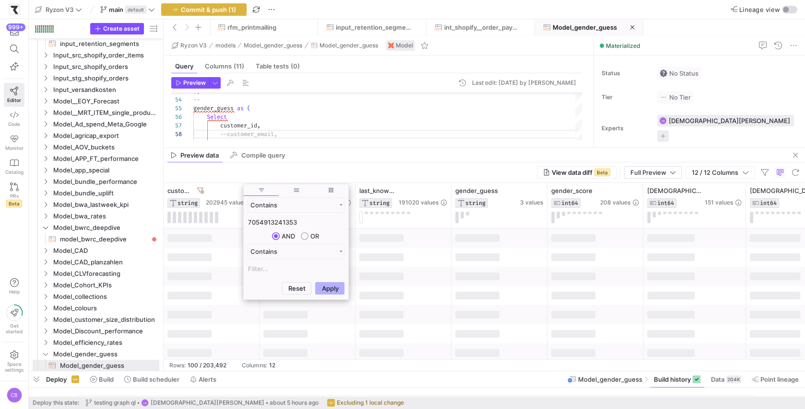
click at [314, 172] on div "View data diff Beta Full Preview 12 / 12 Columns" at bounding box center [483, 173] width 641 height 21
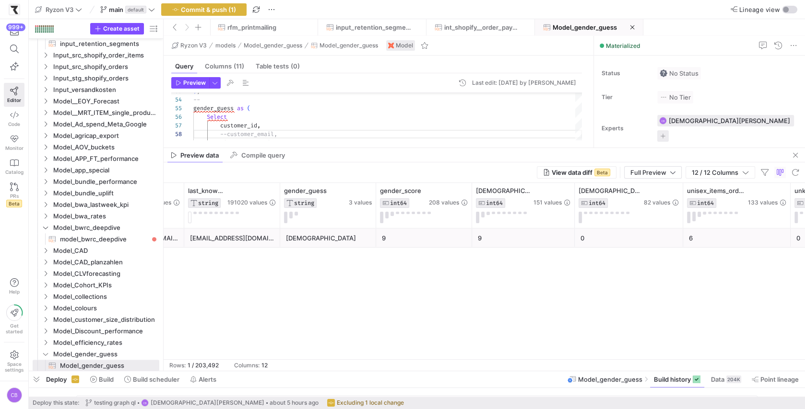
scroll to position [0, 338]
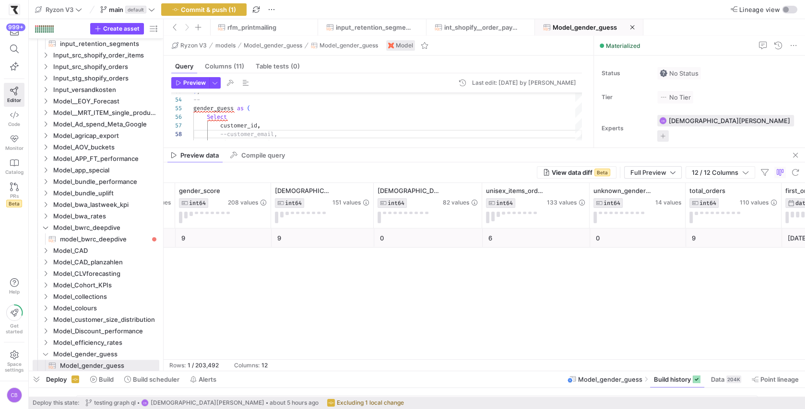
click at [439, 149] on div "Preview data Compile query" at bounding box center [483, 155] width 641 height 14
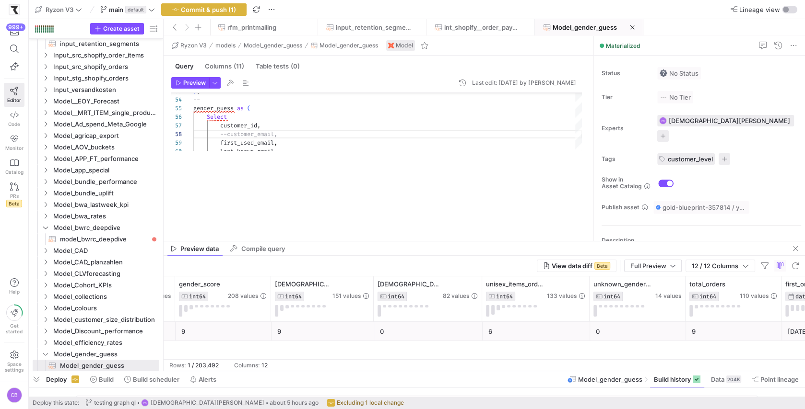
scroll to position [0, 372]
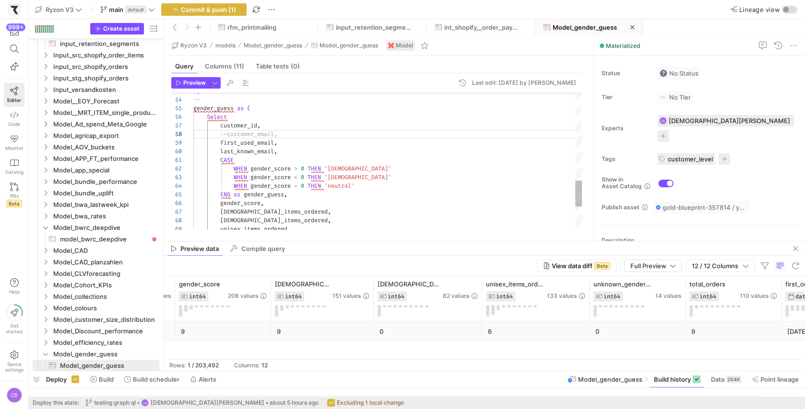
drag, startPoint x: 439, startPoint y: 147, endPoint x: 444, endPoint y: 240, distance: 93.6
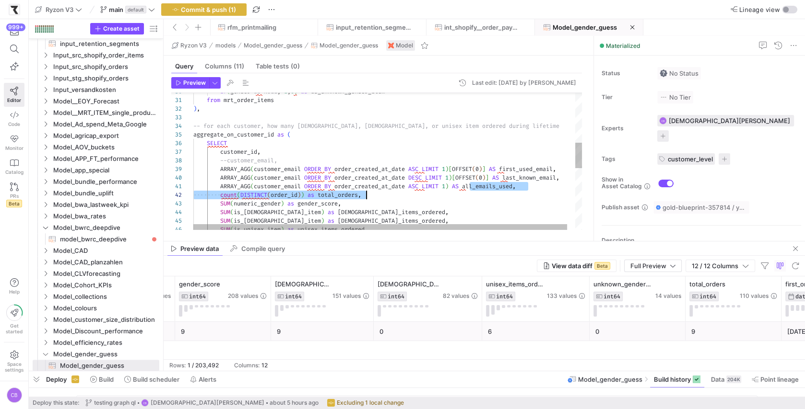
scroll to position [0, 327]
drag, startPoint x: 468, startPoint y: 185, endPoint x: 521, endPoint y: 189, distance: 52.9
click at [521, 189] on div "IF ( gender IS NULL , 1 , 0 ) as is_unknown_gender_item from mrt_order_items ) …" at bounding box center [391, 194] width 397 height 730
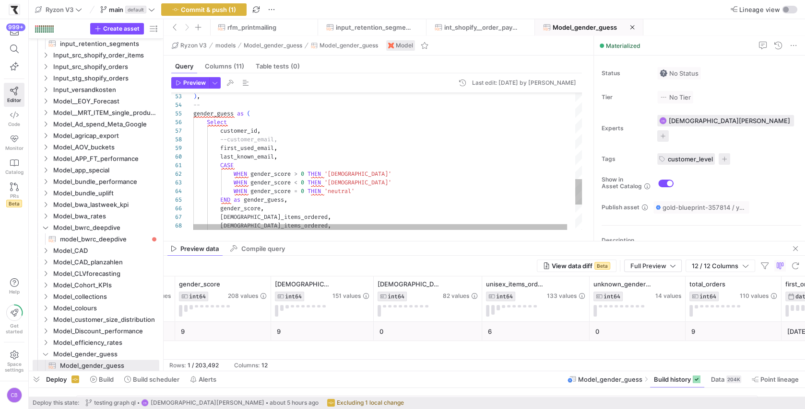
click at [286, 155] on div ") , -- gender_guess as ( Select customer_id , --customer_email, first_used_emai…" at bounding box center [391, 1] width 397 height 730
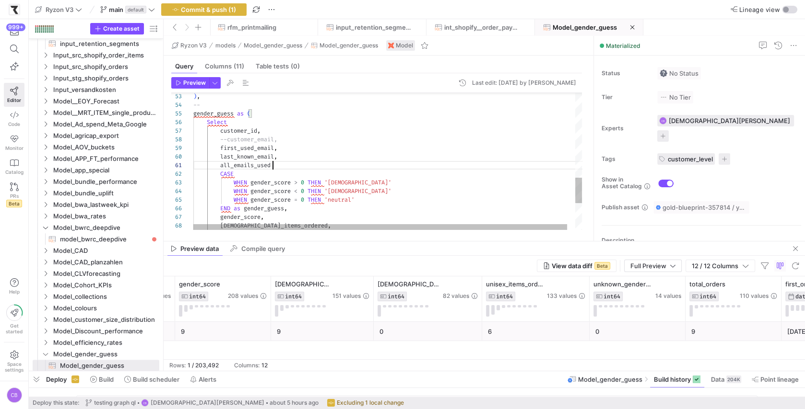
scroll to position [0, 82]
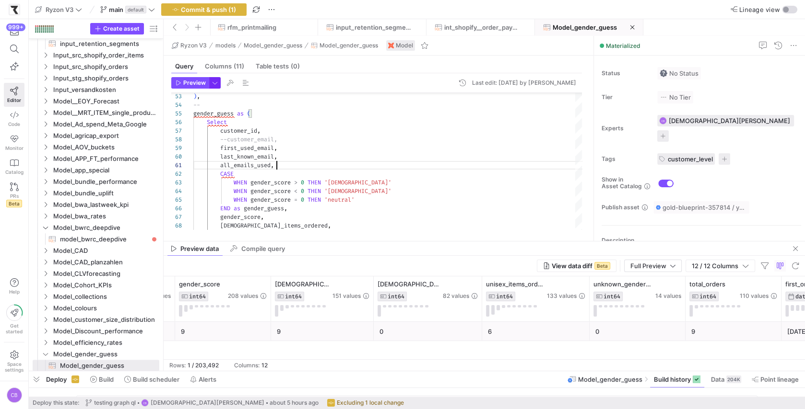
type textarea "all_emails_used, CASE WHEN gender_score > 0 THEN '[DEMOGRAPHIC_DATA]' WHEN gend…"
click at [212, 83] on span "button" at bounding box center [215, 83] width 11 height 11
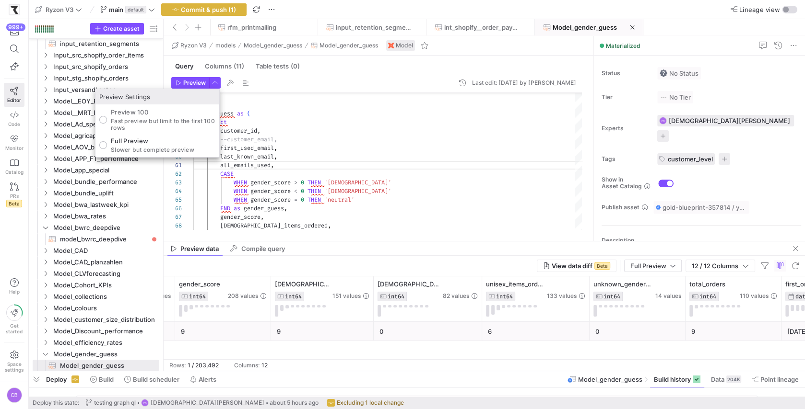
click at [204, 86] on div at bounding box center [402, 204] width 805 height 409
click at [204, 86] on span "button" at bounding box center [190, 83] width 37 height 11
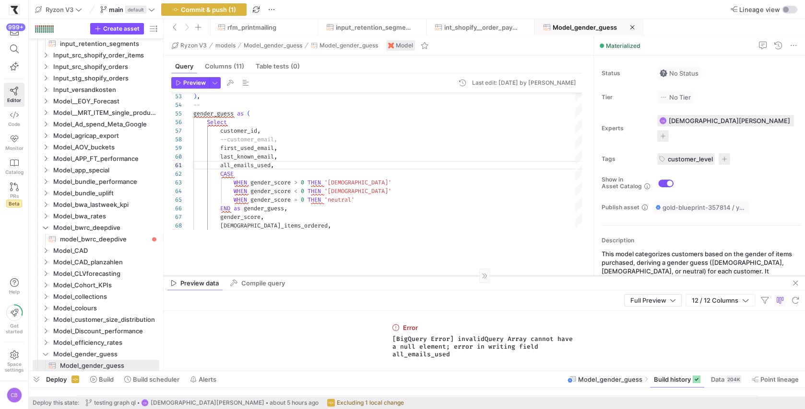
drag, startPoint x: 341, startPoint y: 241, endPoint x: 346, endPoint y: 276, distance: 34.9
click at [346, 276] on div at bounding box center [483, 276] width 641 height 0
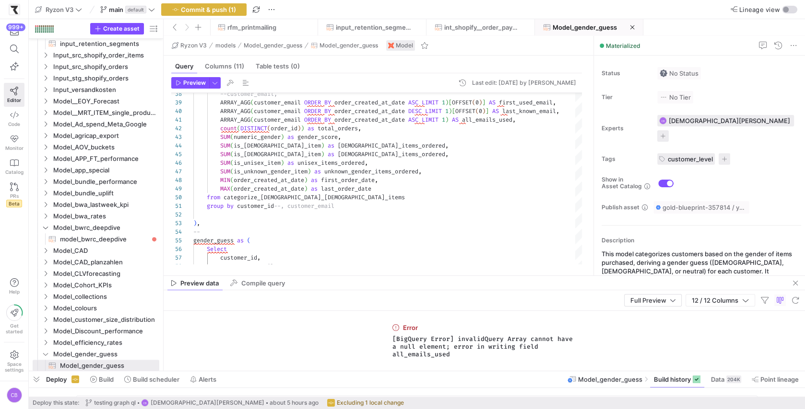
drag, startPoint x: 459, startPoint y: 352, endPoint x: 364, endPoint y: 306, distance: 105.5
click at [364, 306] on y42-sql-data-preview "Full Preview 12 / 12 Columns Error [BigQuery Error] invalidQuery Array cannot h…" at bounding box center [483, 331] width 641 height 81
click at [528, 353] on span "[BigQuery Error] invalidQuery Array cannot have a null element; error in writin…" at bounding box center [484, 347] width 184 height 23
drag, startPoint x: 466, startPoint y: 356, endPoint x: 389, endPoint y: 331, distance: 81.1
click at [389, 331] on div "Error [BigQuery Error] invalidQuery Array cannot have a null element; error in …" at bounding box center [484, 341] width 192 height 60
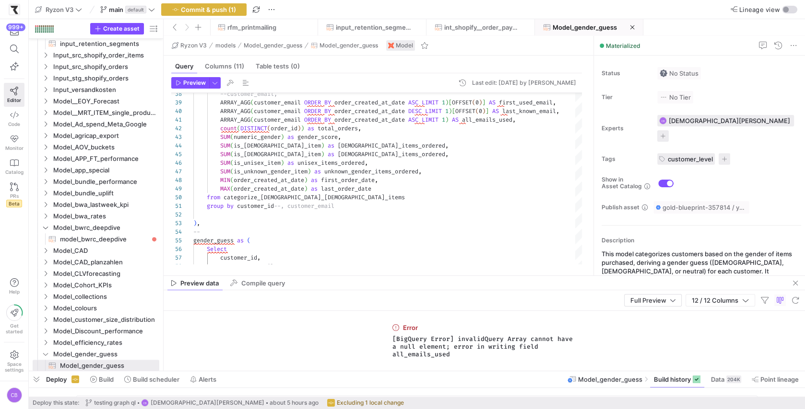
copy div "Error [BigQuery Error] invalidQuery Array cannot have a null element; error in …"
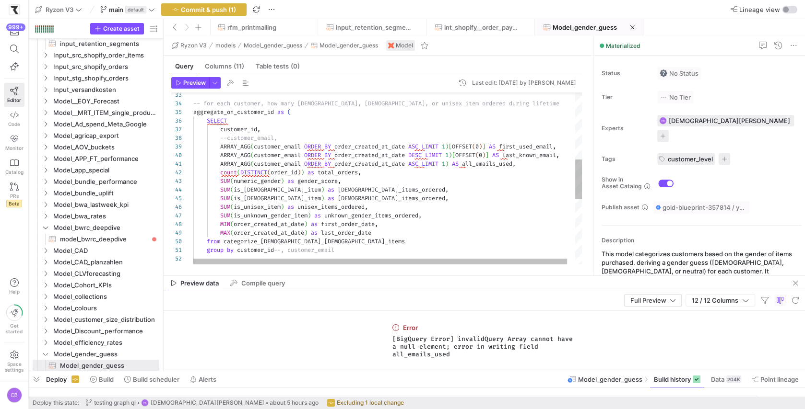
scroll to position [0, 331]
click at [526, 163] on div "from categorize_[DEMOGRAPHIC_DATA]_[DEMOGRAPHIC_DATA]_items MAX ( order_created…" at bounding box center [391, 176] width 397 height 738
click at [537, 165] on div "from categorize_[DEMOGRAPHIC_DATA]_[DEMOGRAPHIC_DATA]_items MAX ( order_created…" at bounding box center [391, 176] width 397 height 738
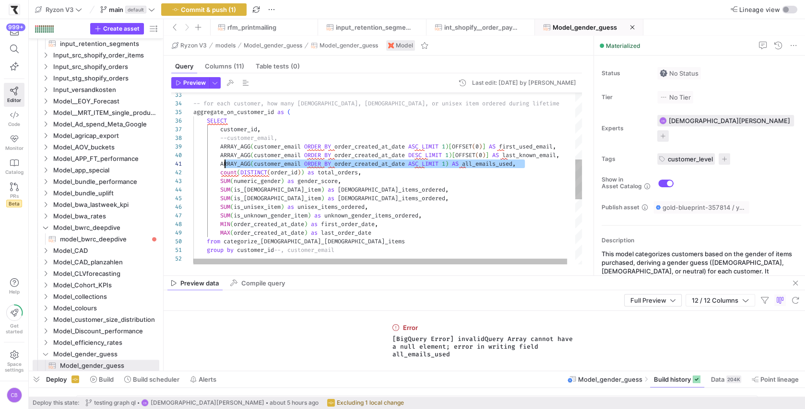
scroll to position [0, 27]
drag, startPoint x: 538, startPoint y: 162, endPoint x: 222, endPoint y: 160, distance: 316.9
click at [222, 160] on div "from categorize_[DEMOGRAPHIC_DATA]_[DEMOGRAPHIC_DATA]_items MAX ( order_created…" at bounding box center [391, 176] width 397 height 738
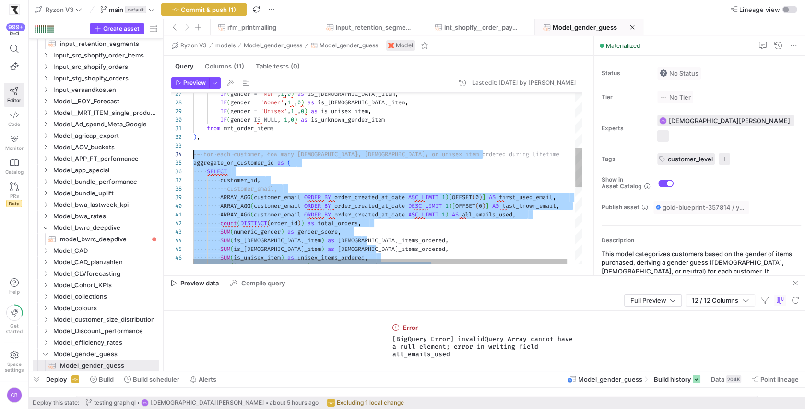
scroll to position [25, 0]
drag, startPoint x: 255, startPoint y: 239, endPoint x: 187, endPoint y: 153, distance: 109.6
click at [461, 227] on div "SUM ( is_unknown_gender_item ) as unknown_gender_items_ordered , SUM ( is_unise…" at bounding box center [391, 227] width 397 height 738
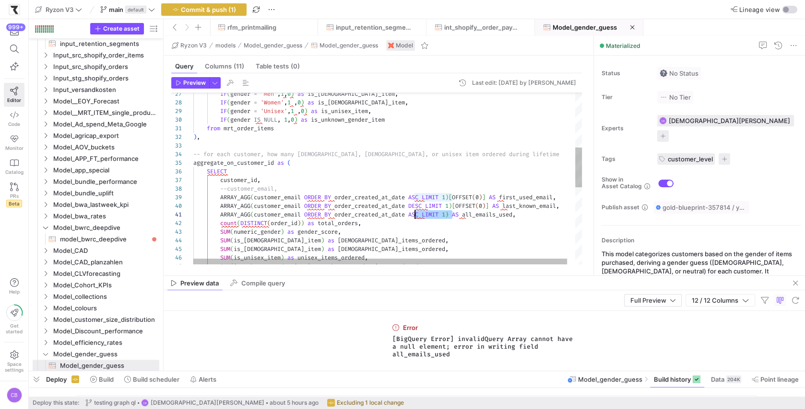
scroll to position [0, 221]
drag, startPoint x: 453, startPoint y: 216, endPoint x: 414, endPoint y: 216, distance: 38.4
click at [414, 216] on div "SUM ( is_unknown_gender_item ) as unknown_gender_items_ordered , SUM ( is_unise…" at bounding box center [391, 227] width 397 height 738
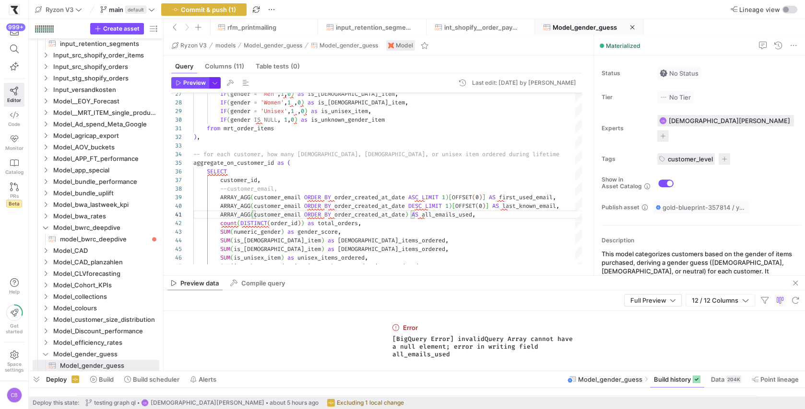
click at [210, 86] on span "button" at bounding box center [215, 83] width 11 height 11
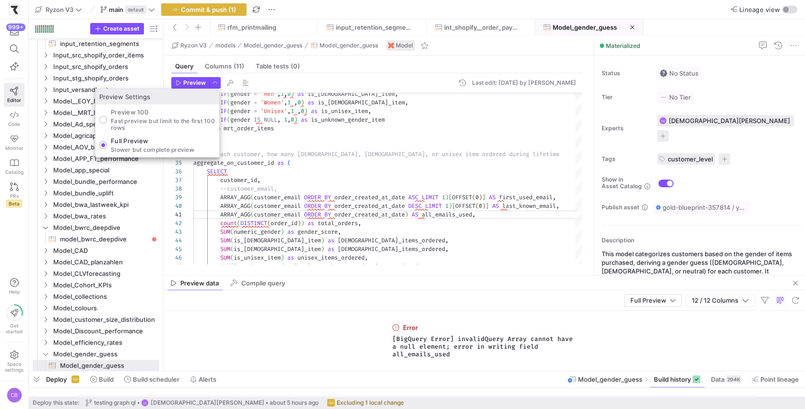
click at [180, 83] on div at bounding box center [402, 204] width 805 height 409
click at [180, 83] on icon "button" at bounding box center [178, 83] width 6 height 6
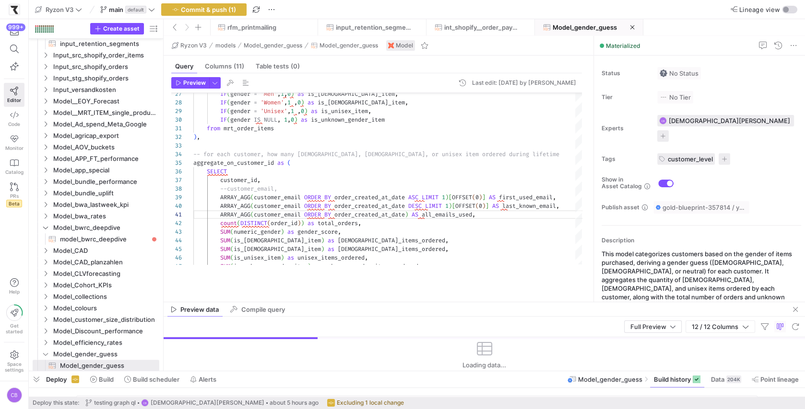
drag, startPoint x: 430, startPoint y: 276, endPoint x: 436, endPoint y: 274, distance: 6.7
click at [438, 303] on div at bounding box center [483, 302] width 641 height 0
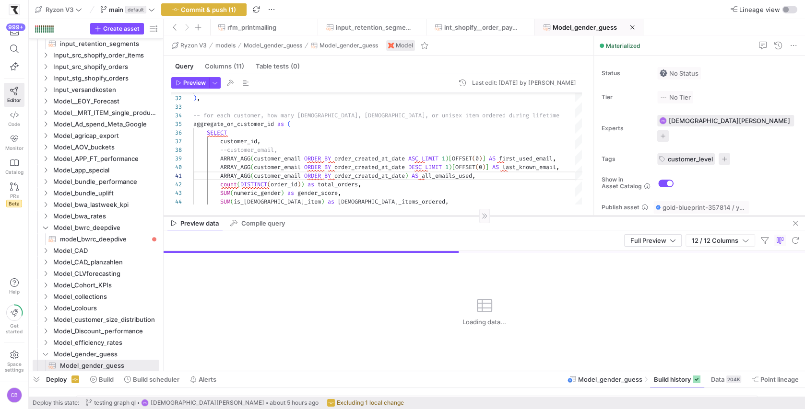
drag, startPoint x: 436, startPoint y: 302, endPoint x: 440, endPoint y: 216, distance: 86.4
click at [440, 216] on div at bounding box center [483, 216] width 641 height 0
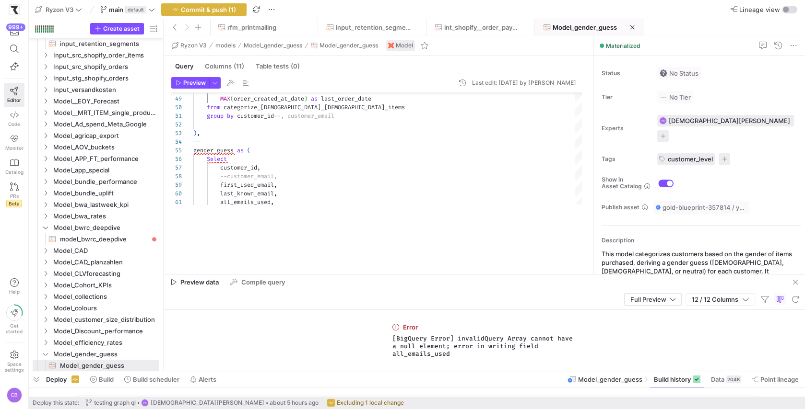
drag, startPoint x: 303, startPoint y: 216, endPoint x: 305, endPoint y: 268, distance: 52.3
click at [313, 298] on as-split "Ryzon V3 models Model_gender_guess Model_gender_guess Model Query Columns (11) …" at bounding box center [483, 203] width 641 height 335
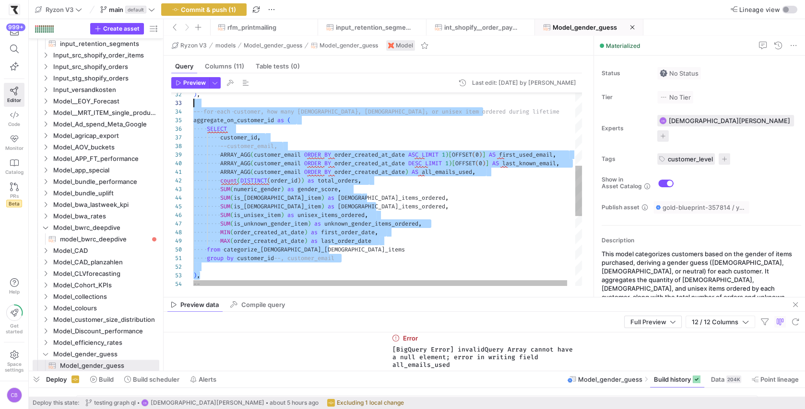
scroll to position [25, 0]
drag, startPoint x: 232, startPoint y: 272, endPoint x: 181, endPoint y: 107, distance: 172.4
click at [193, 107] on div "group by customer_id --, customer_email from categorize_[DEMOGRAPHIC_DATA]_[DEM…" at bounding box center [391, 184] width 397 height 738
click at [321, 160] on div "group by customer_id --, customer_email from categorize_[DEMOGRAPHIC_DATA]_[DEM…" at bounding box center [391, 184] width 397 height 738
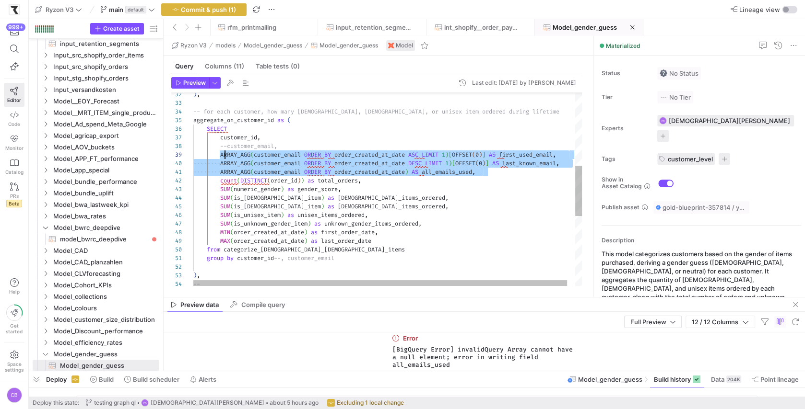
scroll to position [69, 27]
drag, startPoint x: 500, startPoint y: 172, endPoint x: 221, endPoint y: 152, distance: 279.2
click at [221, 152] on div "group by customer_id --, customer_email from categorize_[DEMOGRAPHIC_DATA]_[DEM…" at bounding box center [391, 184] width 397 height 738
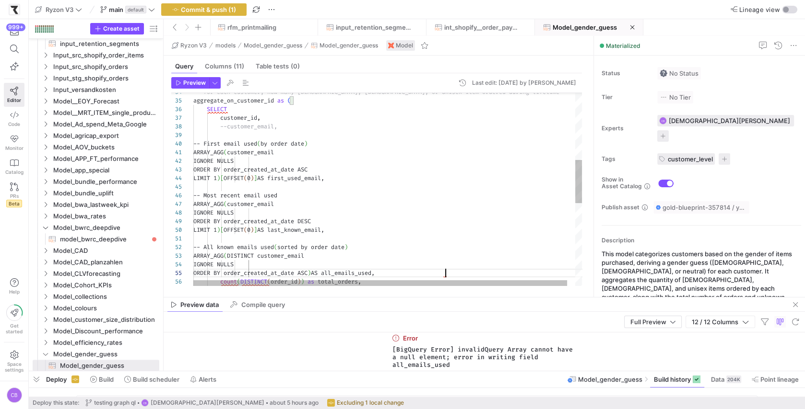
scroll to position [35, 251]
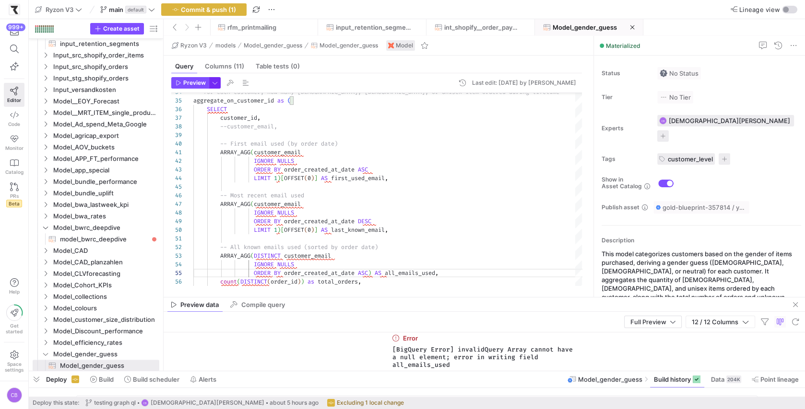
click at [216, 84] on span "button" at bounding box center [215, 83] width 11 height 11
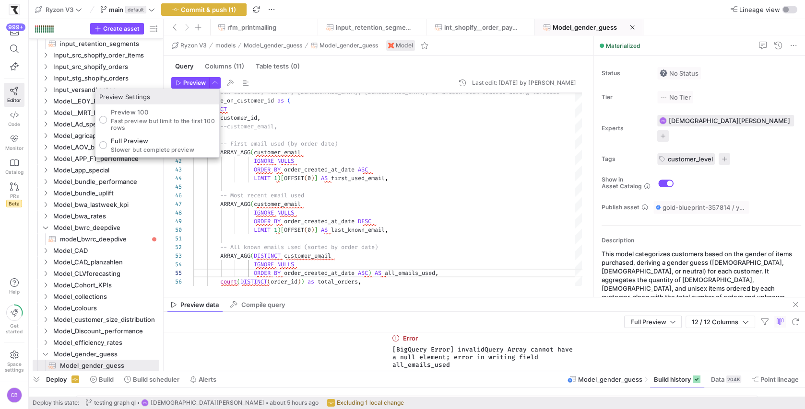
click at [189, 76] on div at bounding box center [402, 204] width 805 height 409
click at [189, 78] on span "button" at bounding box center [190, 83] width 37 height 11
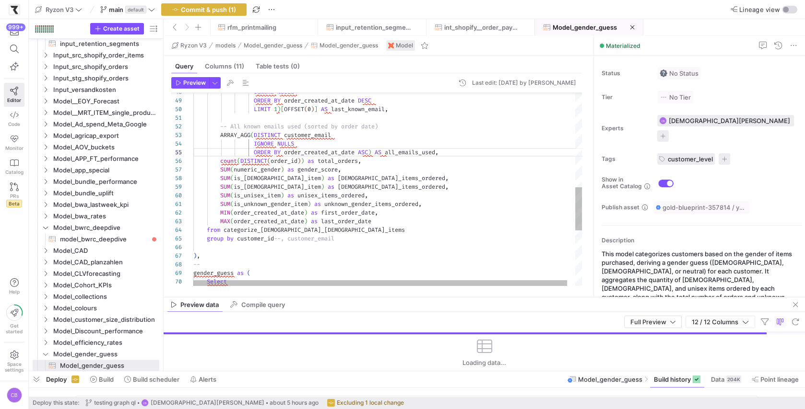
click at [456, 151] on div "IGNORE NULLS ORDER BY order_created_at_date DESC LIMIT 1 ) [ OFFSET ( 0 ) ] AS …" at bounding box center [391, 103] width 397 height 859
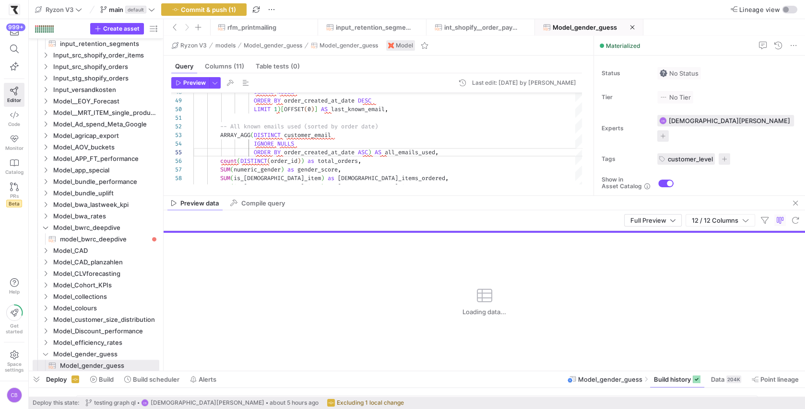
drag, startPoint x: 373, startPoint y: 296, endPoint x: 399, endPoint y: 195, distance: 104.8
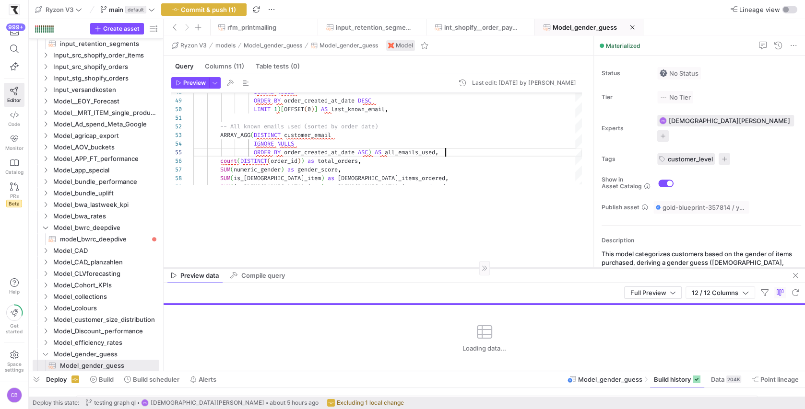
drag, startPoint x: 399, startPoint y: 196, endPoint x: 402, endPoint y: 287, distance: 91.1
click at [402, 268] on div at bounding box center [483, 268] width 641 height 0
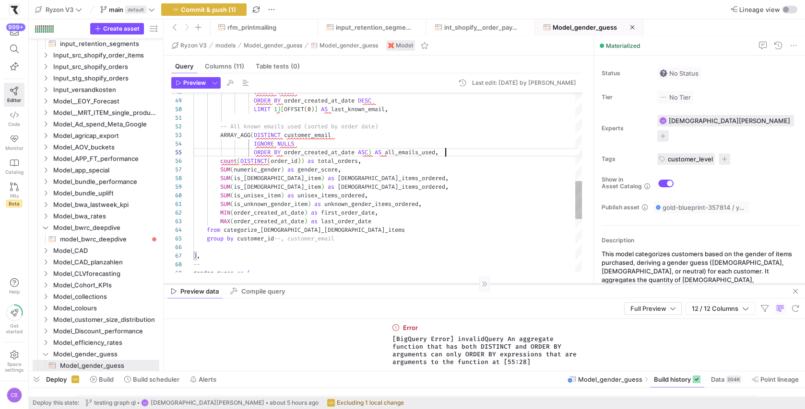
drag, startPoint x: 402, startPoint y: 286, endPoint x: 375, endPoint y: 283, distance: 27.0
click at [375, 284] on div at bounding box center [483, 284] width 641 height 0
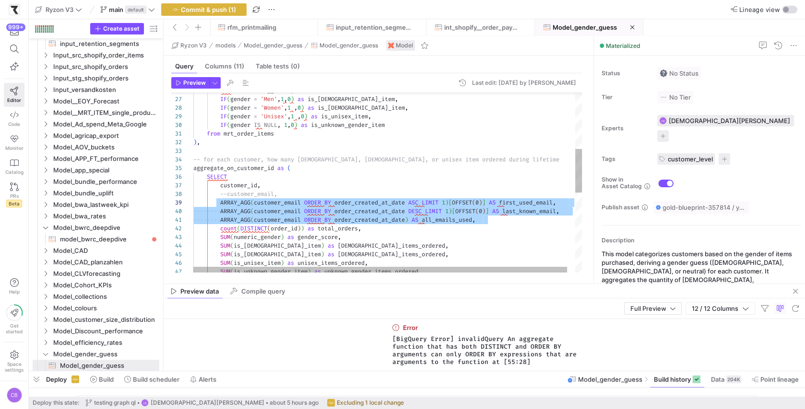
scroll to position [0, 289]
click at [505, 224] on div "SUM ( is_[DEMOGRAPHIC_DATA]_item ) as [DEMOGRAPHIC_DATA]_items_ordered , SUM ( …" at bounding box center [391, 232] width 397 height 738
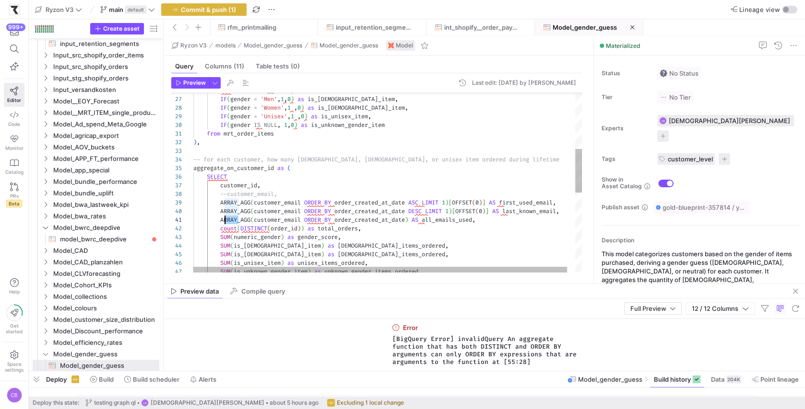
scroll to position [0, 27]
drag, startPoint x: 238, startPoint y: 220, endPoint x: 222, endPoint y: 217, distance: 17.1
click at [222, 217] on div "SUM ( is_[DEMOGRAPHIC_DATA]_item ) as [DEMOGRAPHIC_DATA]_items_ordered , SUM ( …" at bounding box center [391, 232] width 397 height 738
click at [252, 218] on div "SUM ( is_[DEMOGRAPHIC_DATA]_item ) as [DEMOGRAPHIC_DATA]_items_ordered , SUM ( …" at bounding box center [391, 232] width 397 height 738
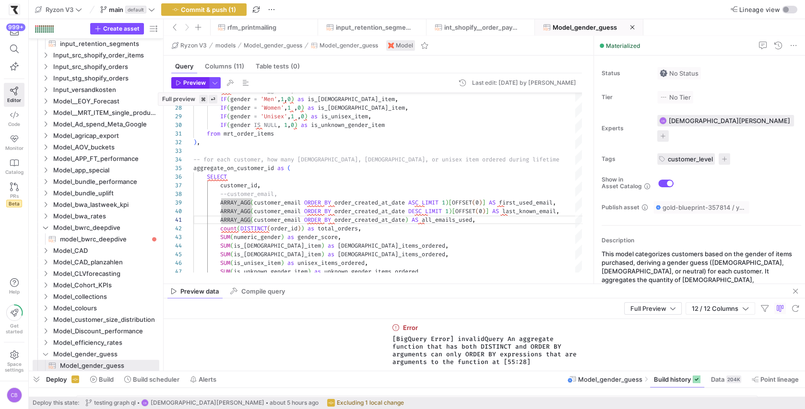
click at [199, 83] on span "Preview" at bounding box center [194, 83] width 23 height 7
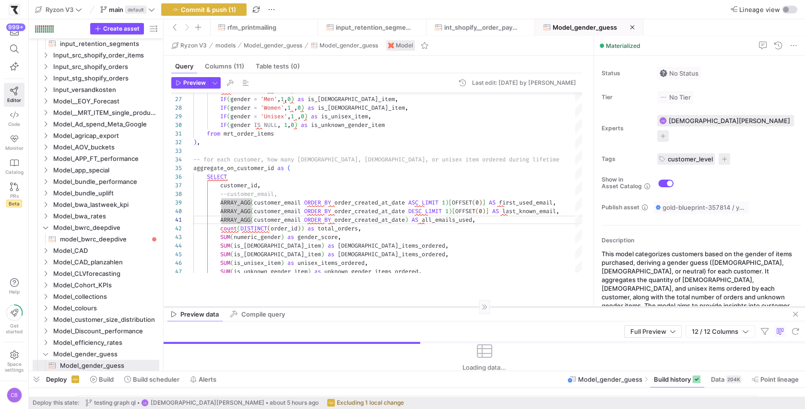
drag, startPoint x: 336, startPoint y: 284, endPoint x: 337, endPoint y: 307, distance: 23.1
click at [337, 307] on div at bounding box center [483, 307] width 641 height 0
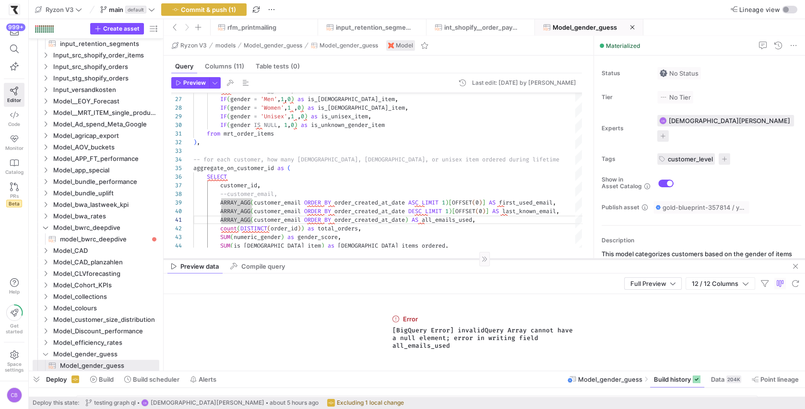
drag, startPoint x: 460, startPoint y: 307, endPoint x: 458, endPoint y: 259, distance: 48.0
click at [458, 259] on div at bounding box center [483, 259] width 641 height 0
click at [219, 219] on div "SUM ( is_[DEMOGRAPHIC_DATA]_item ) as [DEMOGRAPHIC_DATA]_items_ordered , count …" at bounding box center [391, 232] width 397 height 738
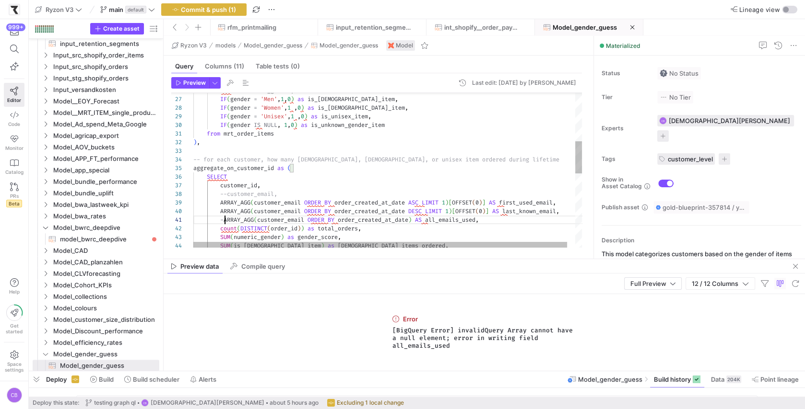
scroll to position [0, 35]
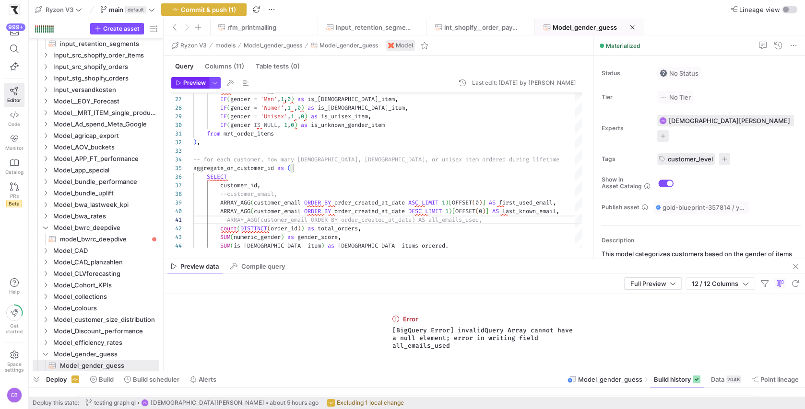
click at [196, 87] on span "button" at bounding box center [190, 83] width 37 height 11
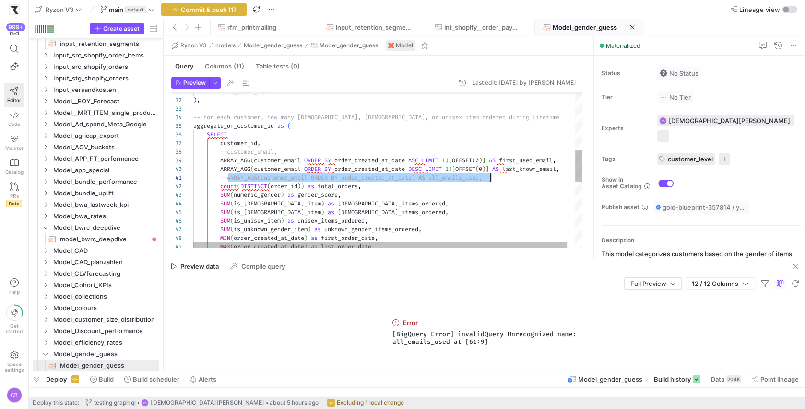
scroll to position [0, 296]
drag, startPoint x: 227, startPoint y: 178, endPoint x: 490, endPoint y: 179, distance: 262.7
click at [490, 179] on div "SUM ( is_[DEMOGRAPHIC_DATA]_item ) as [DEMOGRAPHIC_DATA]_items_ordered , count …" at bounding box center [391, 190] width 397 height 738
click at [465, 175] on div "SUM ( is_[DEMOGRAPHIC_DATA]_item ) as [DEMOGRAPHIC_DATA]_items_ordered , count …" at bounding box center [391, 190] width 397 height 738
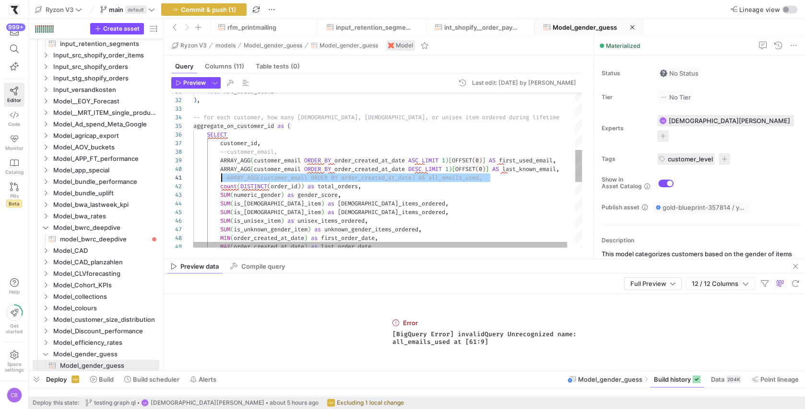
drag, startPoint x: 502, startPoint y: 180, endPoint x: 222, endPoint y: 176, distance: 280.5
click at [222, 176] on div "SUM ( is_[DEMOGRAPHIC_DATA]_item ) as [DEMOGRAPHIC_DATA]_items_ordered , count …" at bounding box center [391, 190] width 397 height 738
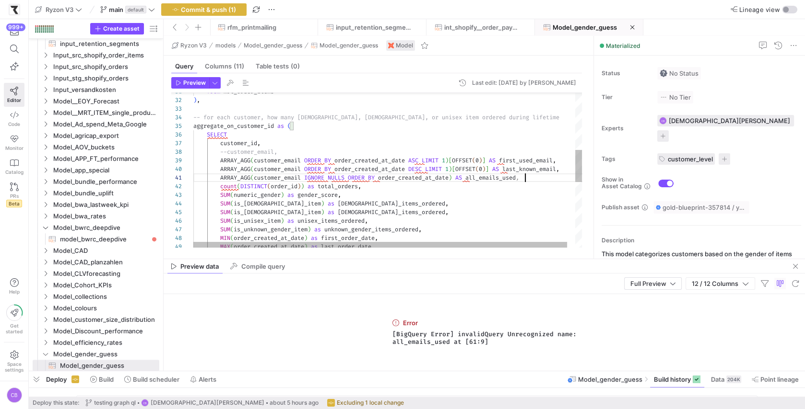
scroll to position [0, 334]
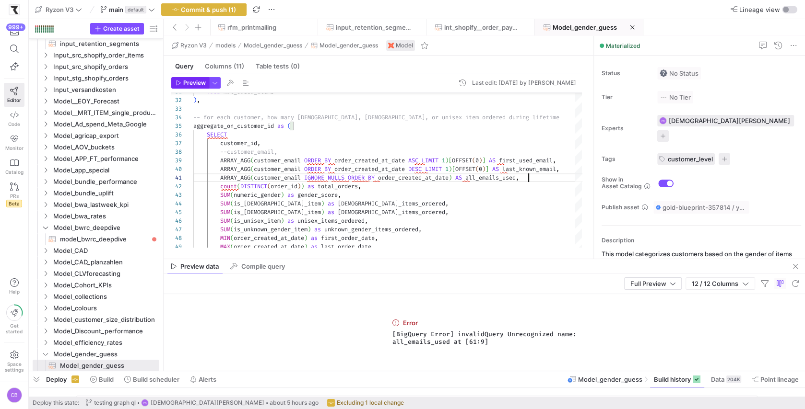
click at [192, 80] on span "Preview" at bounding box center [194, 83] width 23 height 7
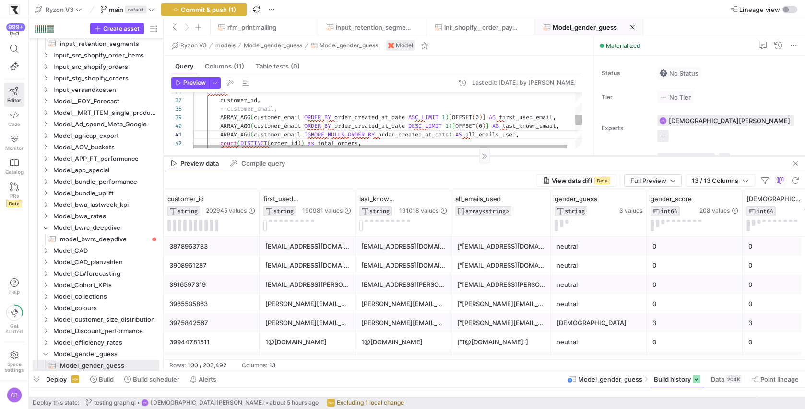
drag, startPoint x: 497, startPoint y: 260, endPoint x: 501, endPoint y: 157, distance: 103.2
click at [501, 156] on div at bounding box center [483, 156] width 641 height 0
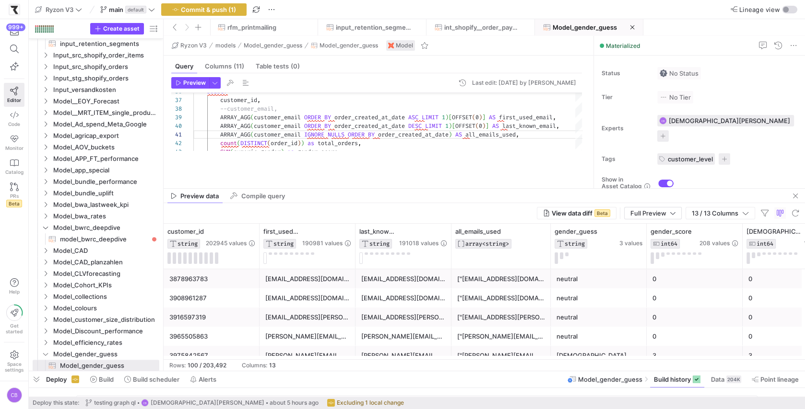
drag, startPoint x: 386, startPoint y: 156, endPoint x: 371, endPoint y: 184, distance: 31.3
click at [388, 196] on as-split "Ryzon V3 models Model_gender_guess Model_gender_guess Model Query Columns (11) …" at bounding box center [483, 203] width 641 height 335
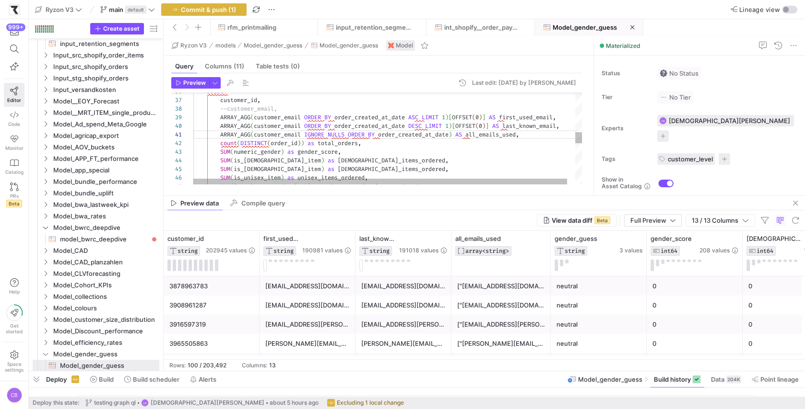
click at [228, 106] on div "count ( DISTINCT ( order_id ) ) as total_orders , SUM ( numeric_gender ) as gen…" at bounding box center [391, 147] width 397 height 738
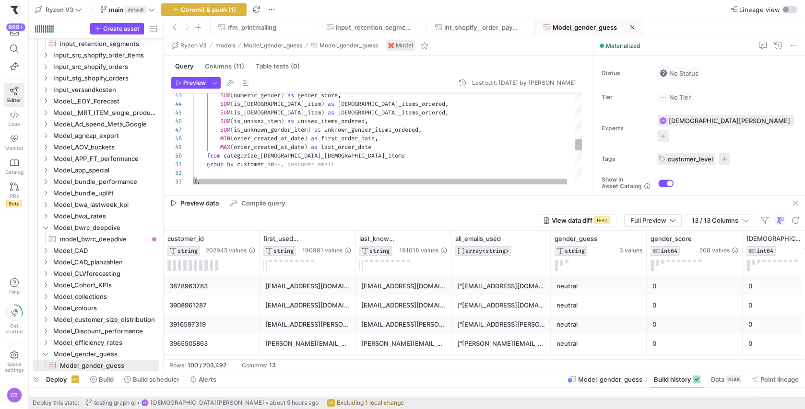
click at [282, 163] on div "SUM ( numeric_gender ) as gender_score , SUM ( is_[DEMOGRAPHIC_DATA]_item ) as …" at bounding box center [391, 90] width 397 height 738
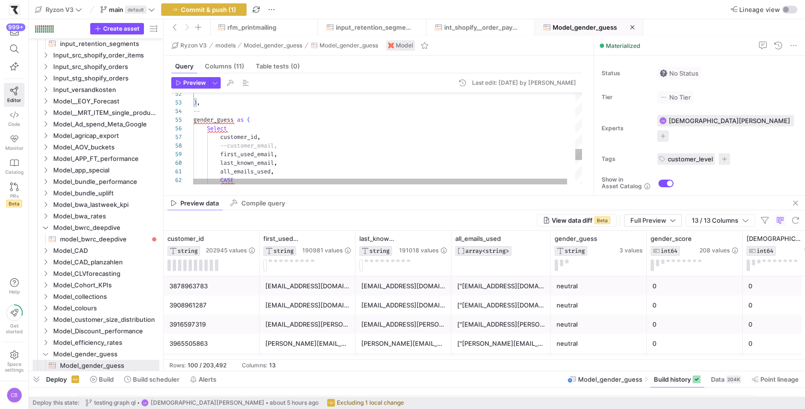
click at [228, 144] on div ") , -- gender_guess as ( Select customer_id , --customer_email, first_used_emai…" at bounding box center [391, 11] width 397 height 738
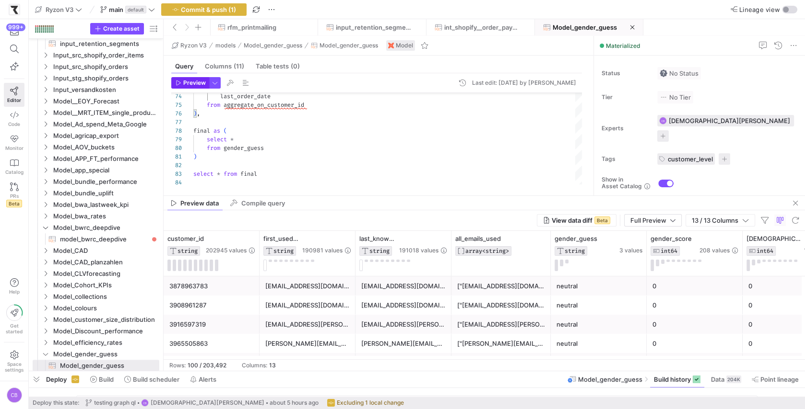
click at [204, 83] on span "Preview" at bounding box center [194, 83] width 23 height 7
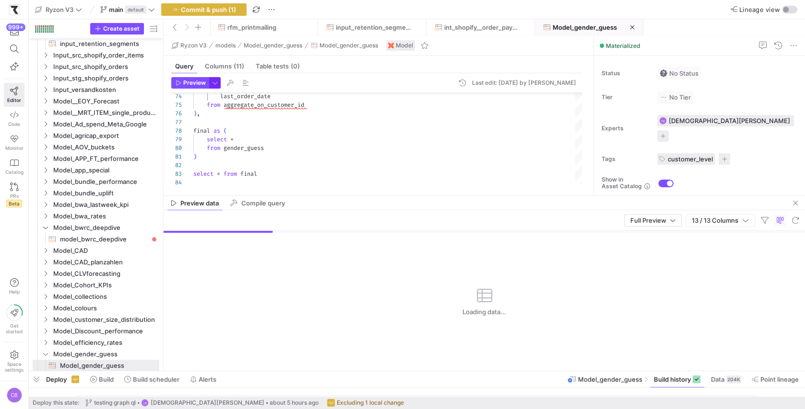
click at [212, 85] on span "button" at bounding box center [215, 83] width 11 height 11
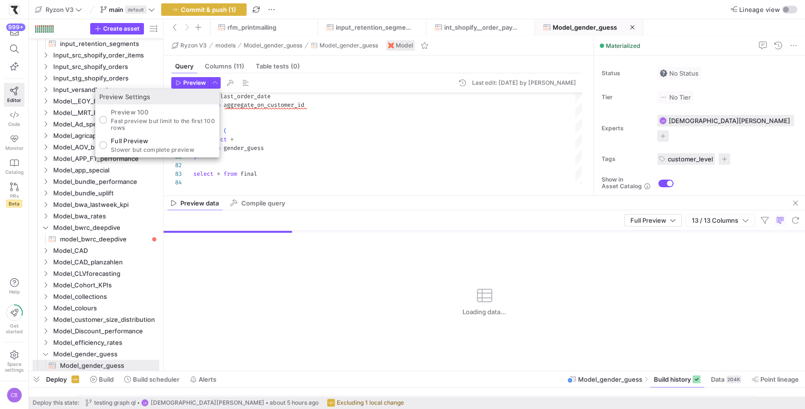
click at [334, 138] on div at bounding box center [402, 204] width 805 height 409
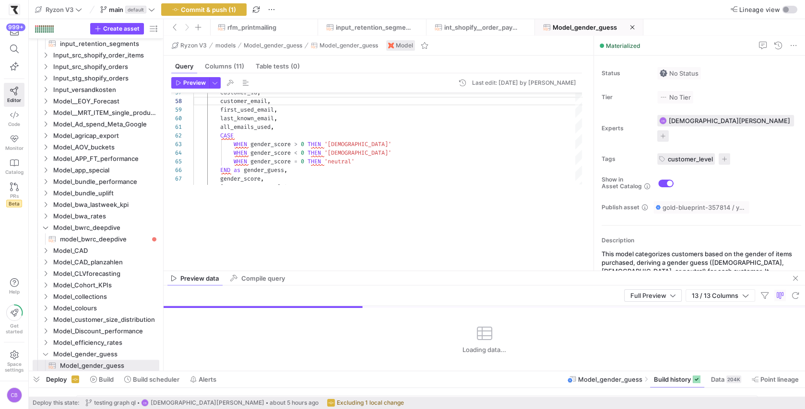
drag, startPoint x: 367, startPoint y: 196, endPoint x: 378, endPoint y: 259, distance: 64.7
click at [382, 271] on div at bounding box center [483, 271] width 641 height 0
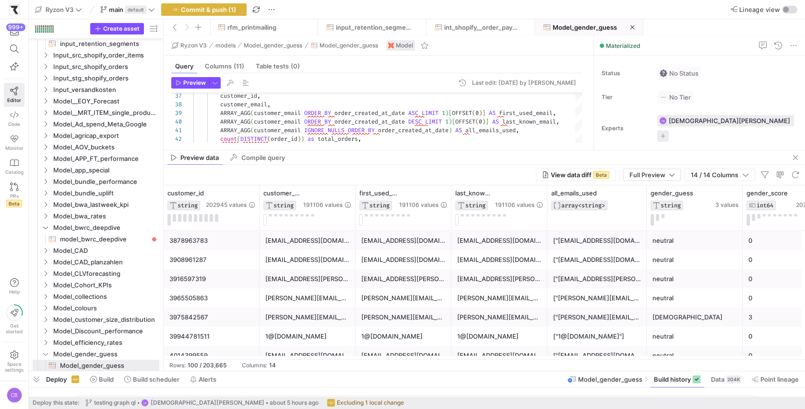
drag, startPoint x: 361, startPoint y: 271, endPoint x: 373, endPoint y: 154, distance: 117.7
click at [374, 150] on div at bounding box center [483, 150] width 641 height 0
click at [169, 220] on button at bounding box center [168, 220] width 3 height 12
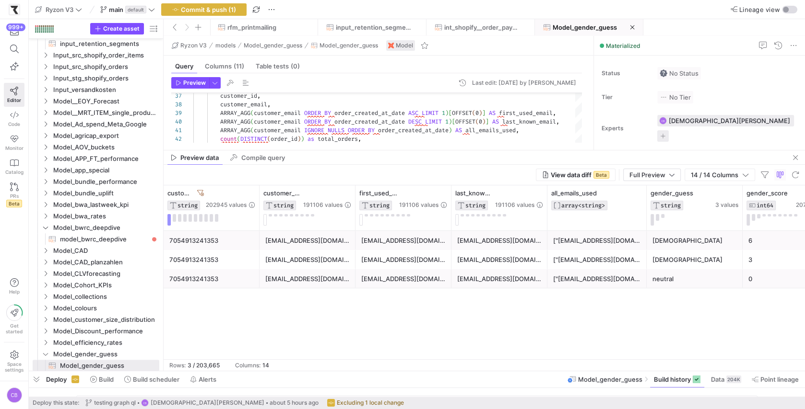
click at [198, 238] on div "7054913241353" at bounding box center [211, 241] width 84 height 19
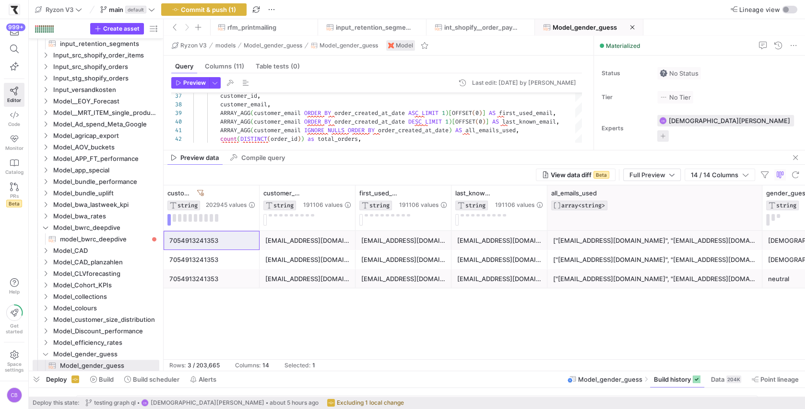
drag, startPoint x: 644, startPoint y: 209, endPoint x: 760, endPoint y: 215, distance: 115.7
click at [760, 215] on div at bounding box center [761, 208] width 4 height 45
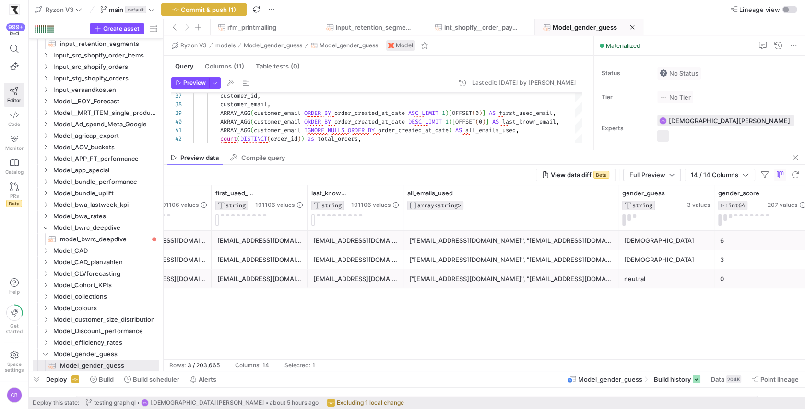
scroll to position [0, 257]
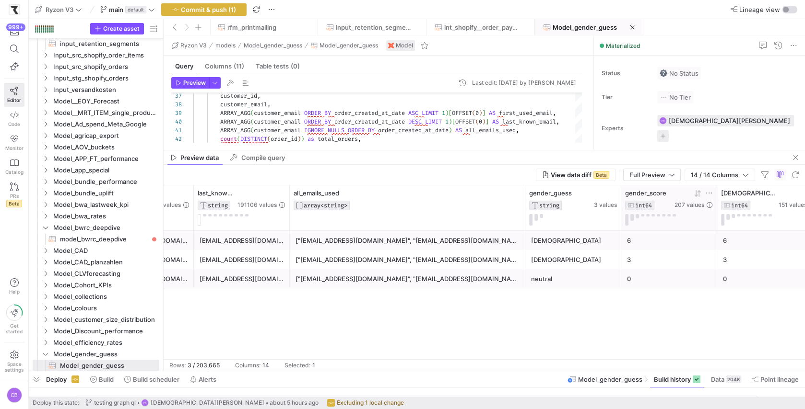
drag, startPoint x: 503, startPoint y: 212, endPoint x: 668, endPoint y: 219, distance: 165.5
click at [668, 219] on div "customer_email STRING 191106 values first_used_email STRING 191106 values last_…" at bounding box center [650, 208] width 1489 height 45
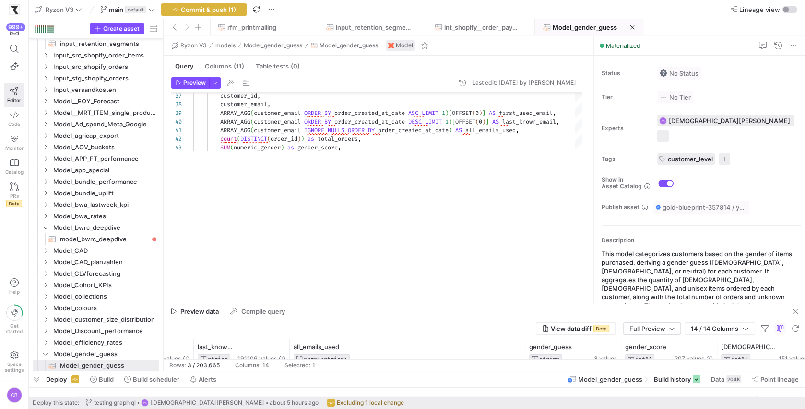
drag, startPoint x: 523, startPoint y: 150, endPoint x: 467, endPoint y: 256, distance: 119.9
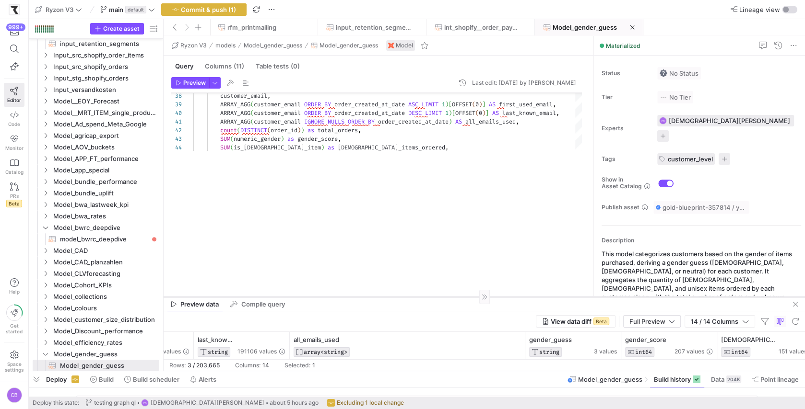
drag, startPoint x: 348, startPoint y: 311, endPoint x: 447, endPoint y: 297, distance: 100.8
click at [447, 297] on div at bounding box center [483, 297] width 641 height 0
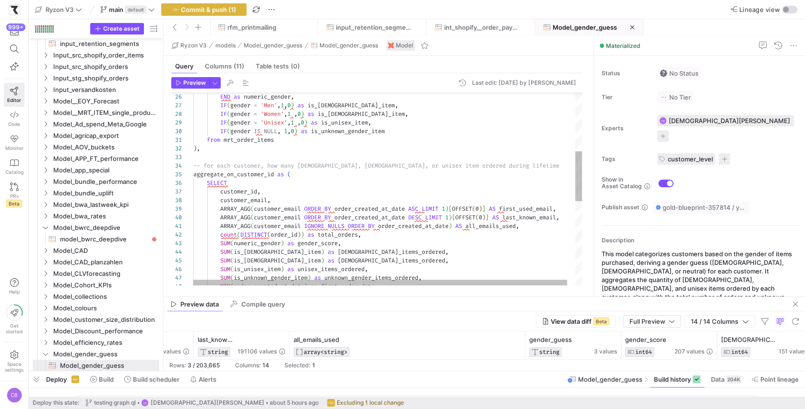
click at [222, 199] on div "ARRAY_AGG ( customer_email ORDER BY order_created_at_date DESC LIMIT 1 ) [ OFFS…" at bounding box center [391, 238] width 397 height 738
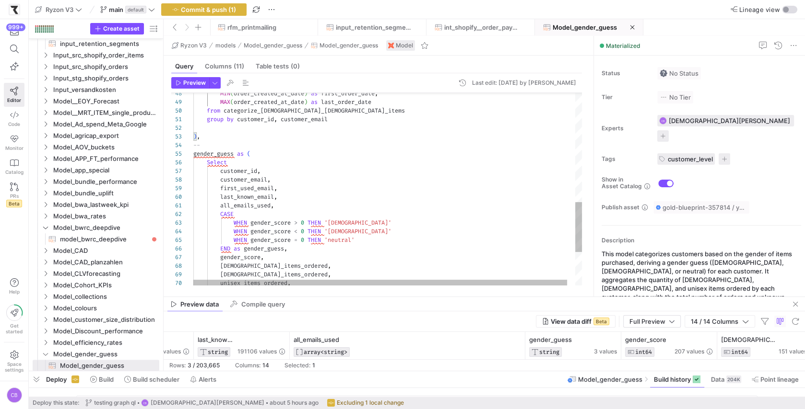
click at [223, 180] on div "MIN ( order_created_at_date ) as first_order_date , MAX ( order_created_at_date…" at bounding box center [391, 45] width 397 height 738
click at [221, 179] on div "MIN ( order_created_at_date ) as first_order_date , MAX ( order_created_at_date…" at bounding box center [391, 45] width 397 height 738
click at [276, 118] on div "MIN ( order_created_at_date ) as first_order_date , MAX ( order_created_at_date…" at bounding box center [391, 45] width 397 height 738
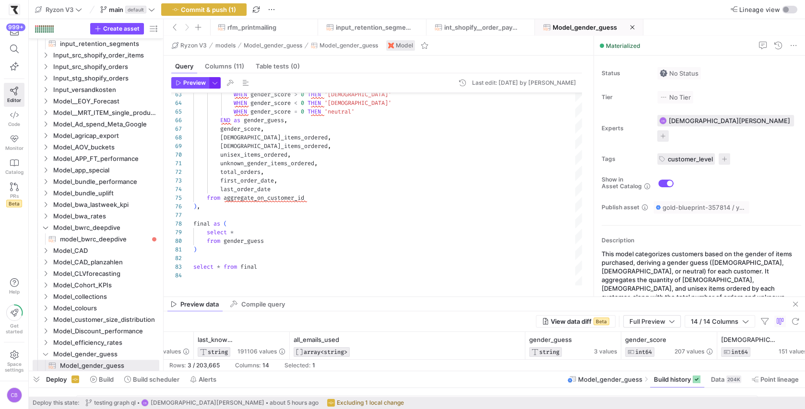
type textarea "group by customer_id--, customer_email ), -- gender_guess as ( Select customer_…"
click at [211, 83] on span "button" at bounding box center [215, 83] width 11 height 11
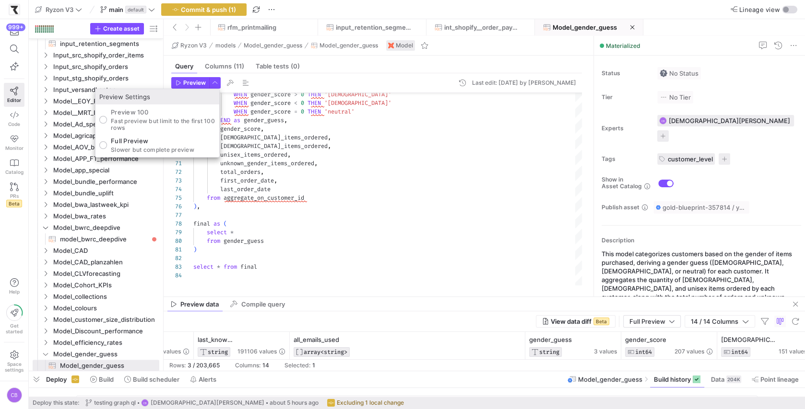
click at [197, 83] on div at bounding box center [402, 204] width 805 height 409
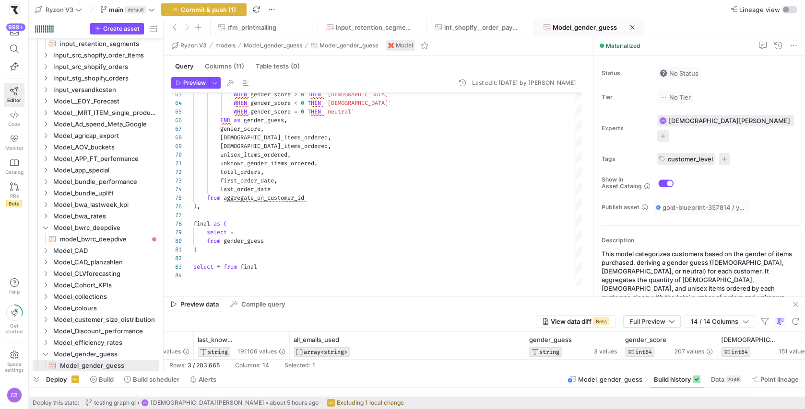
click at [197, 83] on span "Preview" at bounding box center [194, 83] width 23 height 7
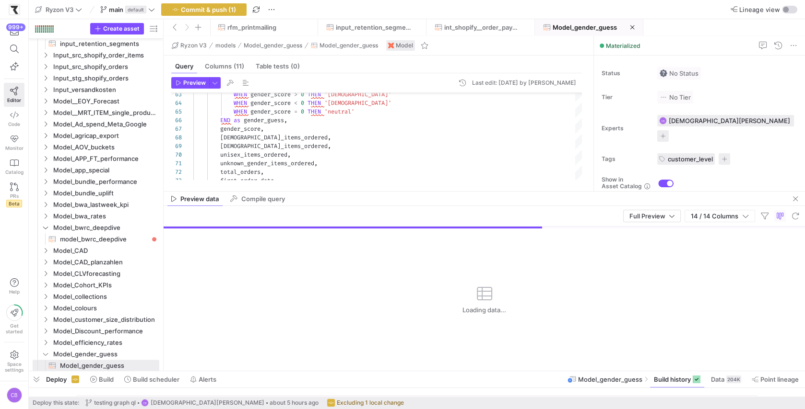
drag, startPoint x: 354, startPoint y: 298, endPoint x: 347, endPoint y: 187, distance: 111.4
click at [346, 191] on div at bounding box center [483, 191] width 641 height 0
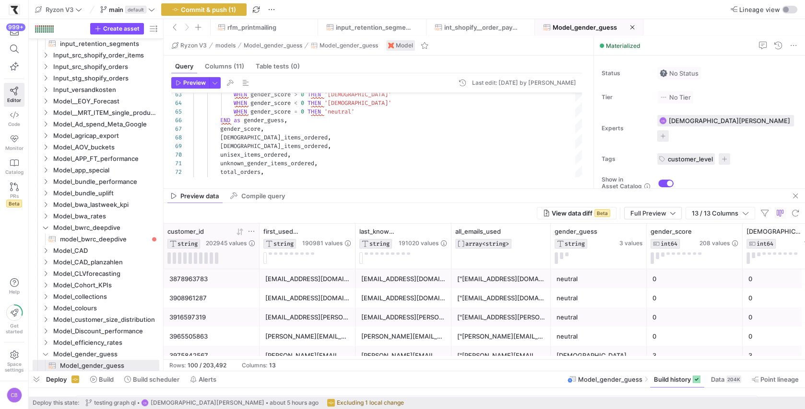
click at [253, 228] on icon at bounding box center [251, 232] width 8 height 8
click at [263, 264] on input "Filter Value" at bounding box center [295, 263] width 97 height 12
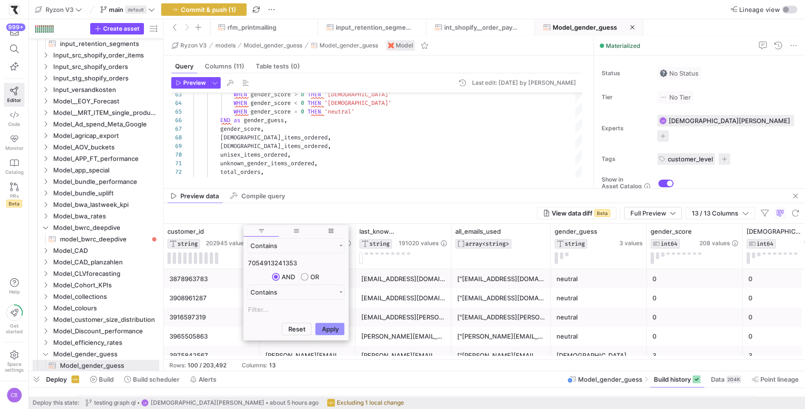
type input "7054913241353"
click at [330, 327] on button "Apply" at bounding box center [329, 329] width 29 height 12
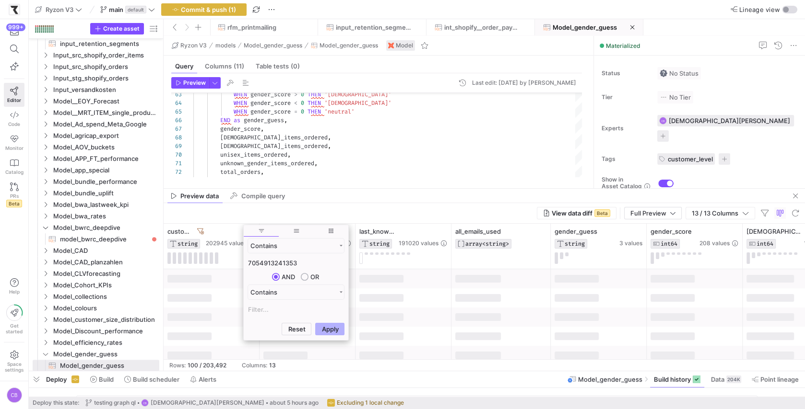
click at [337, 214] on div "View data diff Beta Full Preview 13 / 13 Columns" at bounding box center [483, 213] width 641 height 21
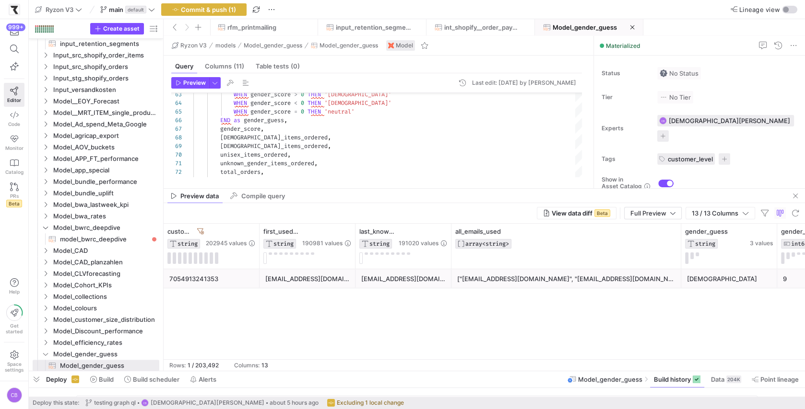
drag, startPoint x: 548, startPoint y: 239, endPoint x: 649, endPoint y: 276, distance: 107.7
click at [598, 286] on div "["[EMAIL_ADDRESS][DOMAIN_NAME]", "[EMAIL_ADDRESS][DOMAIN_NAME]", "[EMAIL_ADDRES…" at bounding box center [566, 279] width 218 height 19
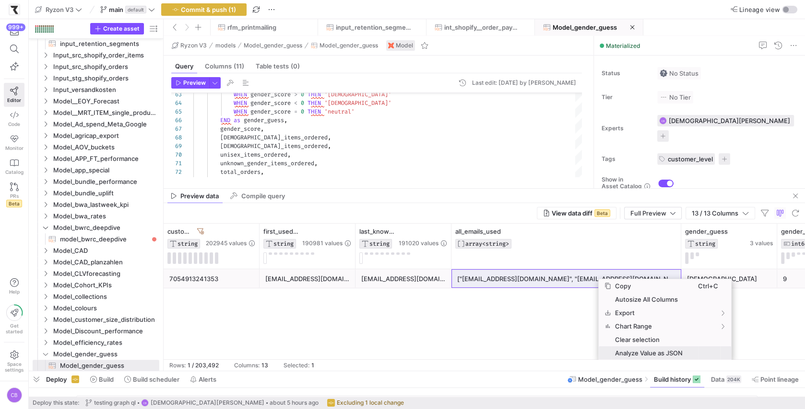
click at [641, 350] on span "Analyze Value as JSON" at bounding box center [654, 353] width 87 height 13
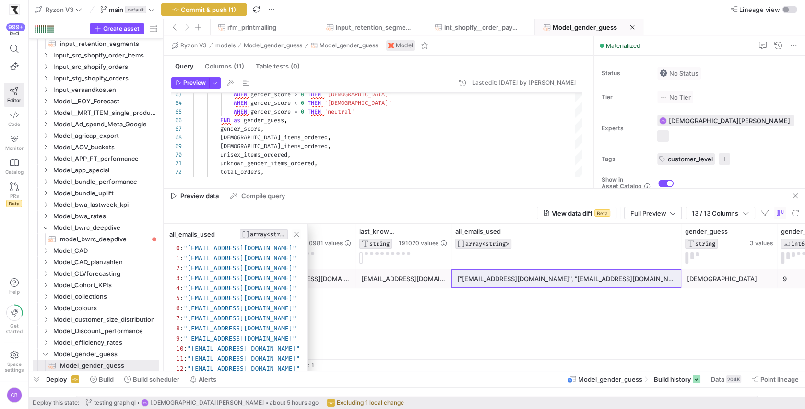
scroll to position [69, 0]
drag, startPoint x: 295, startPoint y: 231, endPoint x: 302, endPoint y: 218, distance: 15.0
click at [295, 231] on span "button" at bounding box center [297, 235] width 10 height 10
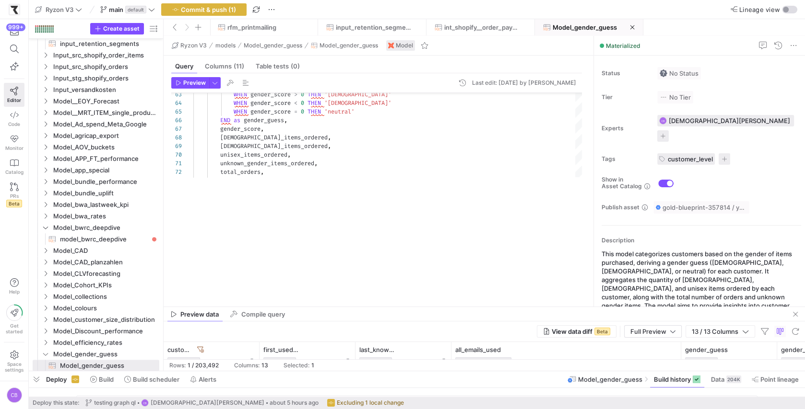
drag, startPoint x: 316, startPoint y: 189, endPoint x: 325, endPoint y: 253, distance: 64.3
click at [338, 307] on div at bounding box center [483, 307] width 641 height 0
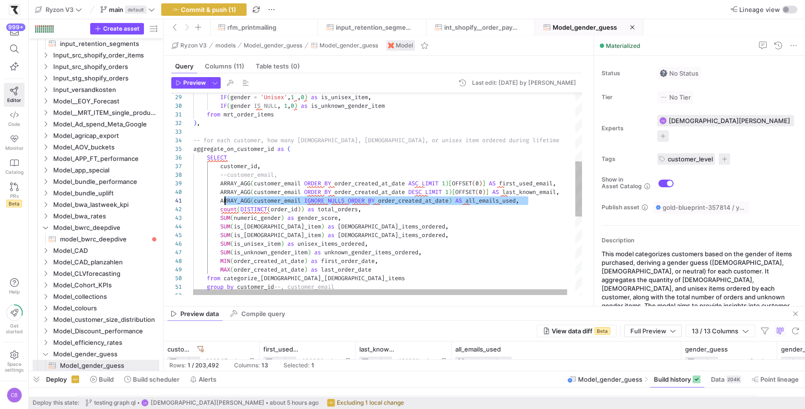
scroll to position [0, 27]
drag, startPoint x: 527, startPoint y: 201, endPoint x: 221, endPoint y: 197, distance: 306.4
click at [221, 197] on div "group by customer_id --, customer_email count ( DISTINCT ( order_id ) ) as tota…" at bounding box center [391, 213] width 397 height 738
click at [263, 198] on div "group by customer_id --, customer_email count ( DISTINCT ( order_id ) ) as tota…" at bounding box center [391, 213] width 397 height 738
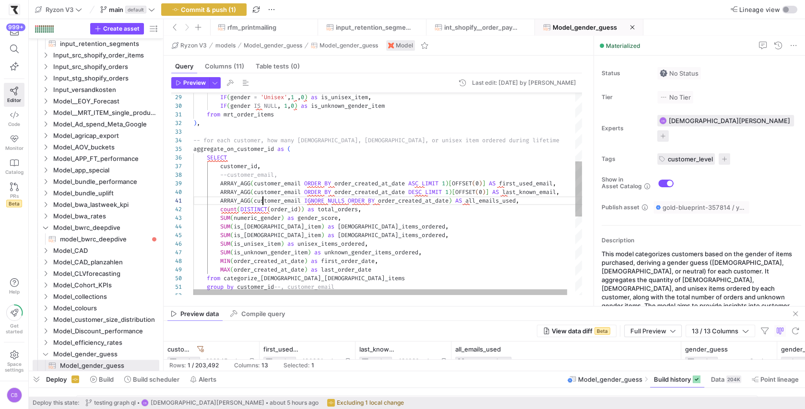
scroll to position [0, 110]
click at [263, 198] on div "group by customer_id --, customer_email count ( DISTINCT ( order_id ) ) as tota…" at bounding box center [391, 213] width 397 height 738
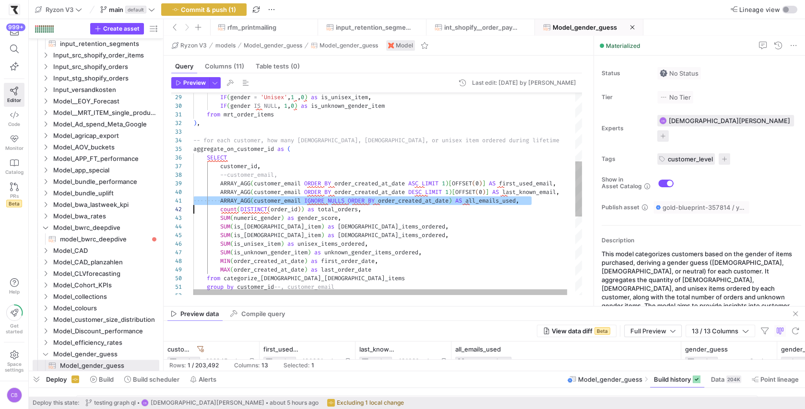
click at [263, 198] on div "group by customer_id --, customer_email count ( DISTINCT ( order_id ) ) as tota…" at bounding box center [391, 213] width 397 height 738
click at [535, 197] on div "group by customer_id --, customer_email count ( DISTINCT ( order_id ) ) as tota…" at bounding box center [391, 213] width 397 height 738
drag, startPoint x: 533, startPoint y: 201, endPoint x: 222, endPoint y: 198, distance: 311.7
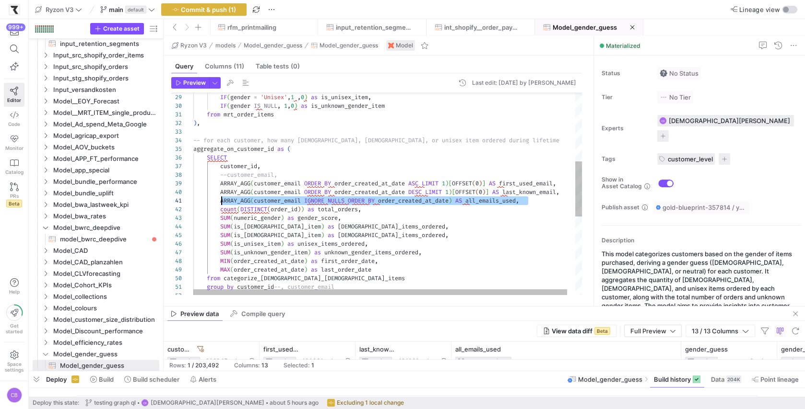
click at [222, 198] on div "group by customer_id --, customer_email count ( DISTINCT ( order_id ) ) as tota…" at bounding box center [391, 213] width 397 height 738
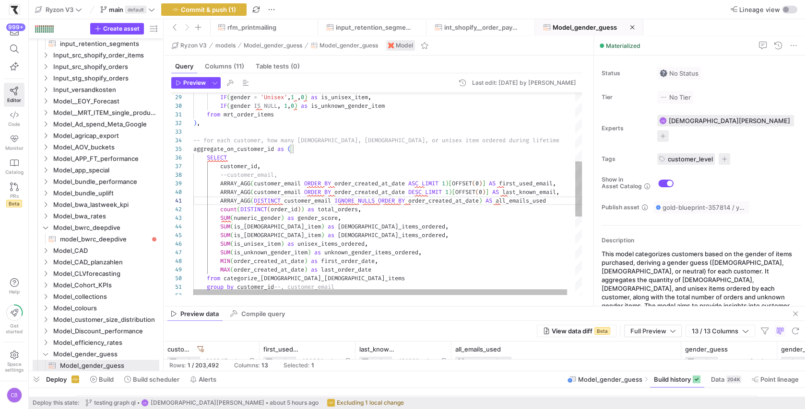
scroll to position [0, 365]
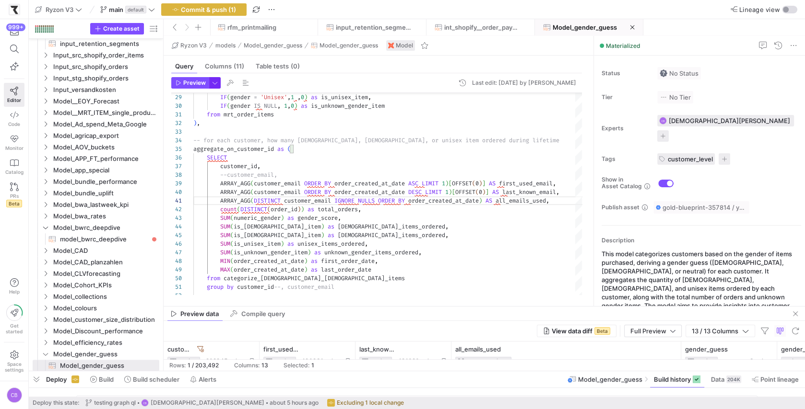
click at [212, 83] on span "button" at bounding box center [215, 83] width 11 height 11
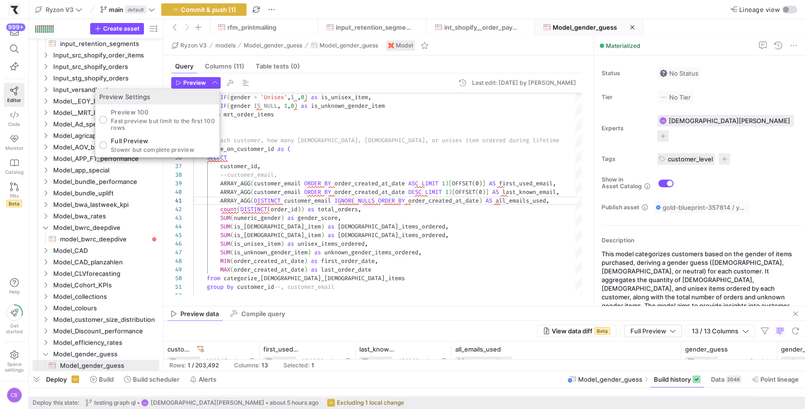
click at [372, 307] on div at bounding box center [402, 204] width 805 height 409
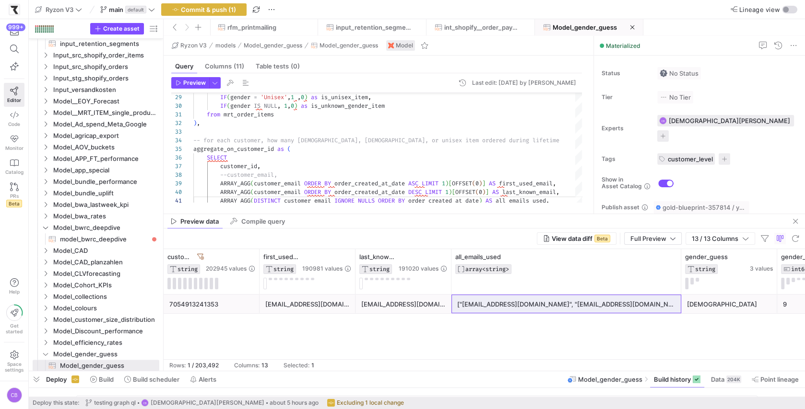
click at [189, 303] on div "7054913241353" at bounding box center [211, 304] width 84 height 19
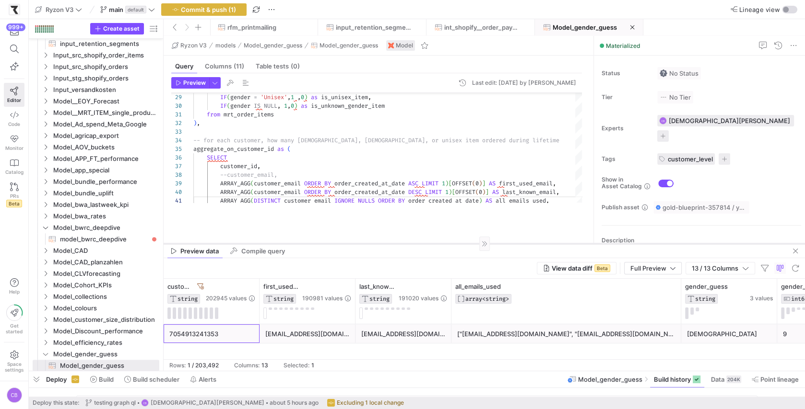
drag, startPoint x: 358, startPoint y: 214, endPoint x: 363, endPoint y: 270, distance: 56.8
click at [363, 244] on div at bounding box center [483, 244] width 641 height 0
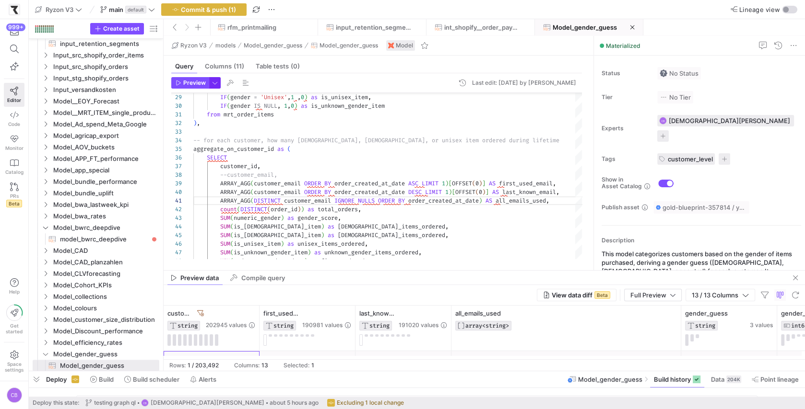
click at [215, 83] on span "button" at bounding box center [215, 83] width 11 height 11
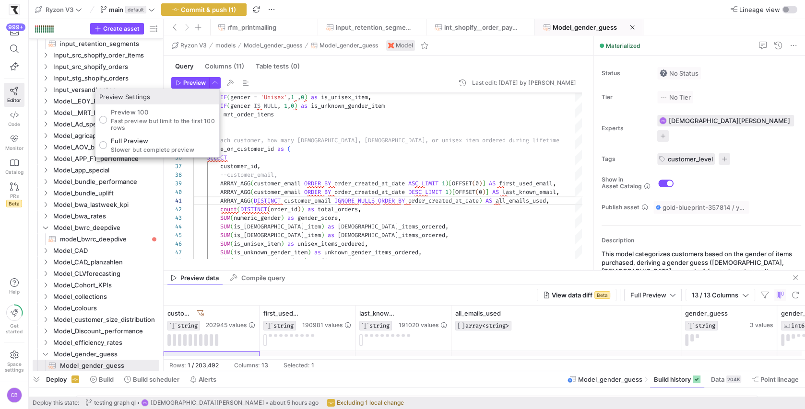
click at [160, 145] on div "Full Preview Slower but complete preview" at bounding box center [152, 145] width 83 height 16
click at [107, 145] on input "Full Preview Slower but complete preview" at bounding box center [103, 145] width 8 height 8
click at [190, 78] on div at bounding box center [402, 204] width 805 height 409
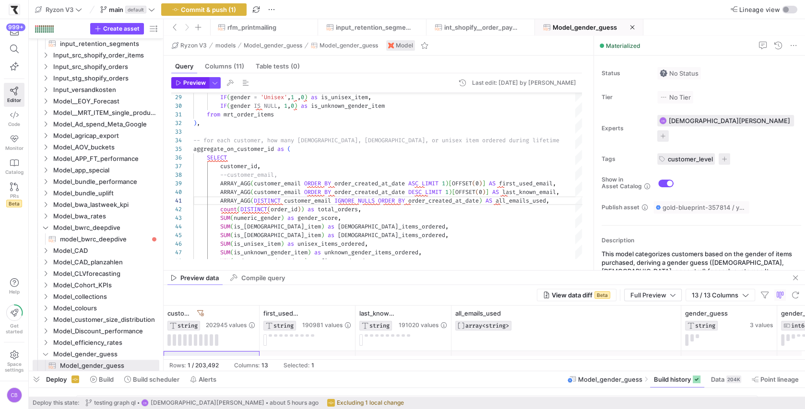
click at [190, 82] on span "Preview" at bounding box center [194, 83] width 23 height 7
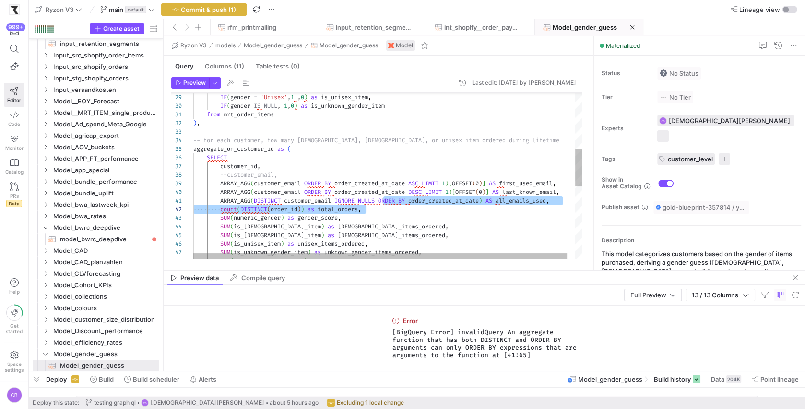
scroll to position [0, 293]
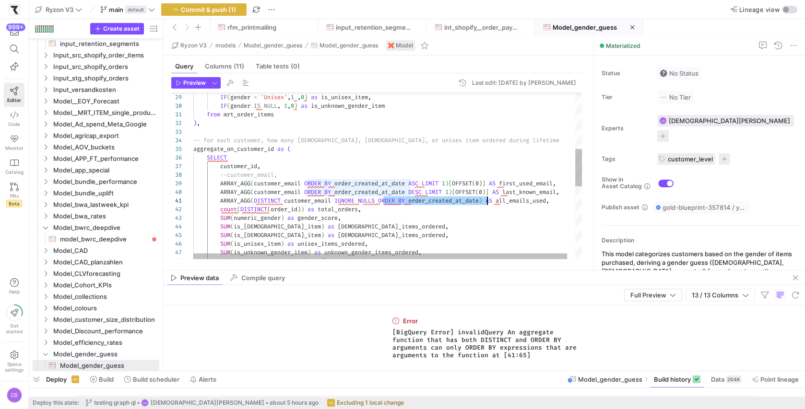
drag, startPoint x: 383, startPoint y: 198, endPoint x: 487, endPoint y: 203, distance: 103.7
click at [487, 203] on div "ARRAY_AGG ( DISTINCT customer_email IGNORE NULLS ORDER BY order_created_at_date…" at bounding box center [391, 213] width 397 height 738
type textarea "ARRAY_AGG(DISTINCT customer_email IGNORE NULLS) AS all_emails_used, count(DISTI…"
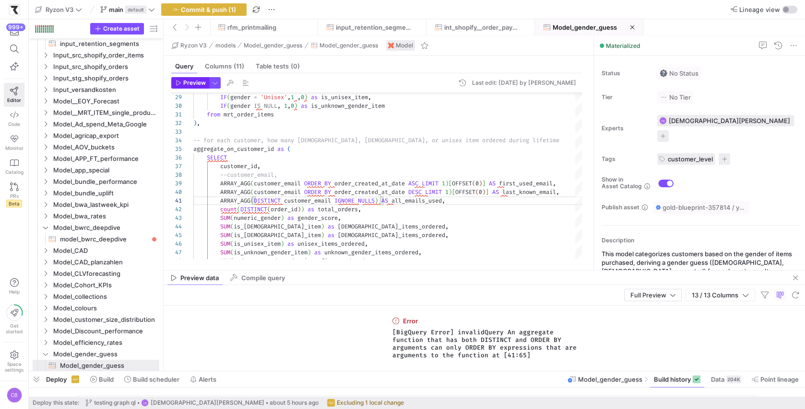
click at [186, 84] on span "Preview" at bounding box center [194, 83] width 23 height 7
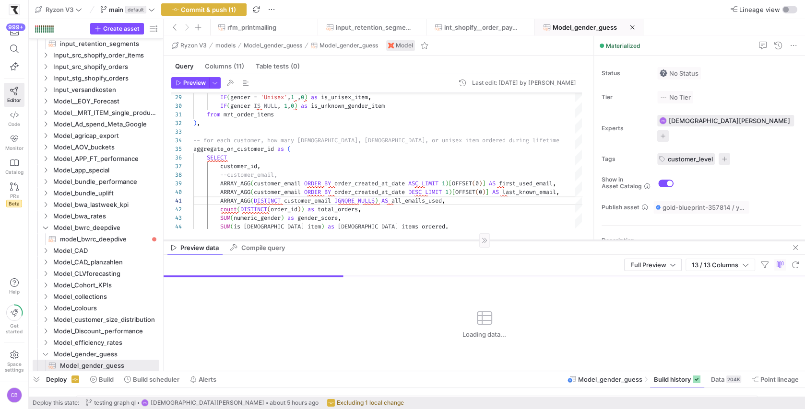
drag, startPoint x: 353, startPoint y: 271, endPoint x: 361, endPoint y: 241, distance: 31.2
click at [361, 241] on div at bounding box center [483, 240] width 641 height 0
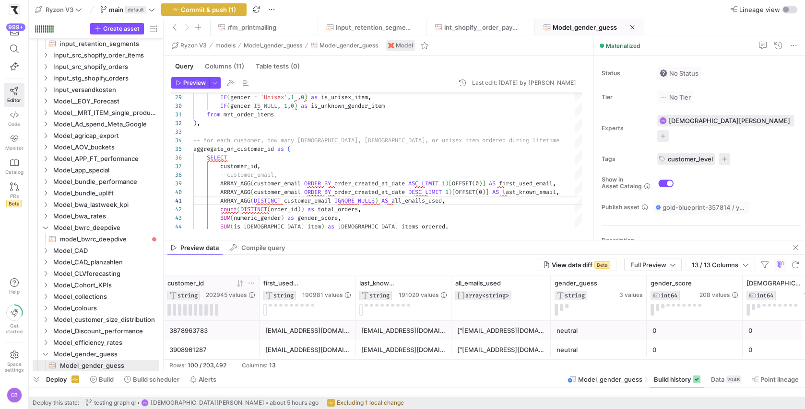
click at [253, 284] on icon at bounding box center [251, 284] width 8 height 8
click at [261, 313] on input "Filter Value" at bounding box center [295, 315] width 97 height 12
type input "7054913241353"
click at [335, 350] on button "Apply" at bounding box center [329, 350] width 29 height 12
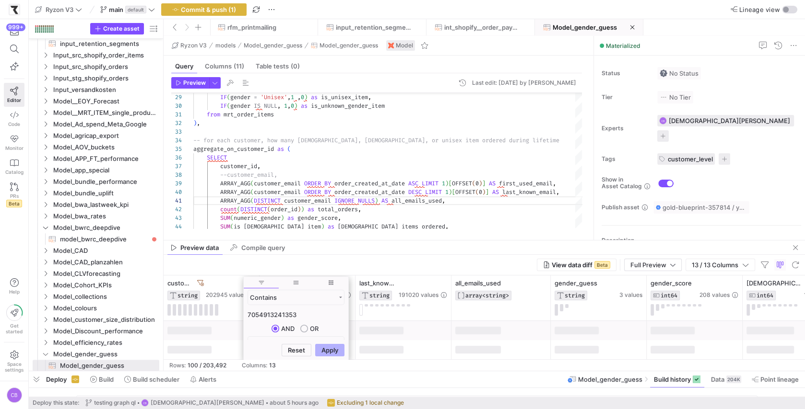
click at [332, 263] on div "View data diff Beta Full Preview 13 / 13 Columns" at bounding box center [483, 265] width 641 height 21
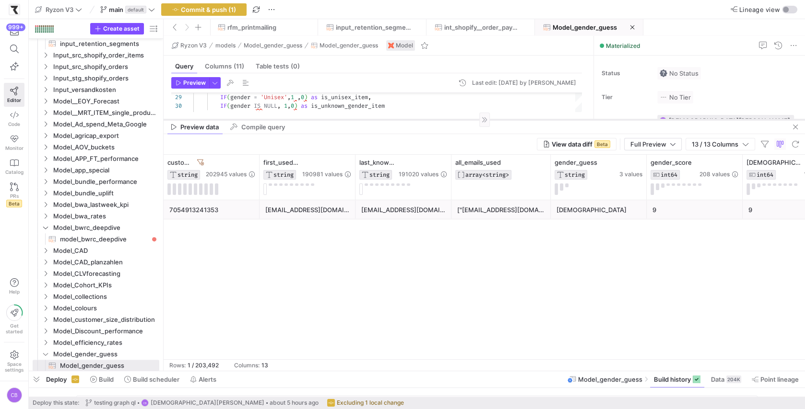
drag, startPoint x: 504, startPoint y: 241, endPoint x: 519, endPoint y: 110, distance: 131.2
click at [518, 119] on div at bounding box center [483, 119] width 641 height 0
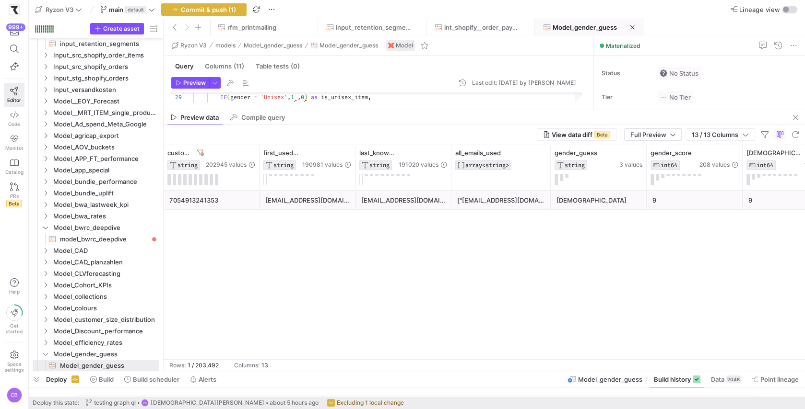
click at [485, 195] on div "["[EMAIL_ADDRESS][DOMAIN_NAME]", "[EMAIL_ADDRESS][DOMAIN_NAME]", "[EMAIL_ADDRES…" at bounding box center [501, 200] width 88 height 19
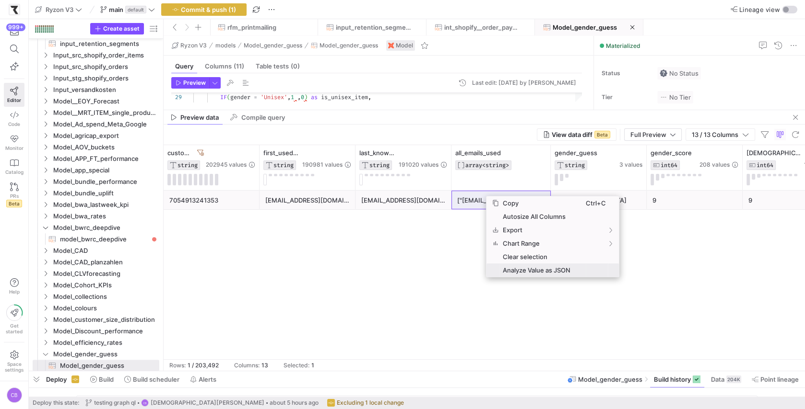
click at [572, 268] on span "Analyze Value as JSON" at bounding box center [542, 270] width 87 height 13
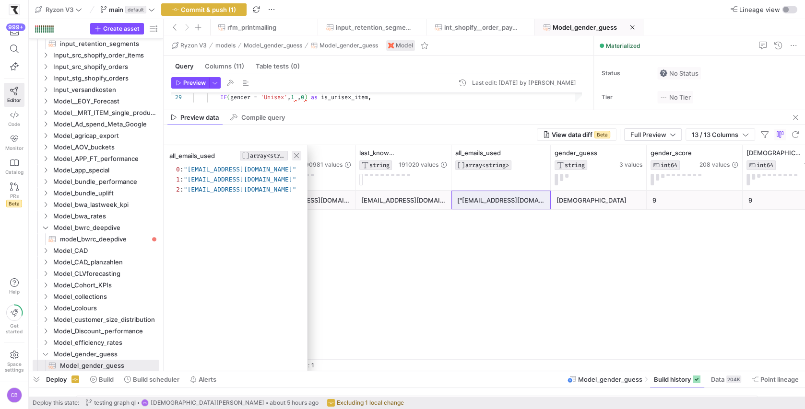
click at [299, 153] on span "button" at bounding box center [297, 156] width 10 height 10
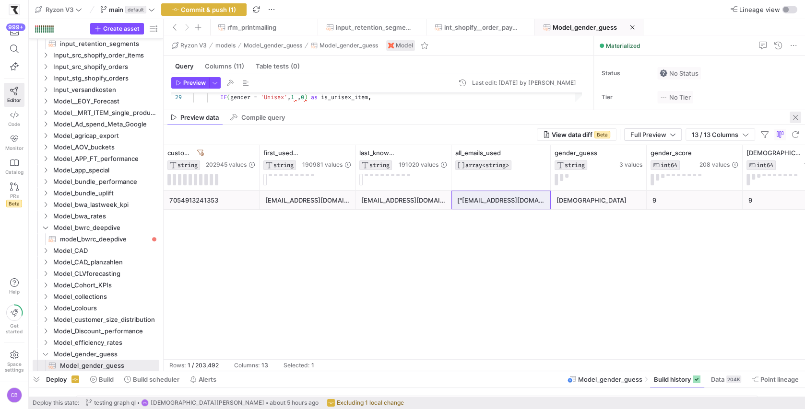
click at [793, 116] on span "button" at bounding box center [795, 118] width 12 height 12
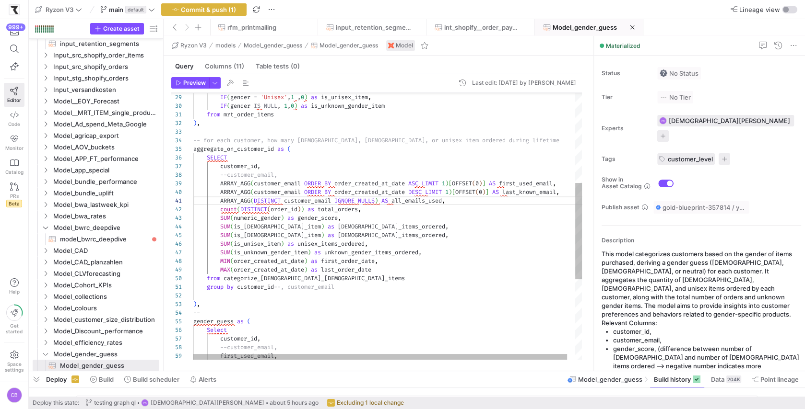
click at [546, 190] on div "aggregate_on_customer_id as ( IF ( gender = 'Unisex' , 1 , 0 ) as is_unisex_ite…" at bounding box center [391, 213] width 397 height 738
drag, startPoint x: 289, startPoint y: 176, endPoint x: 237, endPoint y: 171, distance: 52.5
click at [236, 171] on div "aggregate_on_customer_id as ( IF ( gender = 'Unisex' , 1 , 0 ) as is_unisex_ite…" at bounding box center [391, 213] width 397 height 738
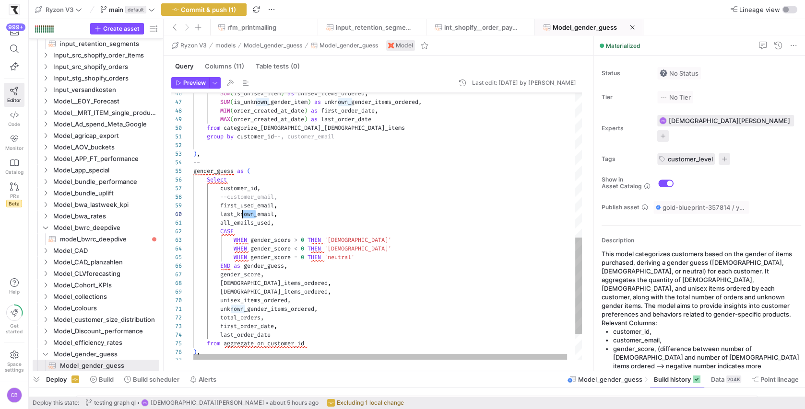
scroll to position [78, 45]
drag, startPoint x: 256, startPoint y: 212, endPoint x: 239, endPoint y: 211, distance: 16.3
click at [239, 211] on div "SUM ( is_unisex_item ) as unisex_items_ordered , SUM ( is_unknown_gender_item )…" at bounding box center [391, 62] width 397 height 738
click at [297, 223] on div "SUM ( is_unisex_item ) as unisex_items_ordered , SUM ( is_unknown_gender_item )…" at bounding box center [391, 62] width 397 height 738
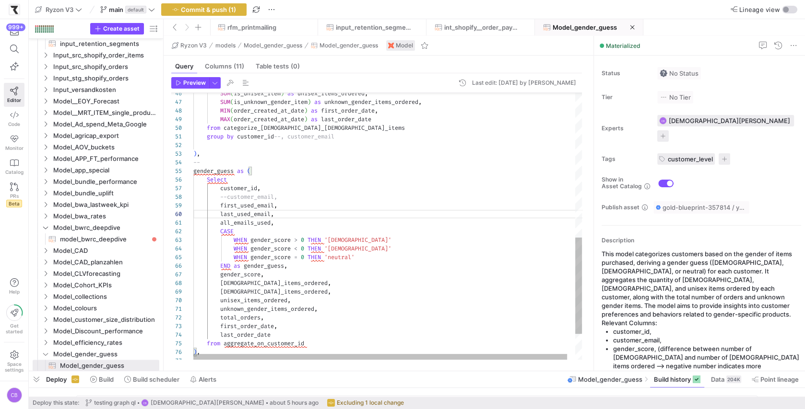
scroll to position [0, 82]
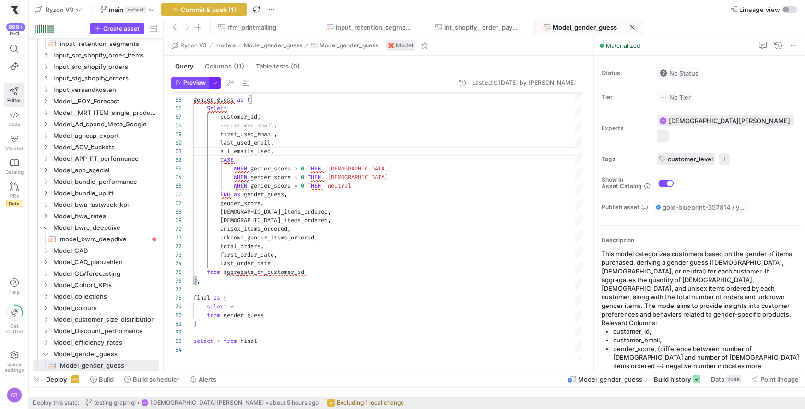
click at [212, 85] on span "button" at bounding box center [215, 83] width 11 height 11
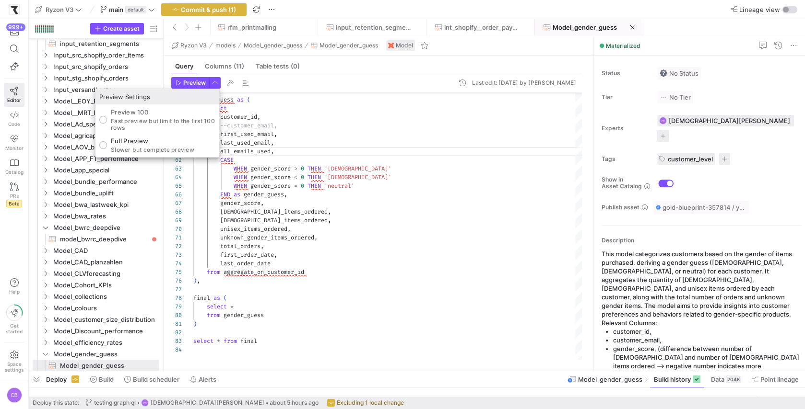
click at [182, 81] on div at bounding box center [402, 204] width 805 height 409
click at [182, 81] on span "Preview" at bounding box center [190, 83] width 30 height 7
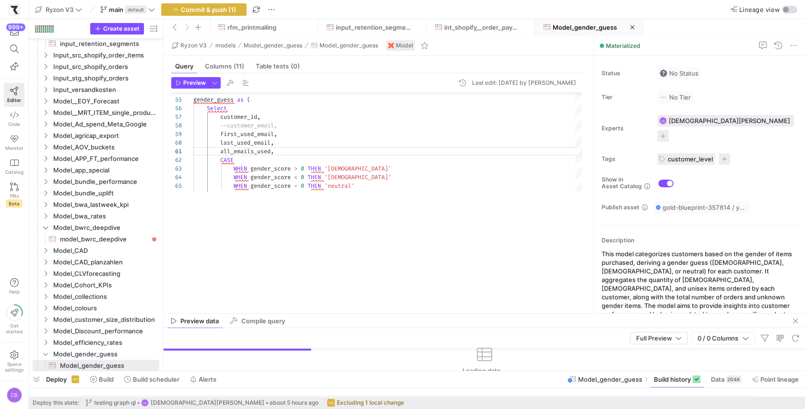
drag, startPoint x: 432, startPoint y: 202, endPoint x: 449, endPoint y: 313, distance: 112.1
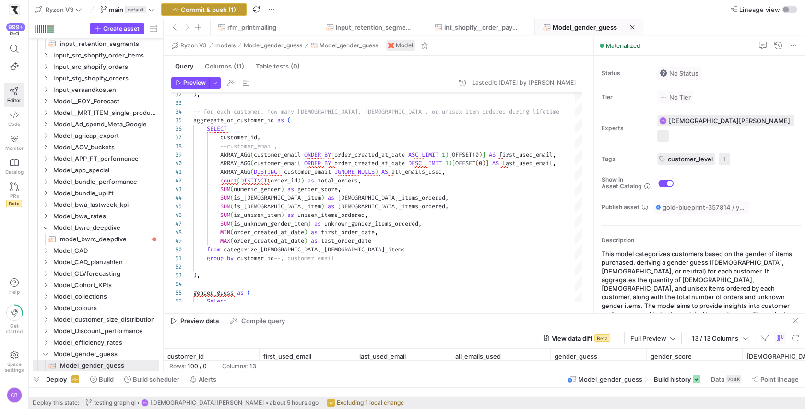
click at [236, 11] on span "button" at bounding box center [204, 10] width 84 height 12
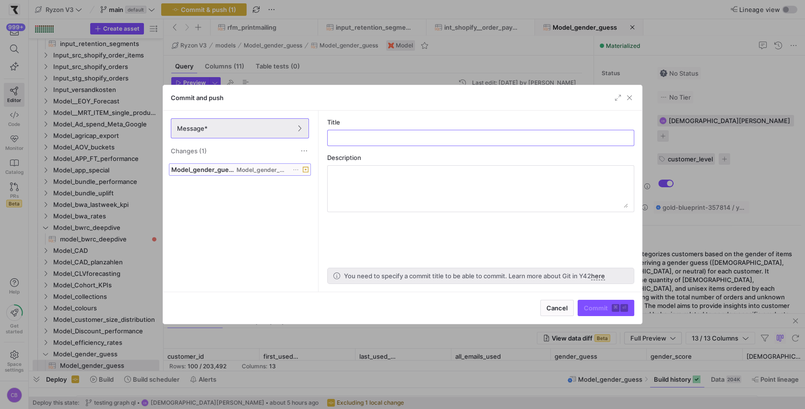
click at [305, 169] on icon at bounding box center [306, 170] width 6 height 6
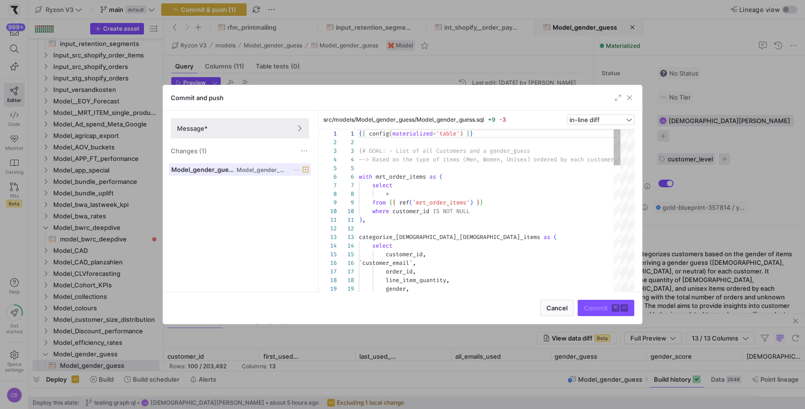
scroll to position [86, 0]
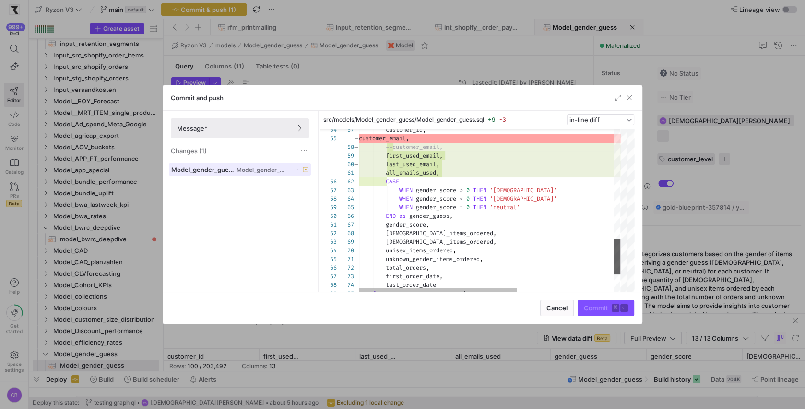
click at [620, 269] on div at bounding box center [616, 256] width 7 height 35
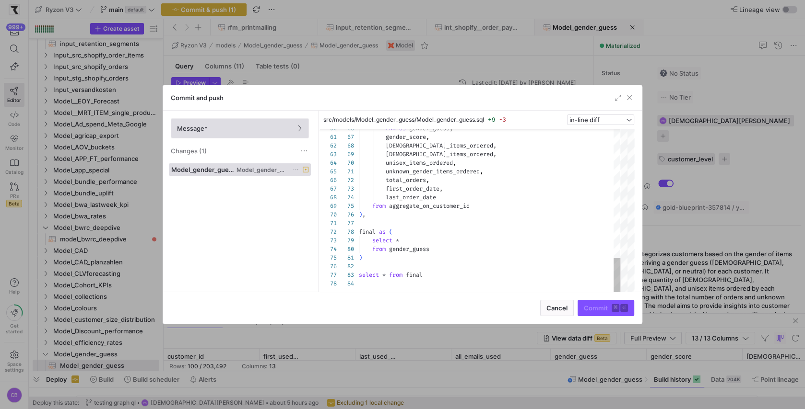
click at [276, 127] on span "Message*" at bounding box center [240, 129] width 126 height 8
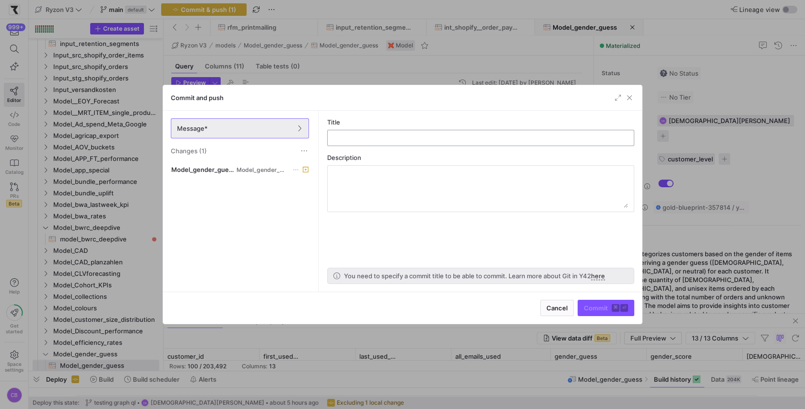
click at [421, 141] on input "text" at bounding box center [480, 138] width 291 height 8
click at [626, 97] on span "button" at bounding box center [629, 98] width 10 height 10
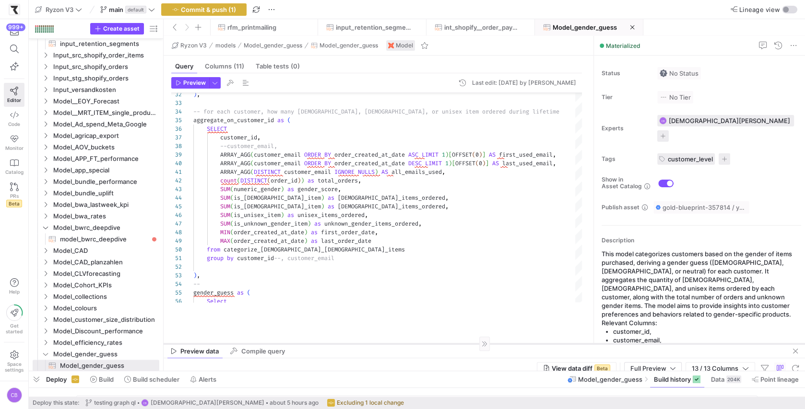
drag, startPoint x: 613, startPoint y: 314, endPoint x: 620, endPoint y: 344, distance: 31.0
click at [620, 344] on div at bounding box center [483, 344] width 641 height 0
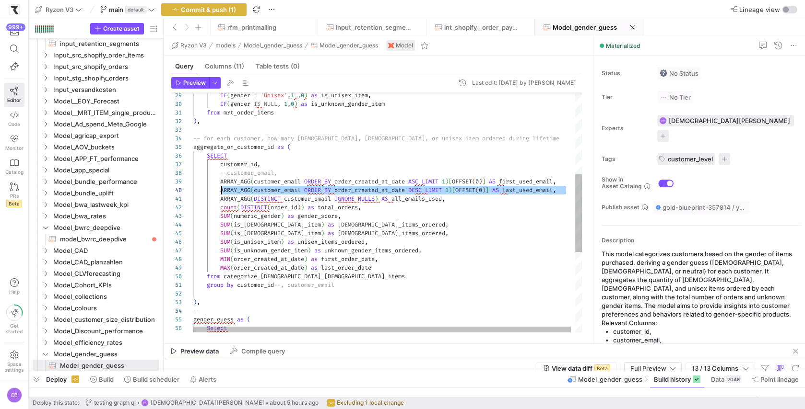
scroll to position [78, 27]
drag, startPoint x: 560, startPoint y: 189, endPoint x: 220, endPoint y: 190, distance: 340.4
click at [220, 190] on div "MAX ( order_created_at_date ) as last_order_date from categorize_[DEMOGRAPHIC_D…" at bounding box center [389, 211] width 393 height 738
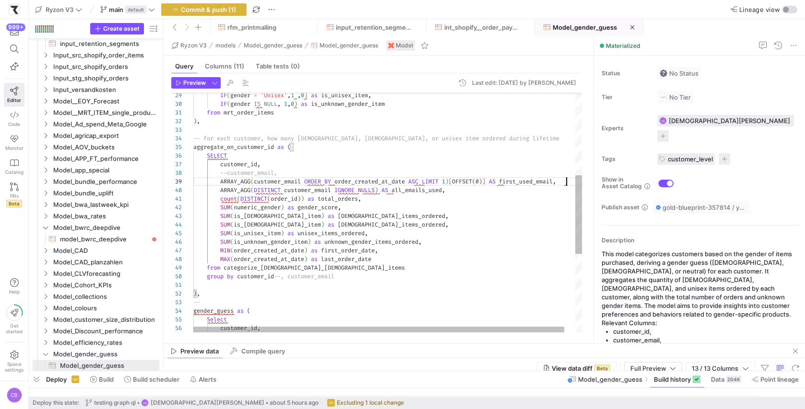
scroll to position [69, 372]
click at [228, 172] on div "MAX ( order_created_at_date ) as last_order_date from categorize_[DEMOGRAPHIC_D…" at bounding box center [393, 207] width 400 height 730
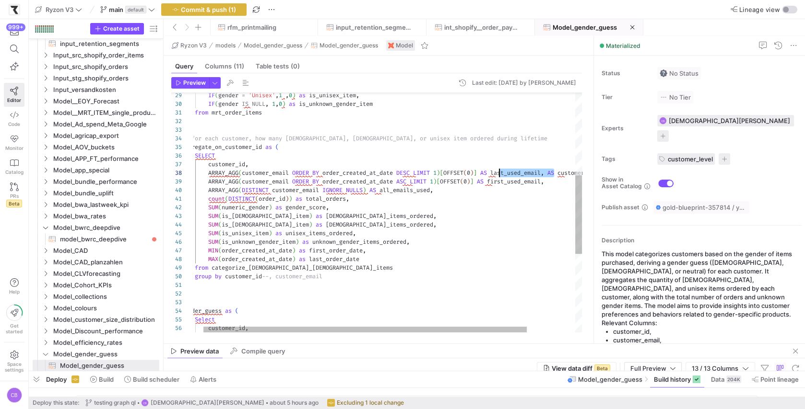
scroll to position [60, 317]
drag, startPoint x: 551, startPoint y: 173, endPoint x: 491, endPoint y: 168, distance: 60.1
click at [498, 169] on div "MAX ( order_created_at_date ) as last_order_date from categorize_[DEMOGRAPHIC_D…" at bounding box center [410, 207] width 458 height 730
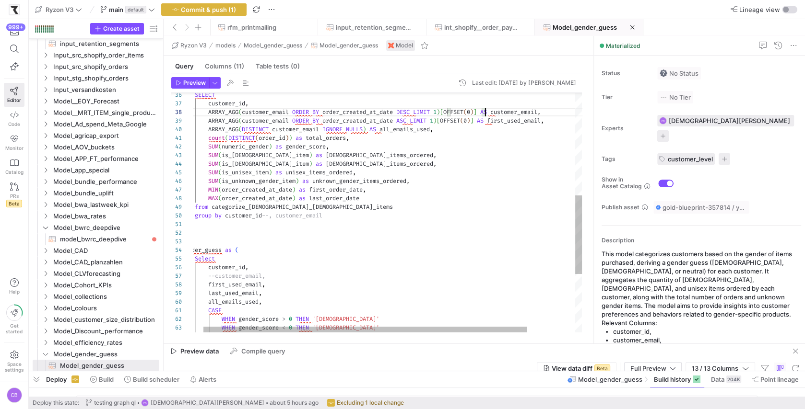
click at [215, 274] on div "MAX ( order_created_at_date ) as last_order_date from categorize_[DEMOGRAPHIC_D…" at bounding box center [410, 146] width 458 height 730
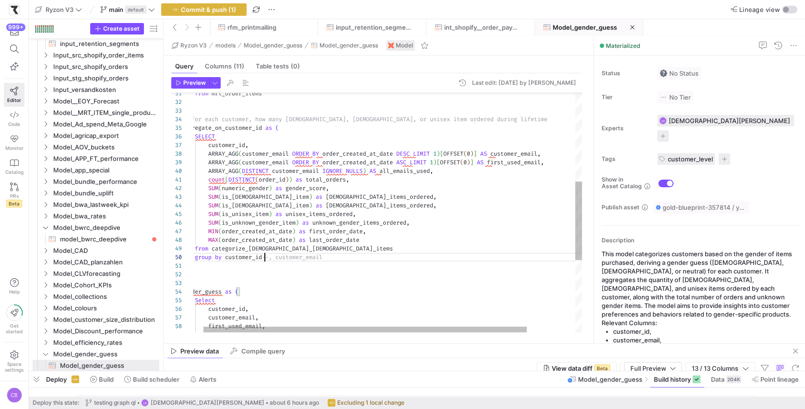
click at [263, 255] on div "customer_id , customer_email , first_used_email , last_used_email , Select gend…" at bounding box center [410, 188] width 458 height 730
drag, startPoint x: 338, startPoint y: 256, endPoint x: 265, endPoint y: 257, distance: 73.4
click at [265, 257] on div "customer_id , customer_email , first_used_email , last_used_email , Select gend…" at bounding box center [410, 188] width 458 height 730
click at [419, 184] on div "customer_id , customer_email , first_used_email , last_used_email , Select gend…" at bounding box center [410, 188] width 458 height 730
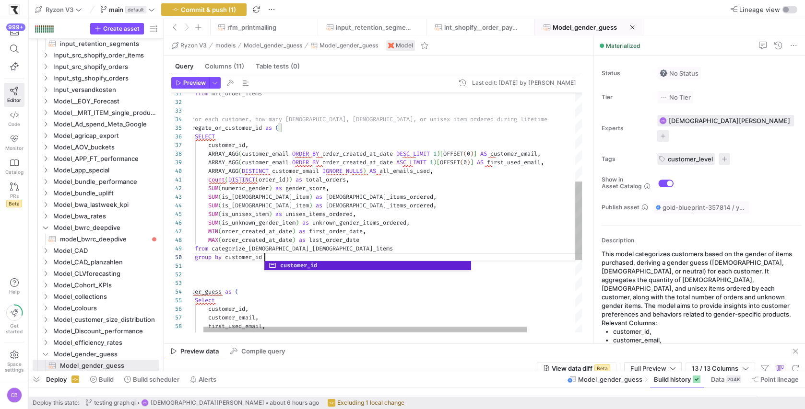
scroll to position [0, 173]
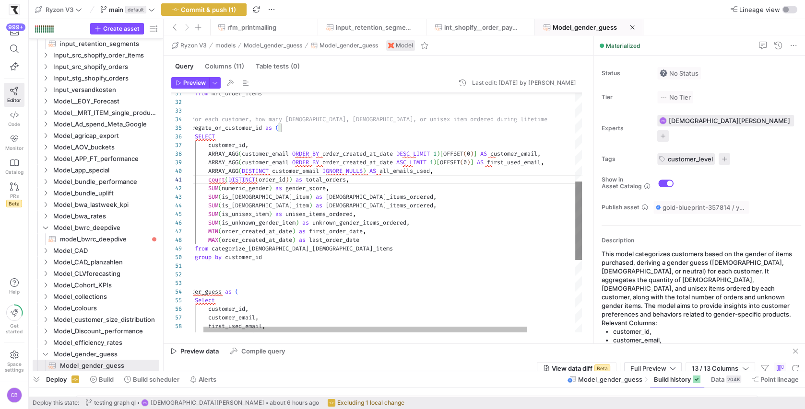
click at [577, 260] on div at bounding box center [578, 221] width 7 height 79
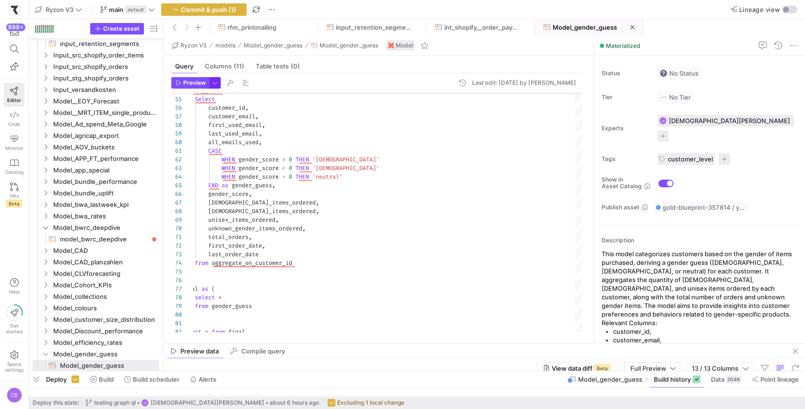
click at [216, 82] on span "button" at bounding box center [215, 83] width 11 height 11
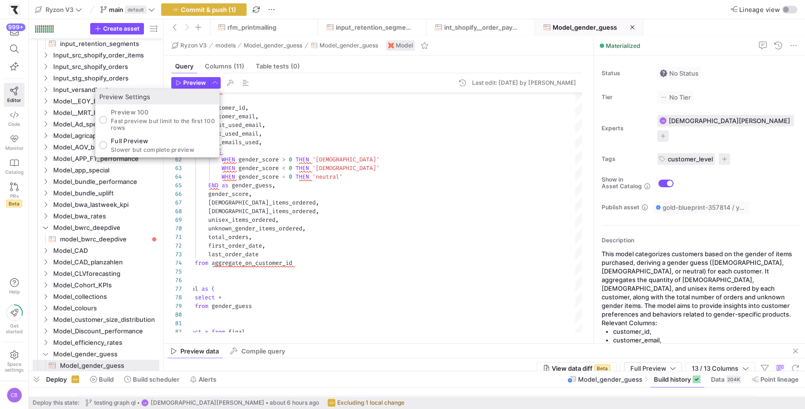
drag, startPoint x: 140, startPoint y: 146, endPoint x: 171, endPoint y: 107, distance: 49.7
click at [140, 147] on p "Slower but complete preview" at bounding box center [152, 150] width 83 height 7
click at [107, 146] on input "Full Preview Slower but complete preview" at bounding box center [103, 145] width 8 height 8
click at [196, 82] on div at bounding box center [402, 204] width 805 height 409
click at [196, 82] on span "Preview" at bounding box center [194, 83] width 23 height 7
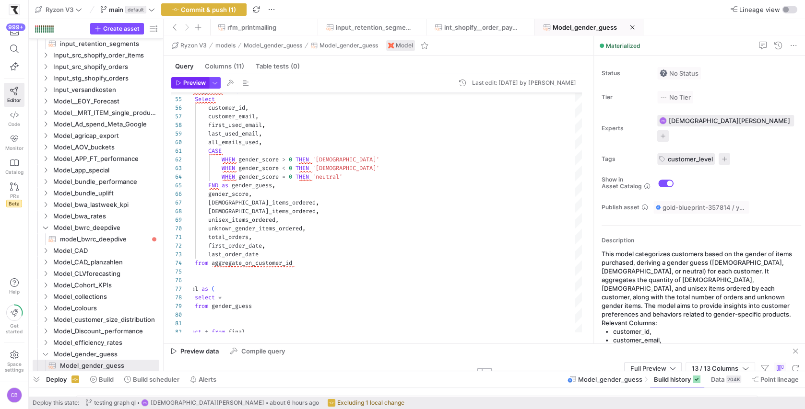
click at [188, 87] on span "button" at bounding box center [190, 83] width 37 height 11
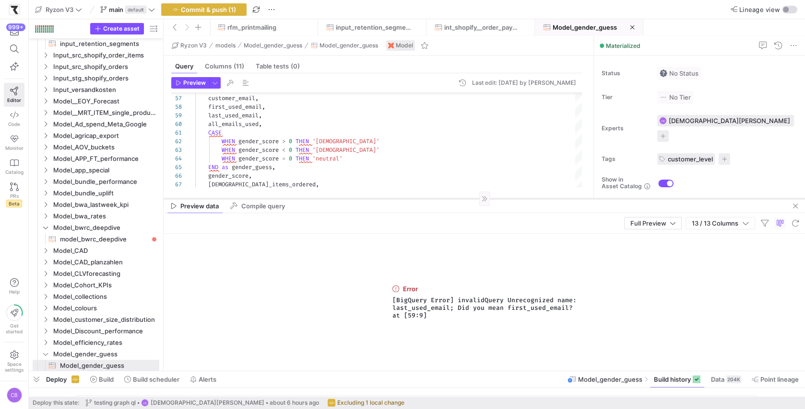
drag, startPoint x: 397, startPoint y: 344, endPoint x: 412, endPoint y: 198, distance: 146.0
click at [412, 198] on div at bounding box center [483, 198] width 641 height 0
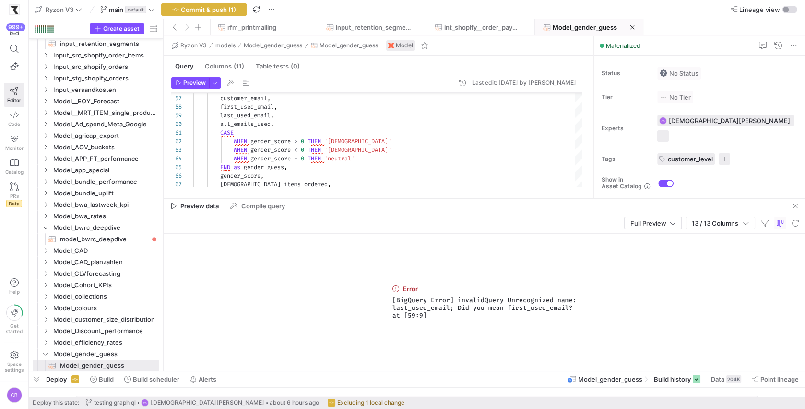
drag, startPoint x: 488, startPoint y: 198, endPoint x: 508, endPoint y: 202, distance: 20.6
click at [502, 207] on as-split "Ryzon V3 models Model_gender_guess Model_gender_guess Model Query Columns (11) …" at bounding box center [483, 203] width 641 height 335
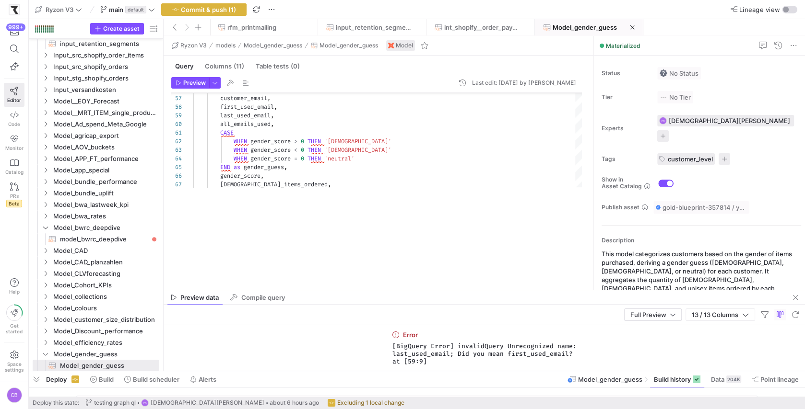
drag, startPoint x: 509, startPoint y: 198, endPoint x: 451, endPoint y: 232, distance: 66.8
click at [512, 290] on div at bounding box center [483, 290] width 641 height 0
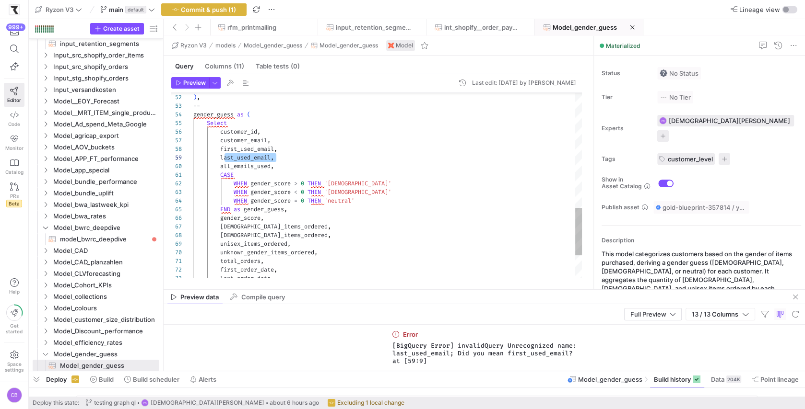
scroll to position [69, 27]
drag, startPoint x: 284, startPoint y: 156, endPoint x: 221, endPoint y: 155, distance: 62.8
click at [221, 155] on div "customer_id , customer_email , first_used_email , last_used_email , all_emails_…" at bounding box center [387, 7] width 388 height 724
type textarea "), -- gender_guess as ( Select customer_id, customer_email, first_used_email, a…"
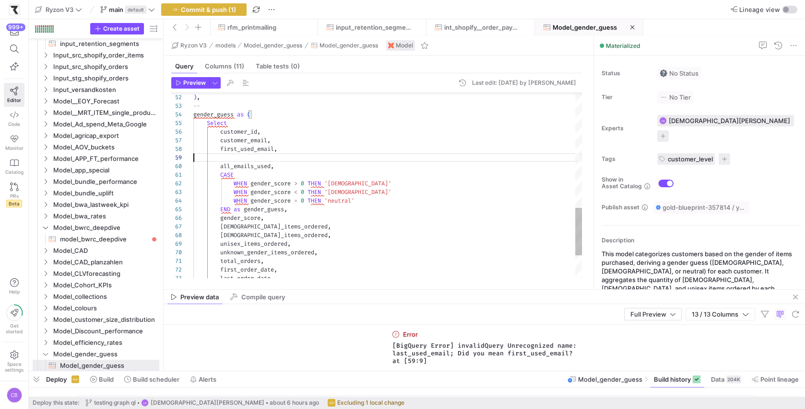
scroll to position [60, 85]
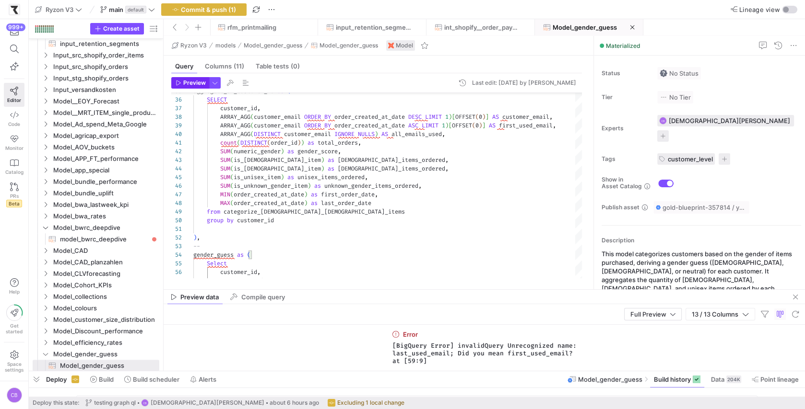
click at [199, 87] on span "button" at bounding box center [190, 83] width 37 height 11
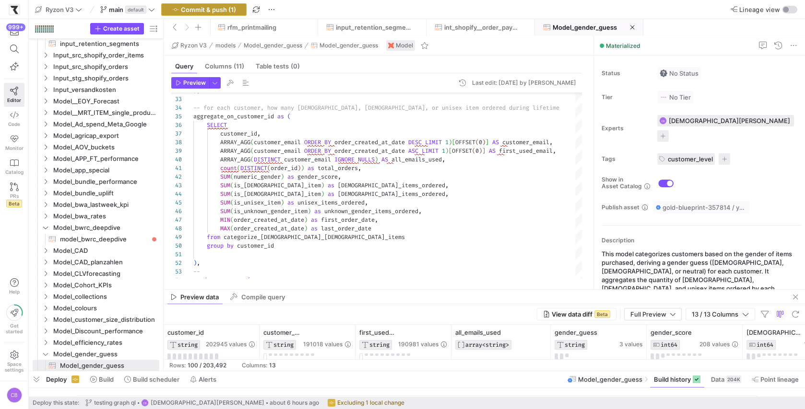
click at [216, 8] on span "Commit & push (1)" at bounding box center [208, 10] width 55 height 8
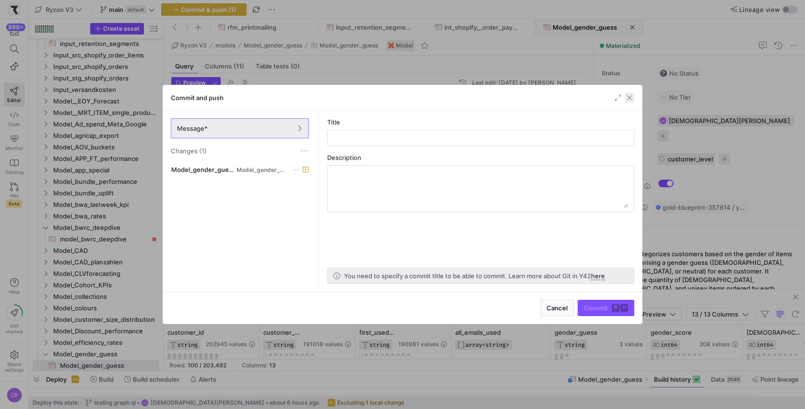
click at [631, 98] on span "button" at bounding box center [629, 98] width 10 height 10
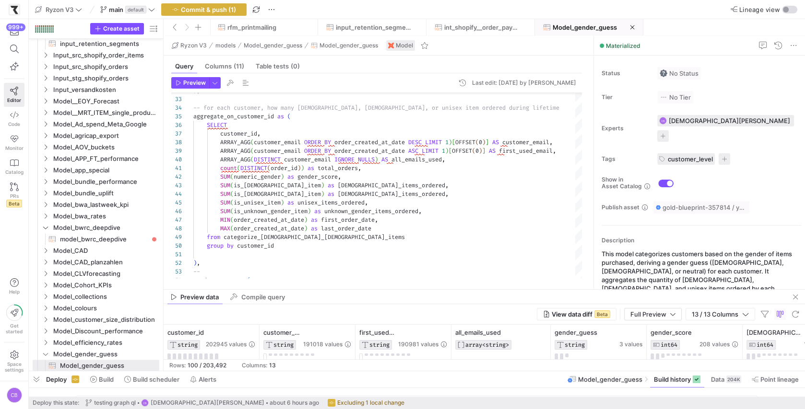
click at [464, 288] on mat-tab-group "Query Columns (11) Table tests (0) Preview Last edit: [DATE] by [PERSON_NAME] 5…" at bounding box center [376, 173] width 426 height 234
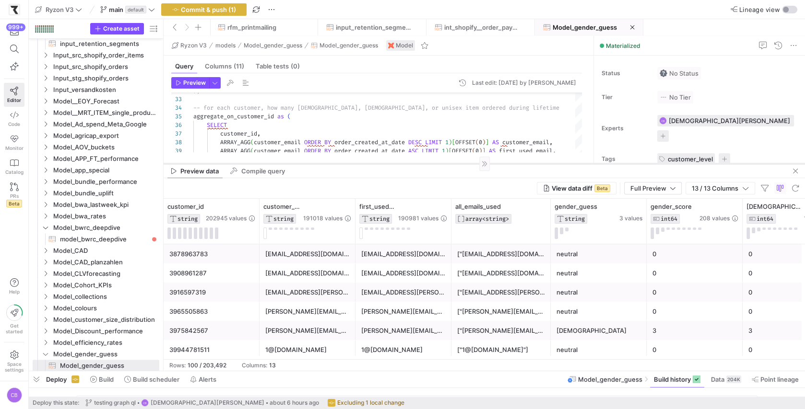
drag, startPoint x: 465, startPoint y: 290, endPoint x: 485, endPoint y: 159, distance: 132.0
click at [485, 163] on div at bounding box center [483, 163] width 641 height 0
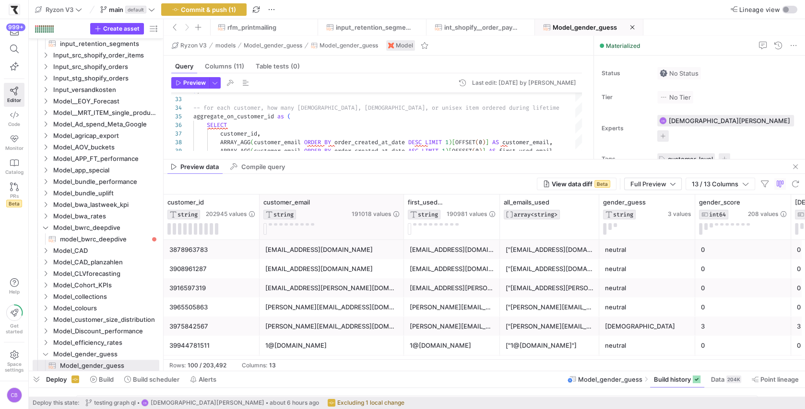
drag, startPoint x: 354, startPoint y: 219, endPoint x: 411, endPoint y: 229, distance: 57.9
click at [405, 229] on div at bounding box center [403, 217] width 4 height 45
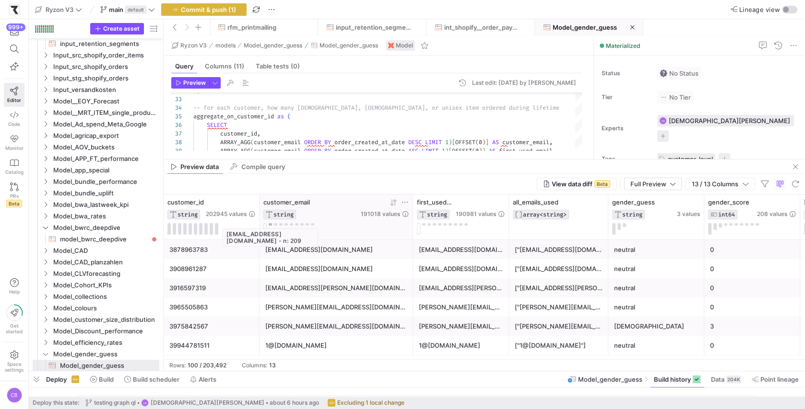
click at [270, 224] on button at bounding box center [269, 224] width 3 height 2
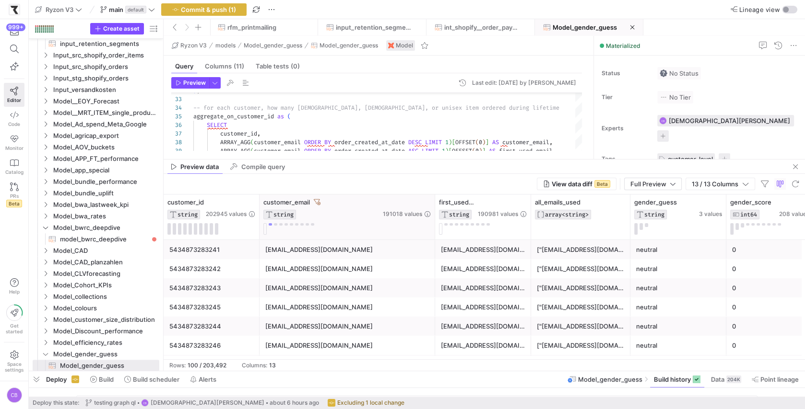
drag, startPoint x: 411, startPoint y: 227, endPoint x: 434, endPoint y: 233, distance: 23.8
click at [434, 233] on div at bounding box center [434, 217] width 4 height 45
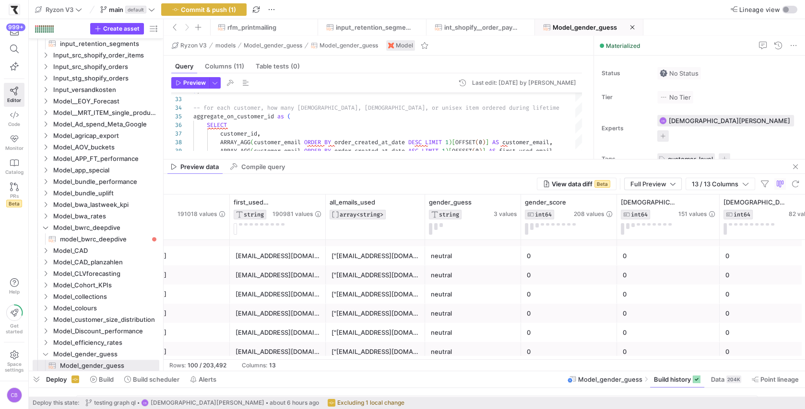
scroll to position [0, 0]
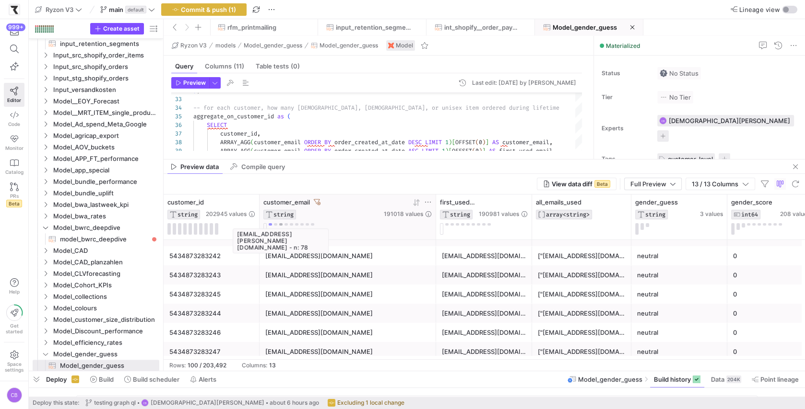
click at [281, 224] on button at bounding box center [280, 224] width 3 height 2
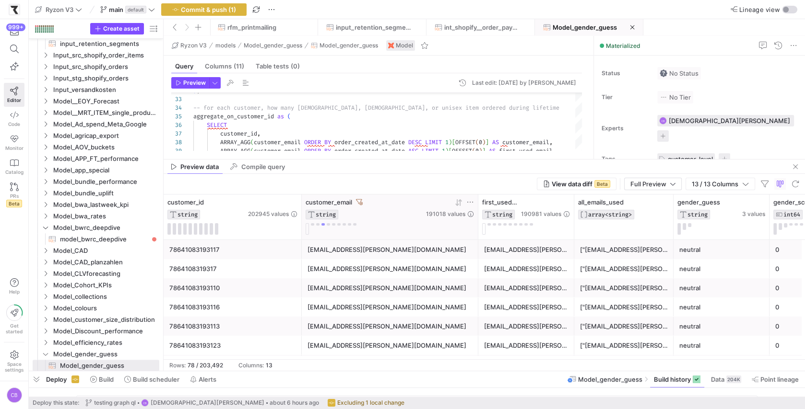
drag, startPoint x: 258, startPoint y: 225, endPoint x: 301, endPoint y: 228, distance: 42.3
click at [301, 228] on div at bounding box center [301, 217] width 4 height 45
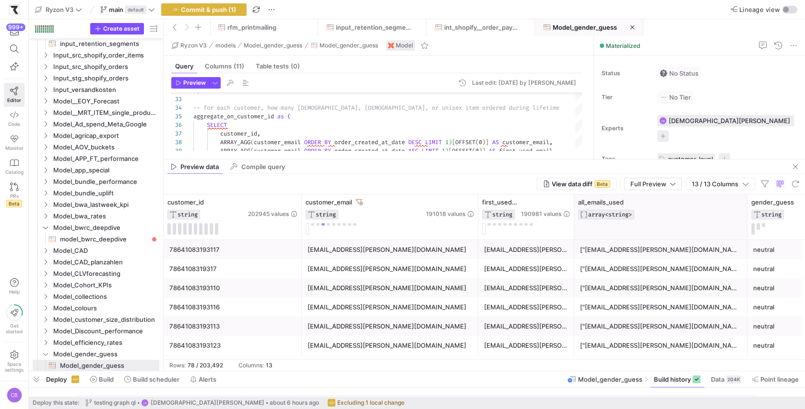
drag, startPoint x: 672, startPoint y: 226, endPoint x: 746, endPoint y: 233, distance: 74.2
click at [746, 233] on div at bounding box center [747, 217] width 4 height 45
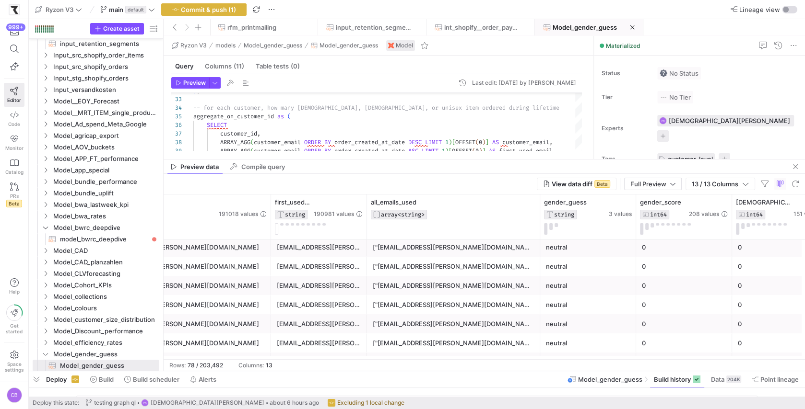
scroll to position [0, 331]
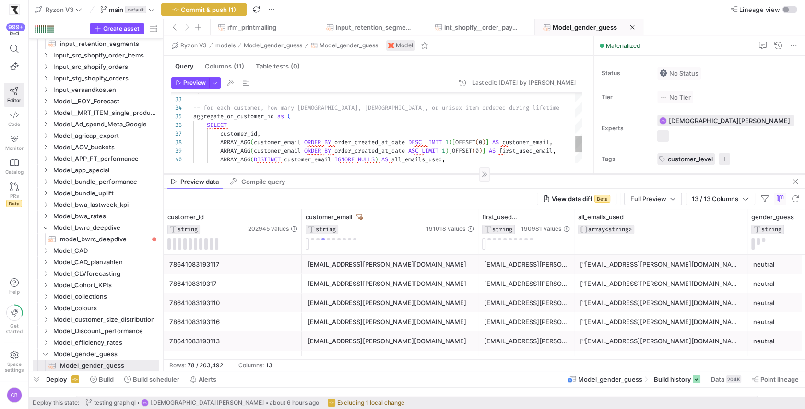
drag, startPoint x: 296, startPoint y: 159, endPoint x: 299, endPoint y: 169, distance: 10.2
click at [299, 174] on div at bounding box center [483, 174] width 641 height 0
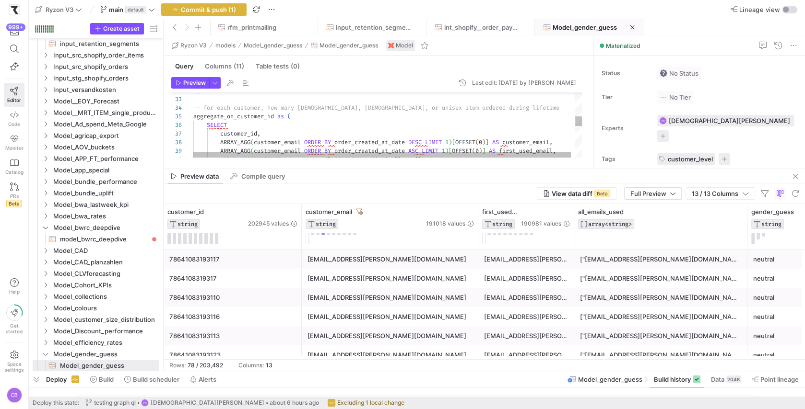
click at [340, 262] on div "[EMAIL_ADDRESS][PERSON_NAME][DOMAIN_NAME]" at bounding box center [389, 259] width 165 height 19
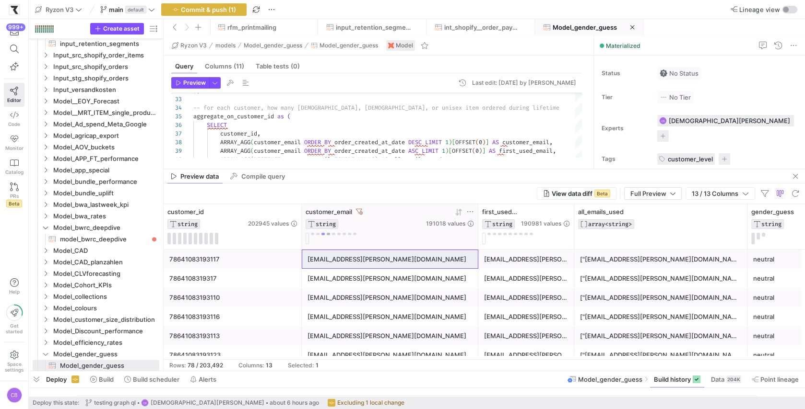
click at [328, 233] on button at bounding box center [328, 234] width 3 height 2
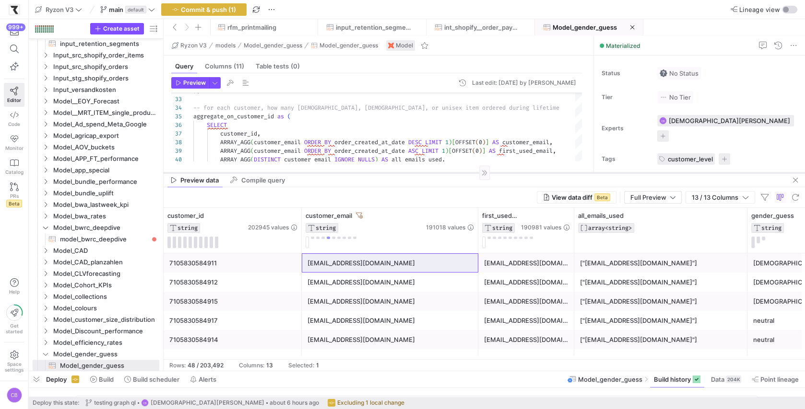
click at [371, 173] on div at bounding box center [483, 173] width 641 height 0
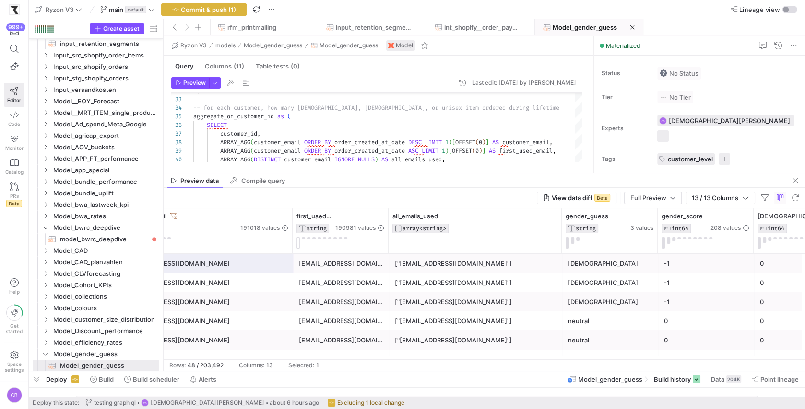
scroll to position [0, 224]
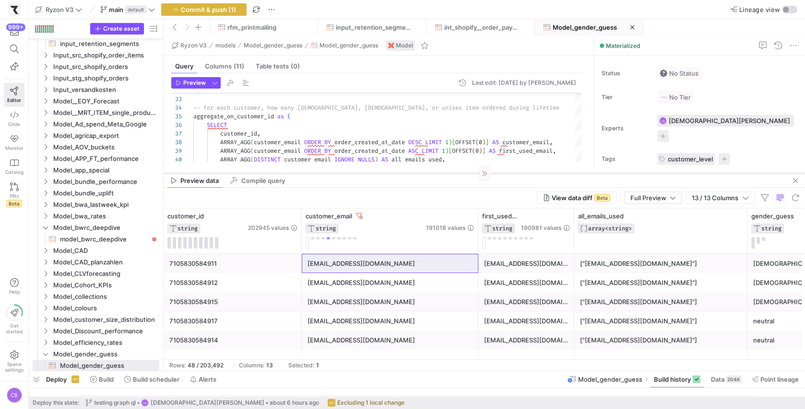
drag, startPoint x: 356, startPoint y: 174, endPoint x: 358, endPoint y: 220, distance: 46.1
click at [358, 174] on div at bounding box center [483, 173] width 641 height 0
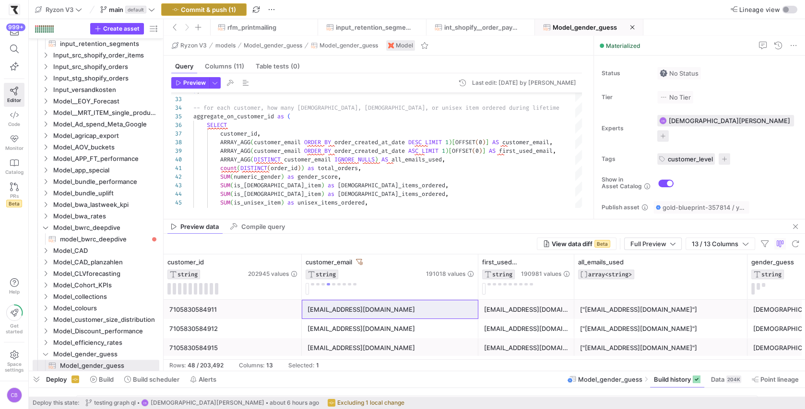
click at [220, 6] on span "Commit & push (1)" at bounding box center [208, 10] width 55 height 8
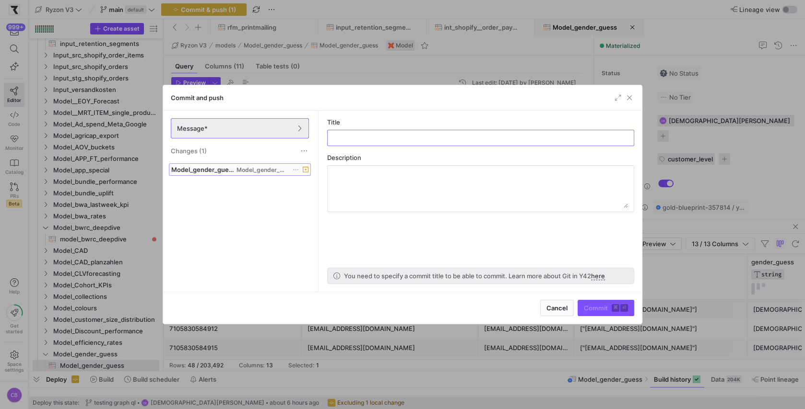
click at [291, 167] on span "Model_gender_guess.sql Model_gender_guess" at bounding box center [239, 170] width 137 height 8
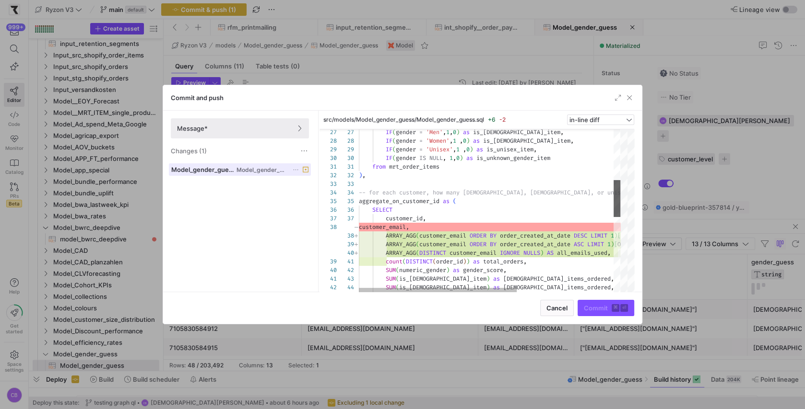
click at [618, 210] on div at bounding box center [616, 198] width 7 height 37
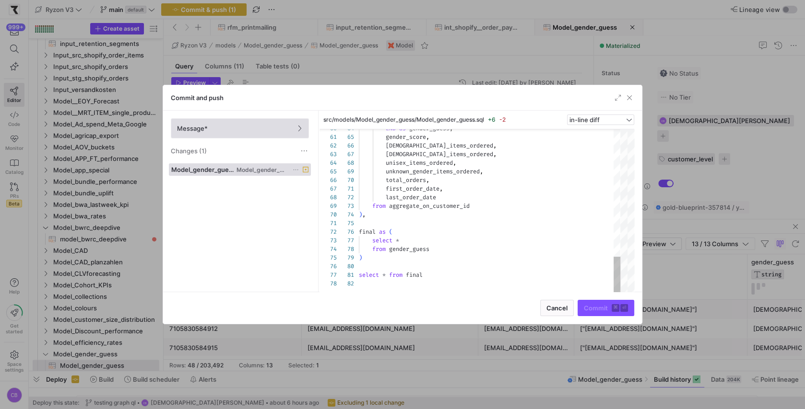
click at [256, 136] on span at bounding box center [239, 128] width 137 height 19
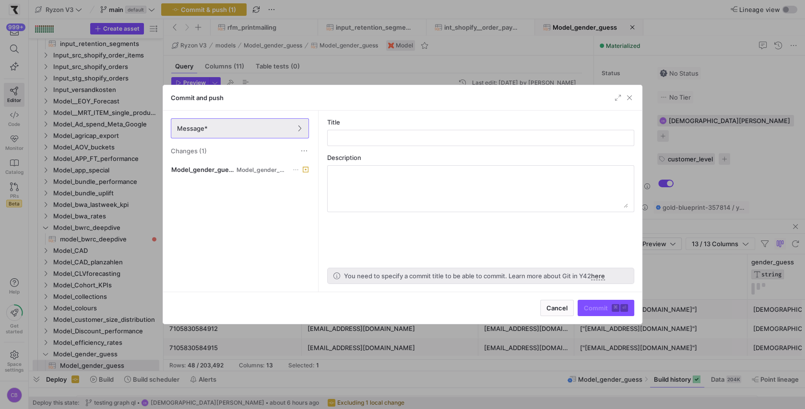
click at [388, 129] on div "Title" at bounding box center [480, 132] width 307 height 28
click at [387, 140] on input "text" at bounding box center [480, 138] width 291 height 8
type input "c"
type input "gender guesser"
click at [592, 301] on span "submit" at bounding box center [606, 308] width 56 height 15
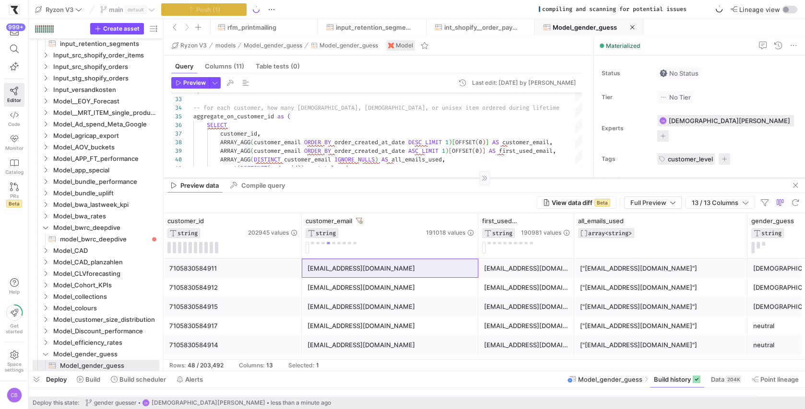
drag, startPoint x: 553, startPoint y: 220, endPoint x: 555, endPoint y: 178, distance: 41.3
click at [555, 178] on div at bounding box center [483, 178] width 641 height 0
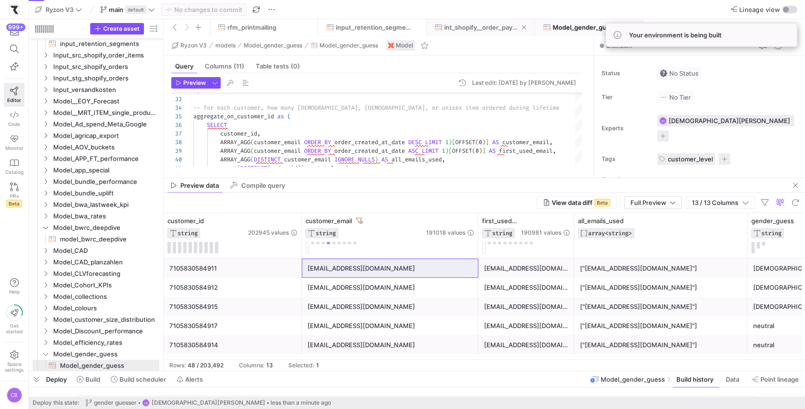
click at [523, 27] on span at bounding box center [523, 27] width 5 height 5
click at [264, 24] on span "rfm_printmailing" at bounding box center [251, 27] width 49 height 8
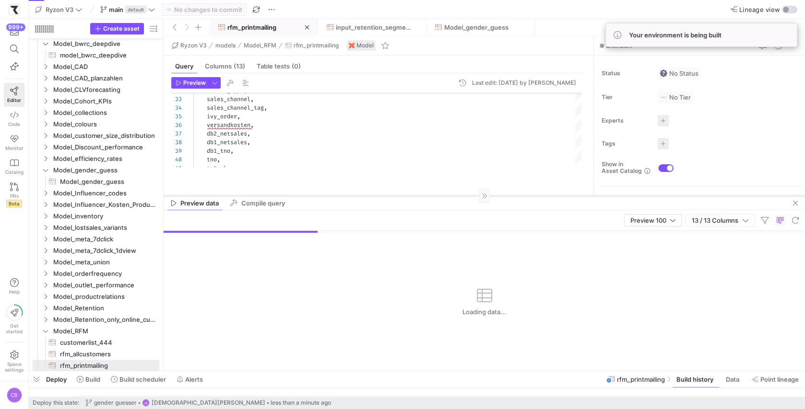
drag, startPoint x: 418, startPoint y: 196, endPoint x: 427, endPoint y: 270, distance: 74.9
click at [427, 196] on div at bounding box center [483, 196] width 641 height 0
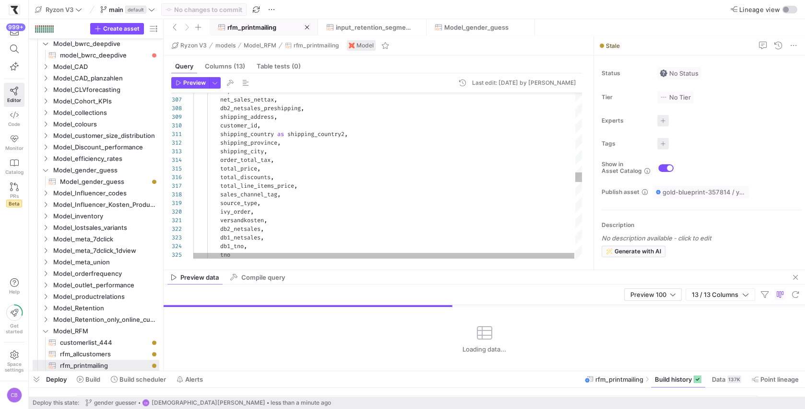
type textarea "shipping_country as shipping_country2, shipping_province, shipping_city, order_…"
click at [406, 187] on div "vk , net_sales_nettax , db2_netsales_preshipping , shipping_address , customer_…" at bounding box center [387, 133] width 389 height 5373
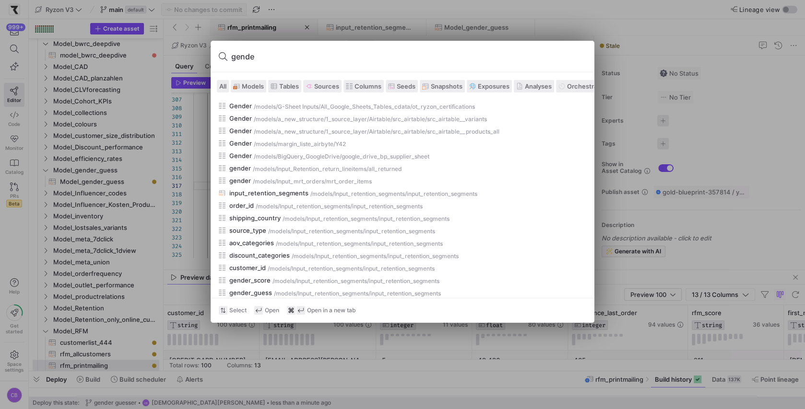
type input "gender"
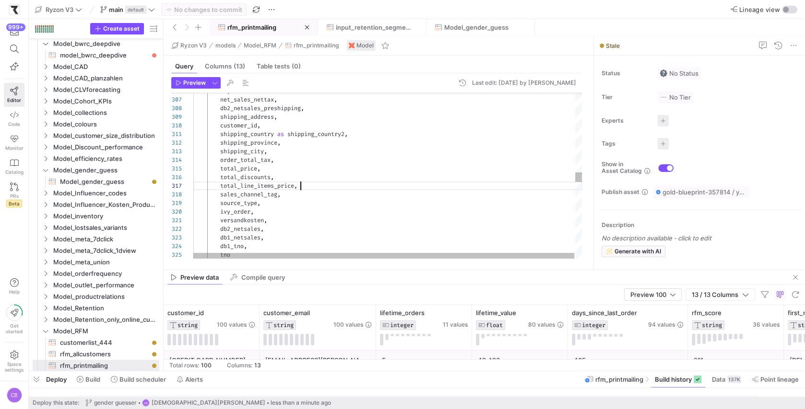
click at [413, 186] on div "vk , net_sales_nettax , db2_netsales_preshipping , shipping_address , customer_…" at bounding box center [387, 133] width 389 height 5373
type textarea "g"
type textarea "source_ausgeschlossenprint as ( select * from {{ source('ausgeschlossenprint', …"
type textarea "ge"
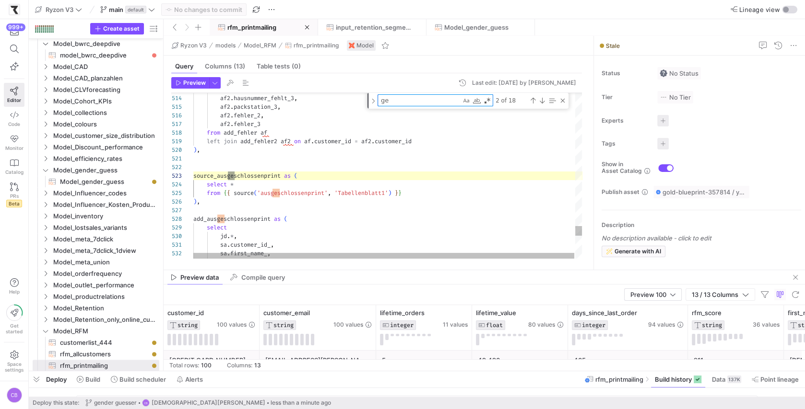
type textarea "last_name, strasse_neu, plz_neu2 as plz_neu, stadt_neu, shipping_country from f…"
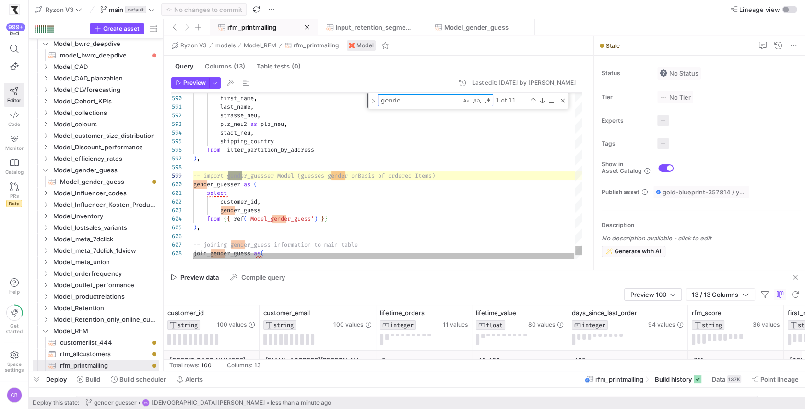
scroll to position [86, 55]
type textarea "gender"
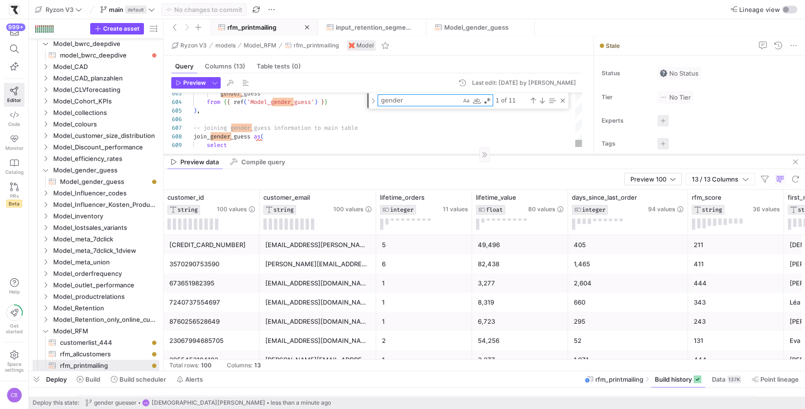
drag, startPoint x: 372, startPoint y: 270, endPoint x: 372, endPoint y: 155, distance: 115.5
click at [372, 155] on div at bounding box center [483, 154] width 641 height 0
type textarea "select customer_id, gender_guess from {{ ref('Model_gender_guess') }} ), -- joi…"
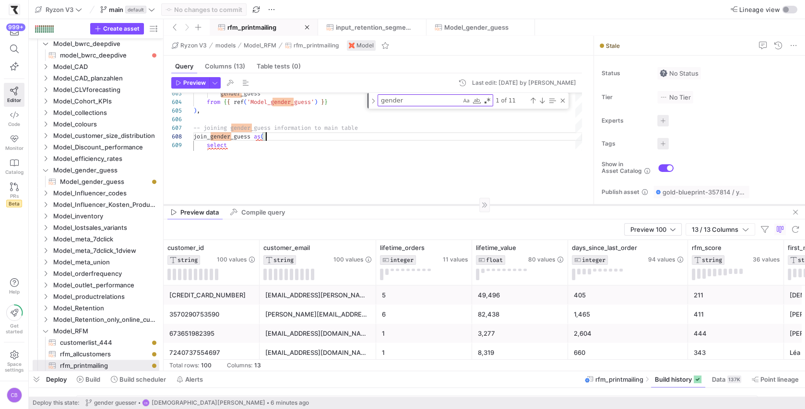
drag, startPoint x: 325, startPoint y: 154, endPoint x: 329, endPoint y: 220, distance: 65.8
click at [329, 205] on div at bounding box center [483, 205] width 641 height 0
